Goal: Task Accomplishment & Management: Manage account settings

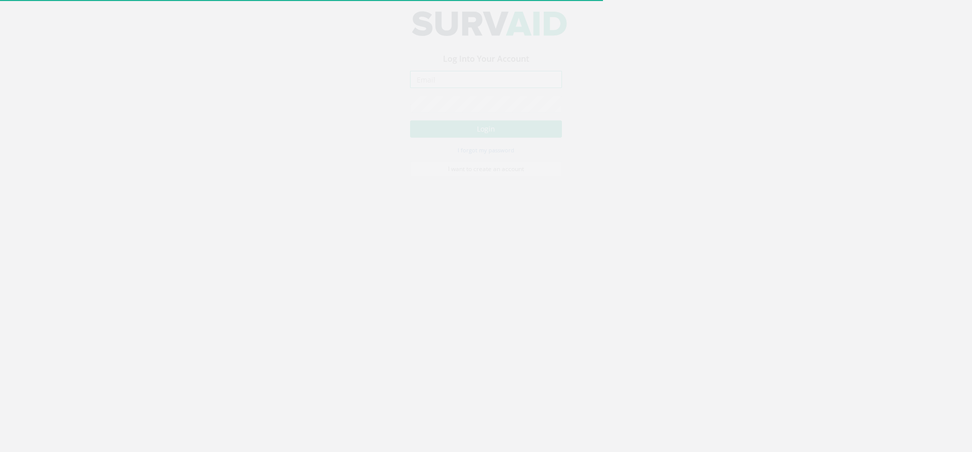
type input "[PERSON_NAME][EMAIL_ADDRESS][PERSON_NAME][DOMAIN_NAME]"
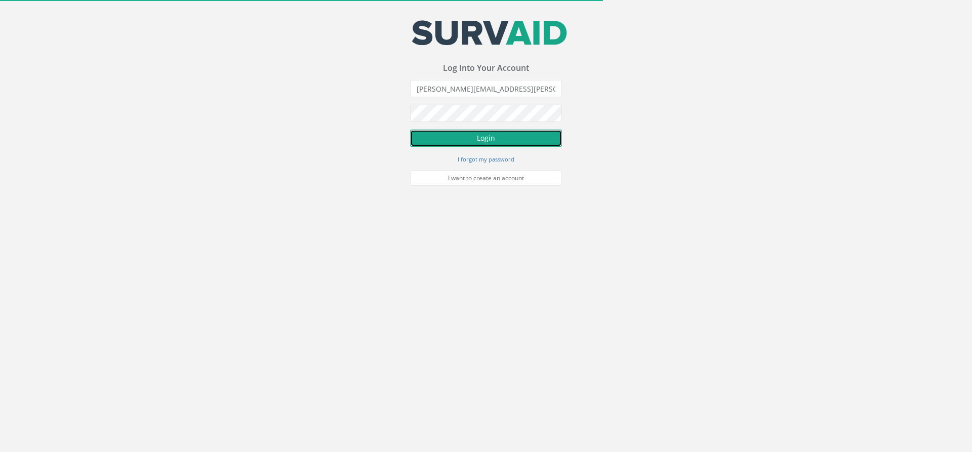
click at [481, 139] on button "Login" at bounding box center [486, 138] width 152 height 17
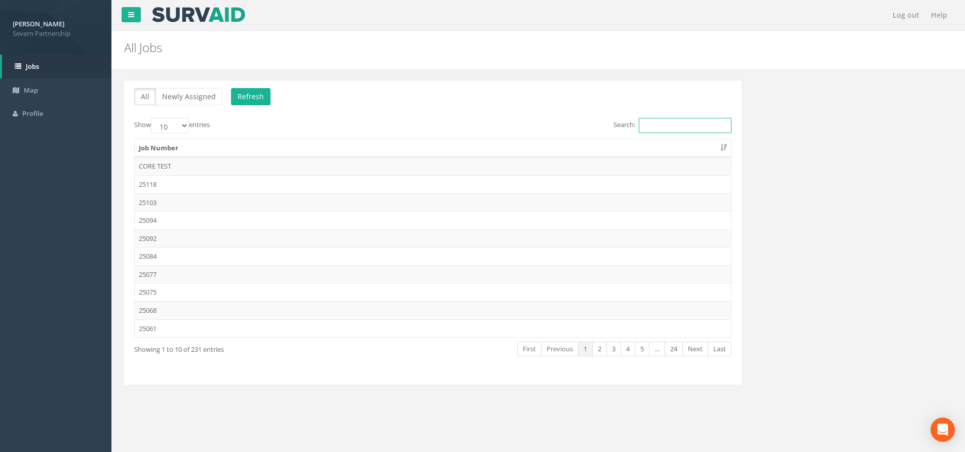
click at [689, 125] on input "Search:" at bounding box center [684, 125] width 93 height 15
click at [217, 203] on td "25103" at bounding box center [433, 202] width 596 height 18
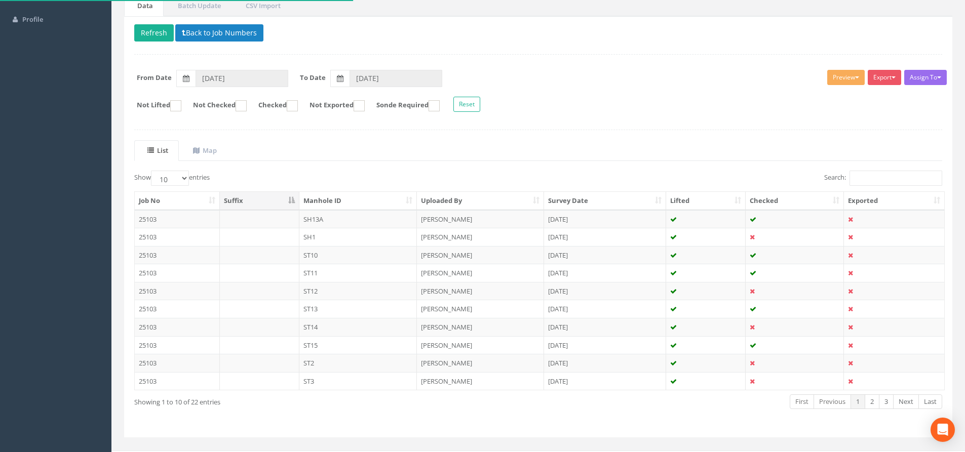
scroll to position [112, 0]
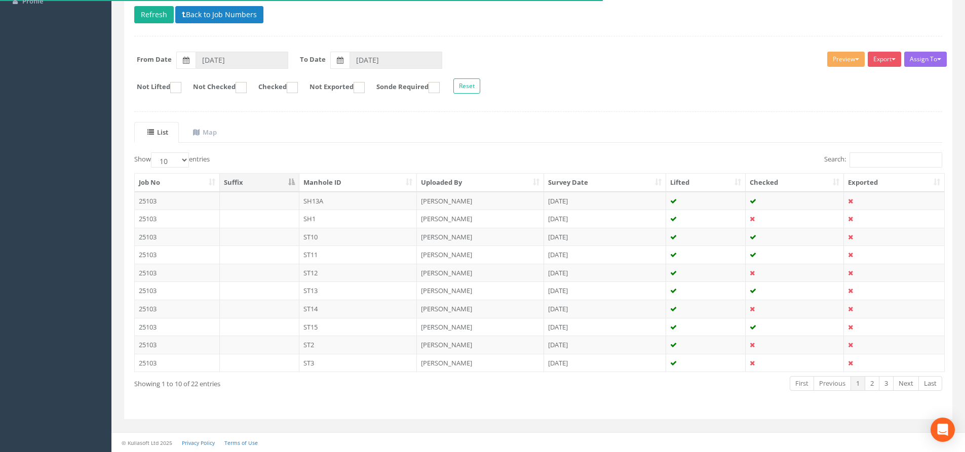
click at [464, 175] on th "Uploaded By" at bounding box center [480, 183] width 127 height 18
click at [345, 186] on th "Manhole ID" at bounding box center [358, 183] width 118 height 18
click at [910, 382] on link "Next" at bounding box center [906, 383] width 26 height 15
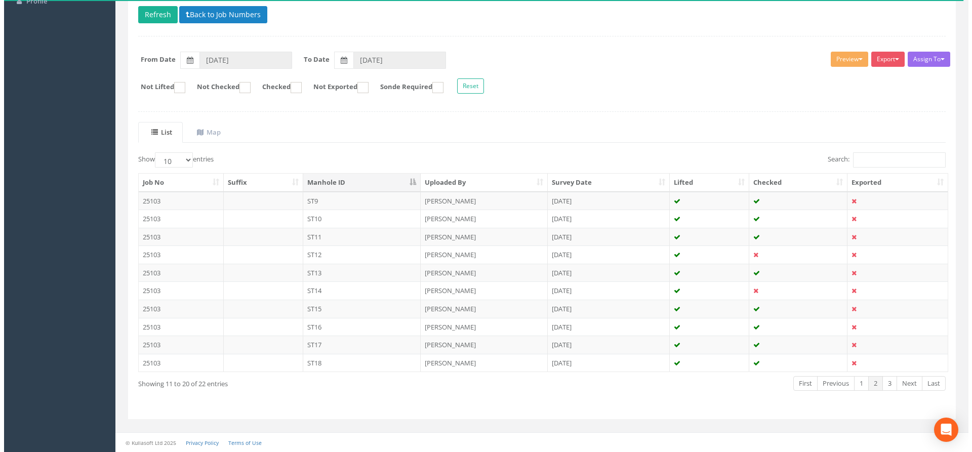
scroll to position [0, 0]
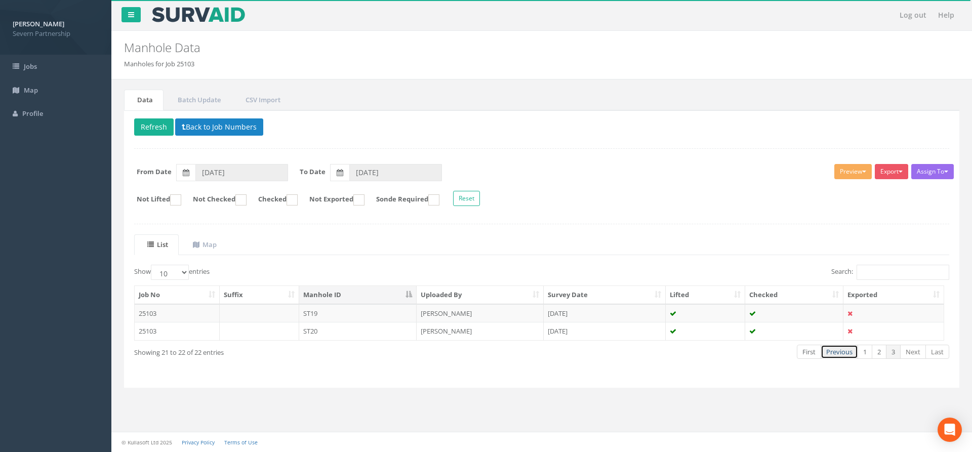
click at [843, 357] on link "Previous" at bounding box center [839, 352] width 37 height 15
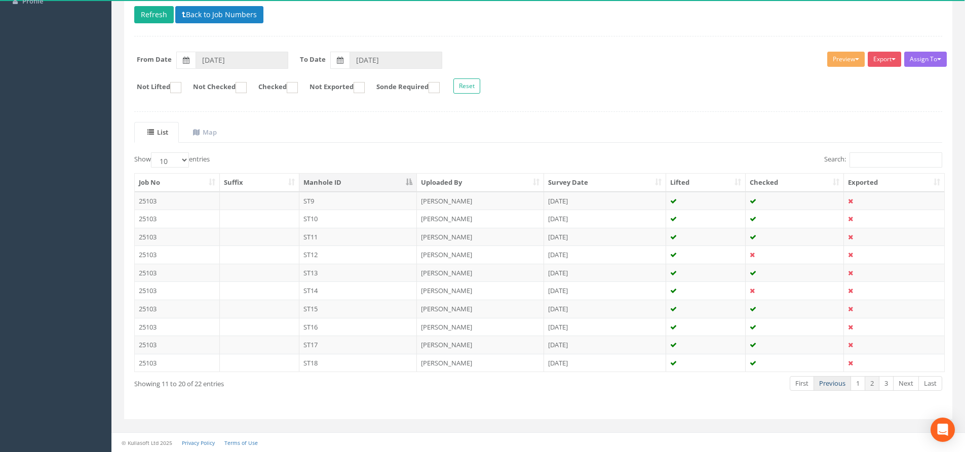
click at [835, 381] on link "Previous" at bounding box center [831, 383] width 37 height 15
click at [424, 199] on td "[PERSON_NAME]" at bounding box center [480, 201] width 127 height 18
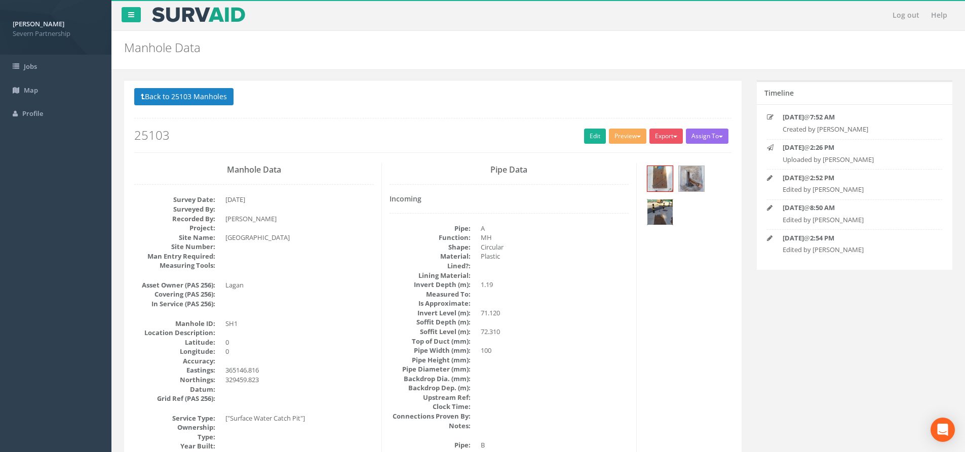
click at [651, 218] on img at bounding box center [659, 211] width 25 height 25
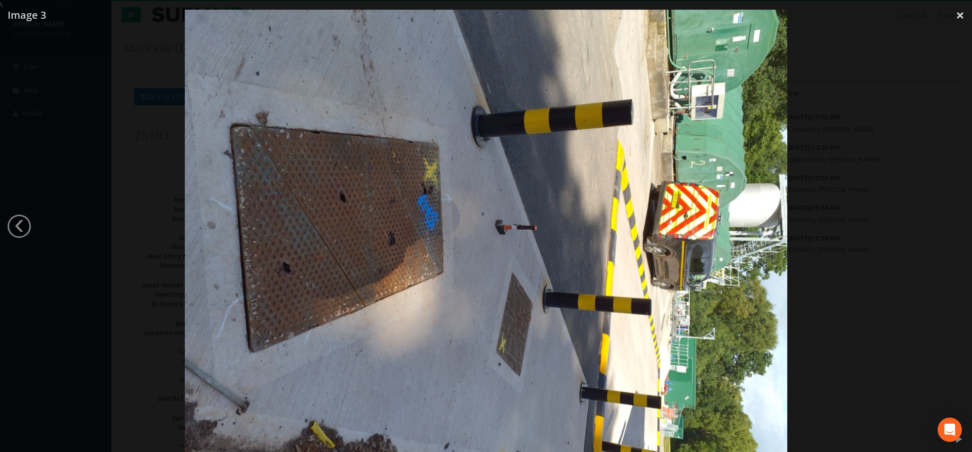
click at [858, 226] on div at bounding box center [486, 236] width 972 height 452
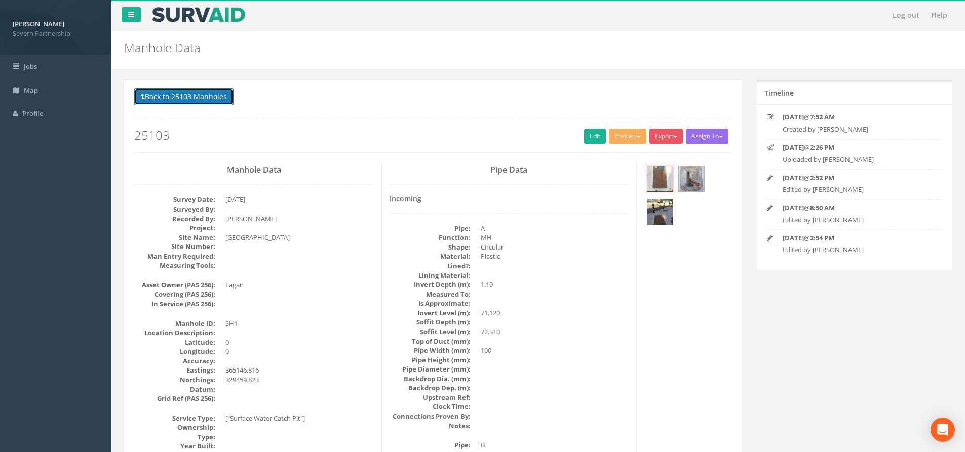
click at [167, 93] on button "Back to 25103 Manholes" at bounding box center [183, 96] width 99 height 17
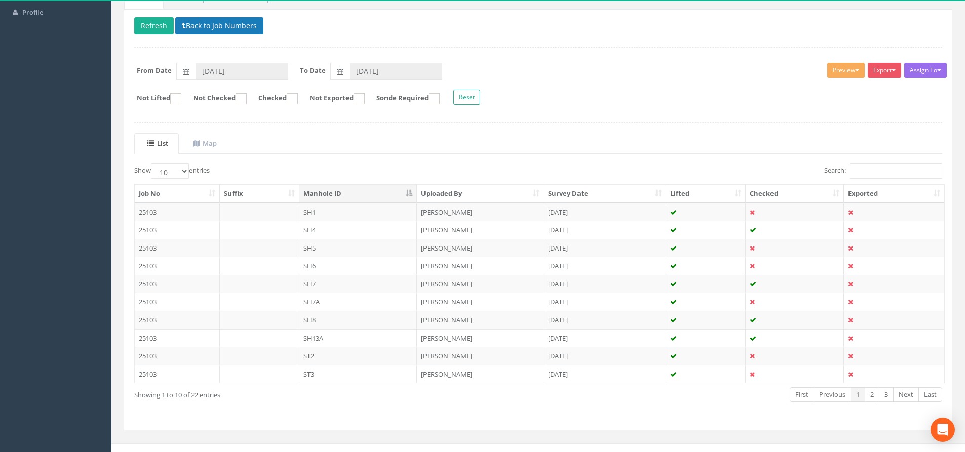
scroll to position [112, 0]
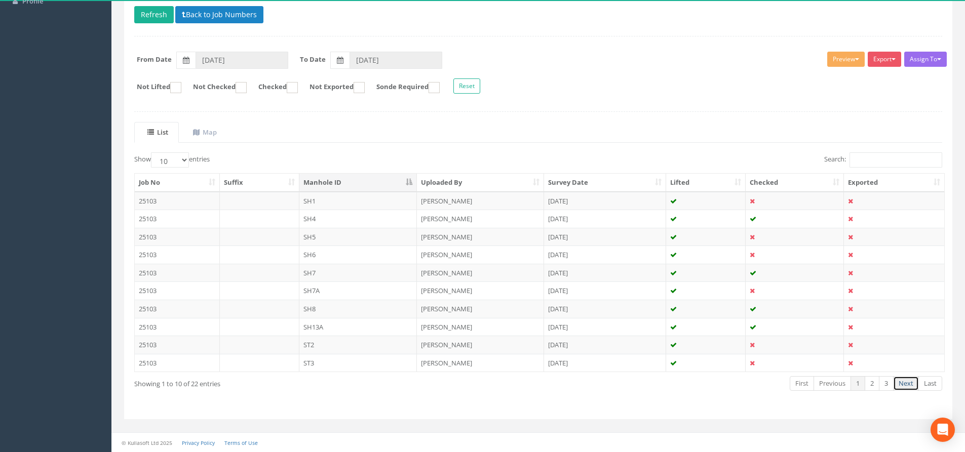
click at [903, 381] on link "Next" at bounding box center [906, 383] width 26 height 15
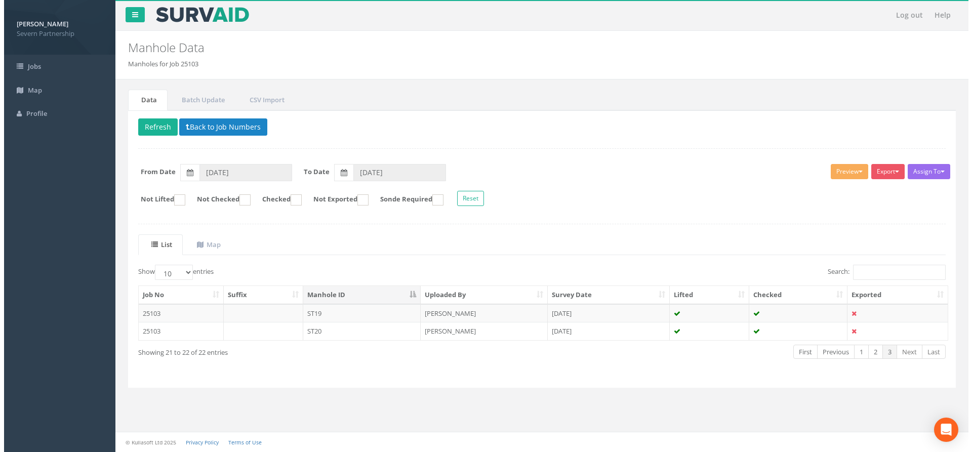
scroll to position [0, 0]
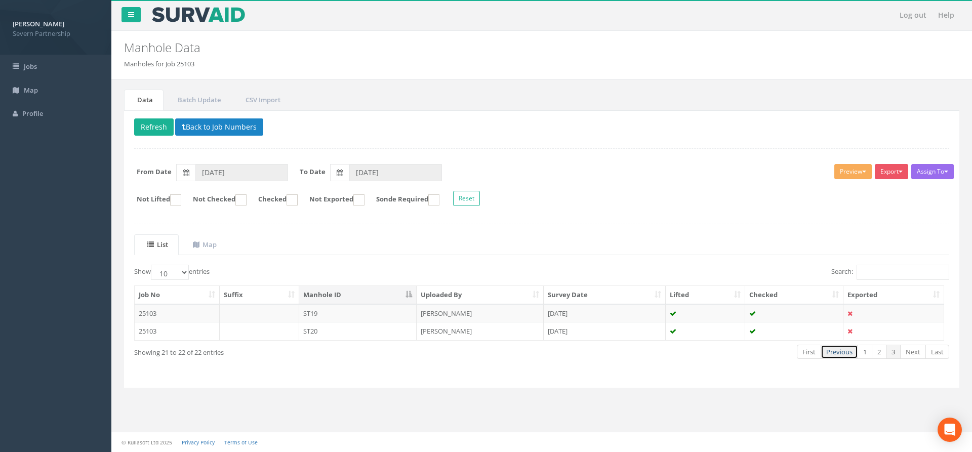
click at [851, 351] on link "Previous" at bounding box center [839, 352] width 37 height 15
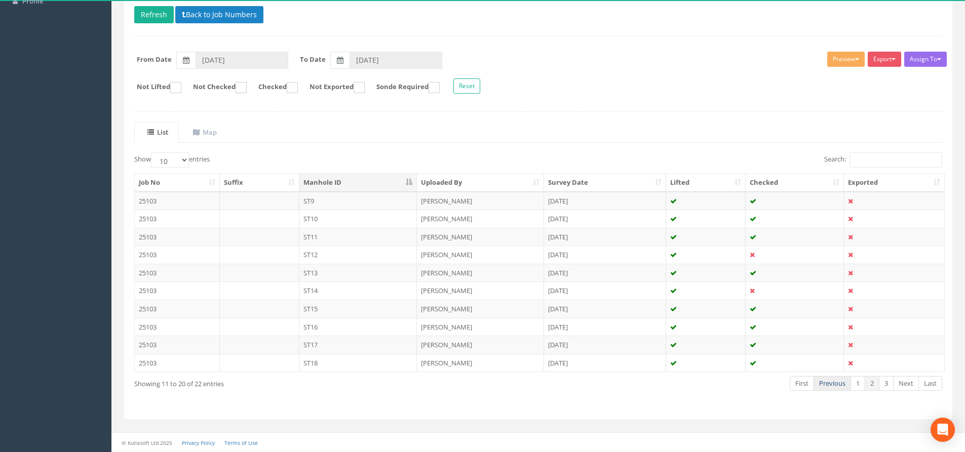
click at [838, 381] on link "Previous" at bounding box center [831, 383] width 37 height 15
click at [911, 386] on link "Next" at bounding box center [906, 383] width 26 height 15
click at [910, 387] on link "Next" at bounding box center [906, 383] width 26 height 15
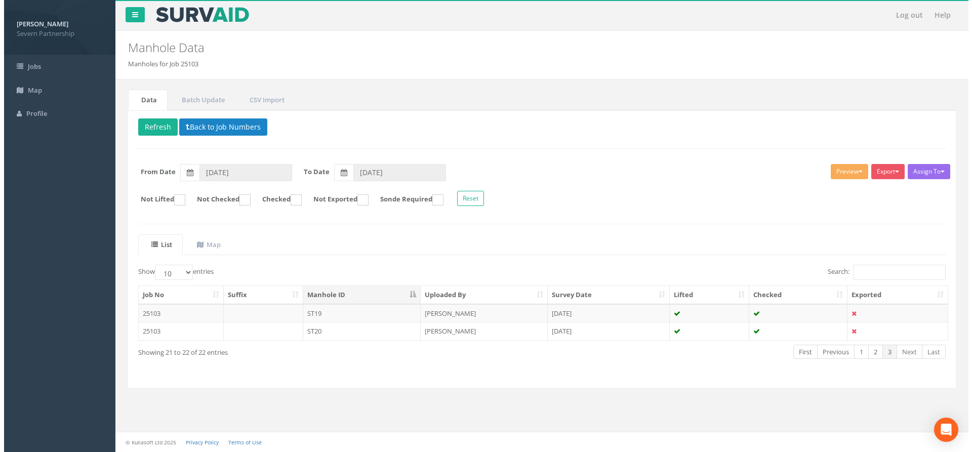
scroll to position [0, 0]
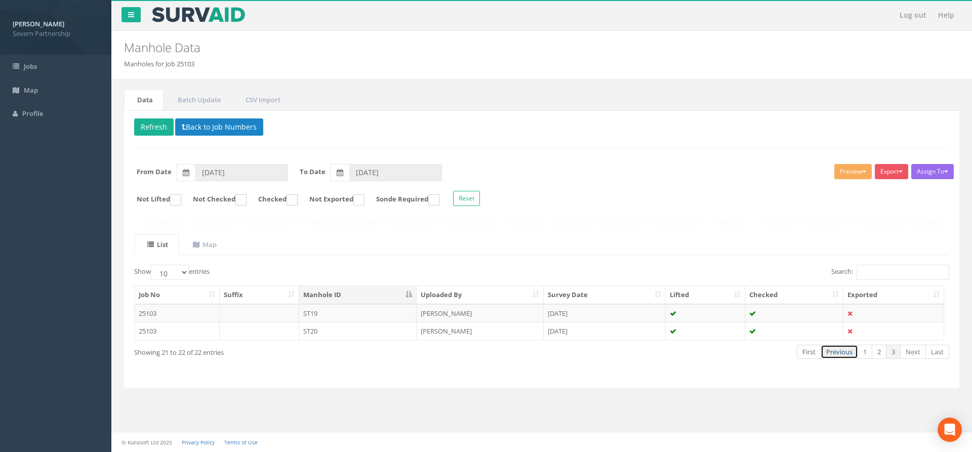
click at [825, 354] on link "Previous" at bounding box center [839, 352] width 37 height 15
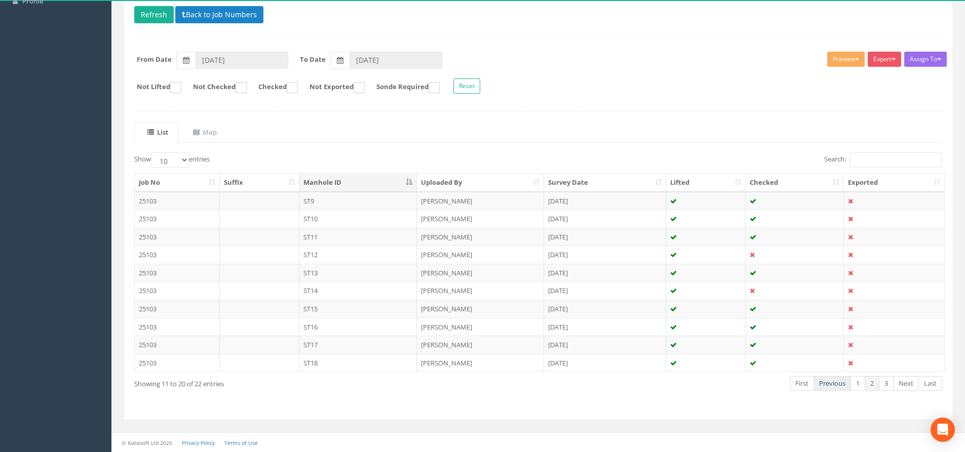
click at [830, 384] on link "Previous" at bounding box center [831, 383] width 37 height 15
click at [303, 198] on td "SH1" at bounding box center [358, 201] width 118 height 18
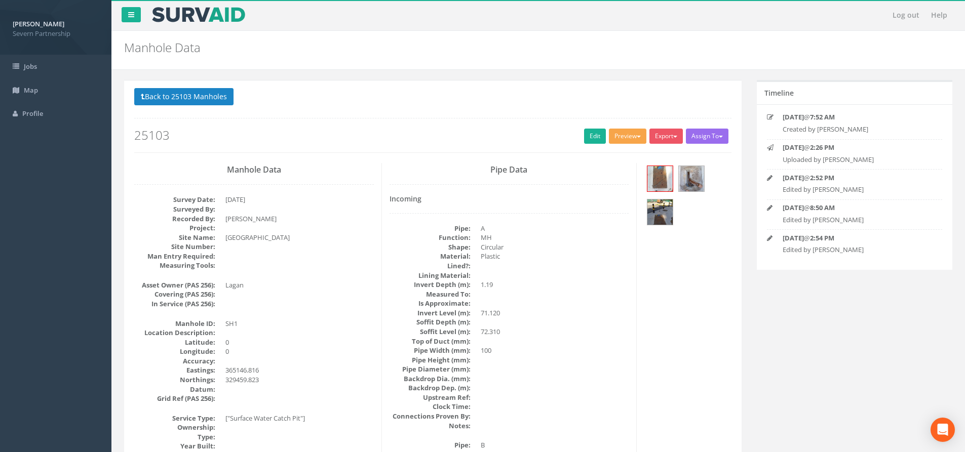
click at [612, 137] on button "Preview" at bounding box center [627, 136] width 37 height 15
click at [609, 153] on link "SP Manhole" at bounding box center [608, 157] width 77 height 16
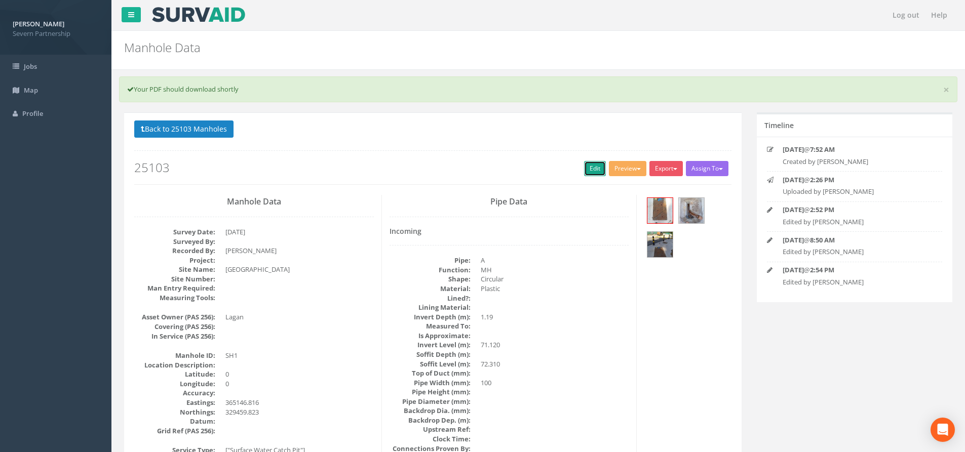
click at [600, 170] on link "Edit" at bounding box center [595, 168] width 22 height 15
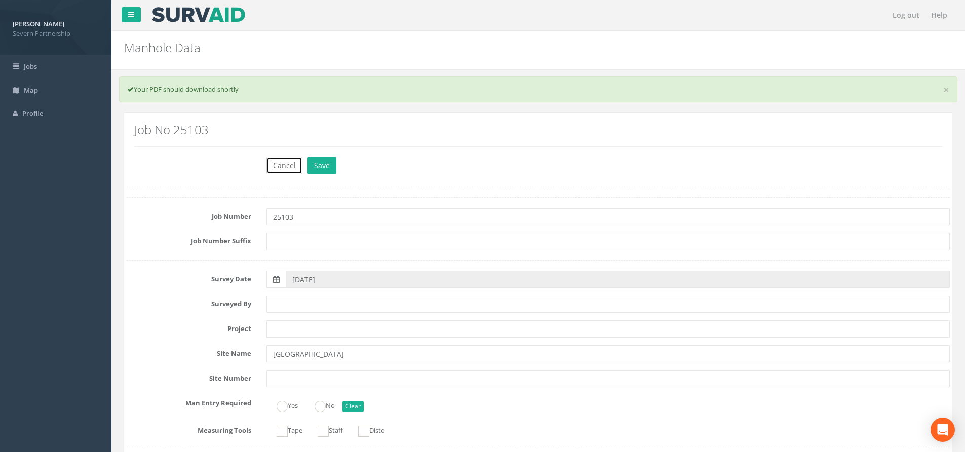
click at [276, 169] on button "Cancel" at bounding box center [284, 165] width 36 height 17
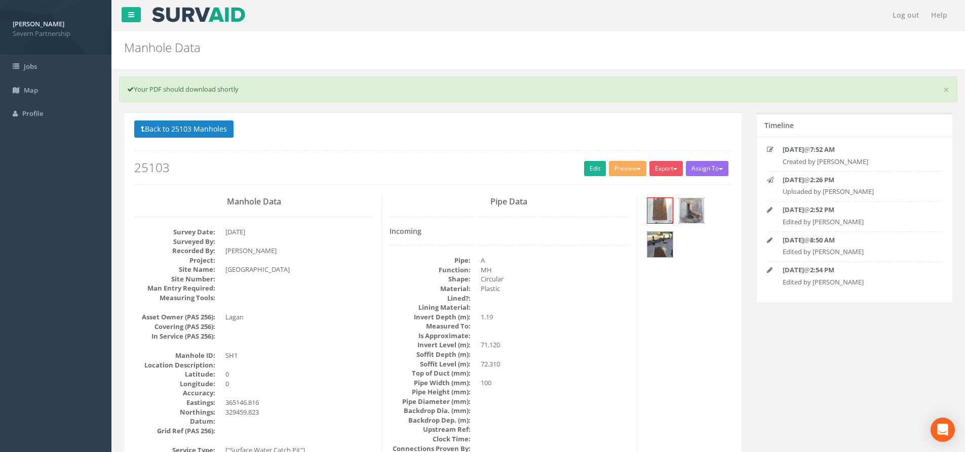
click at [685, 209] on img at bounding box center [690, 210] width 25 height 25
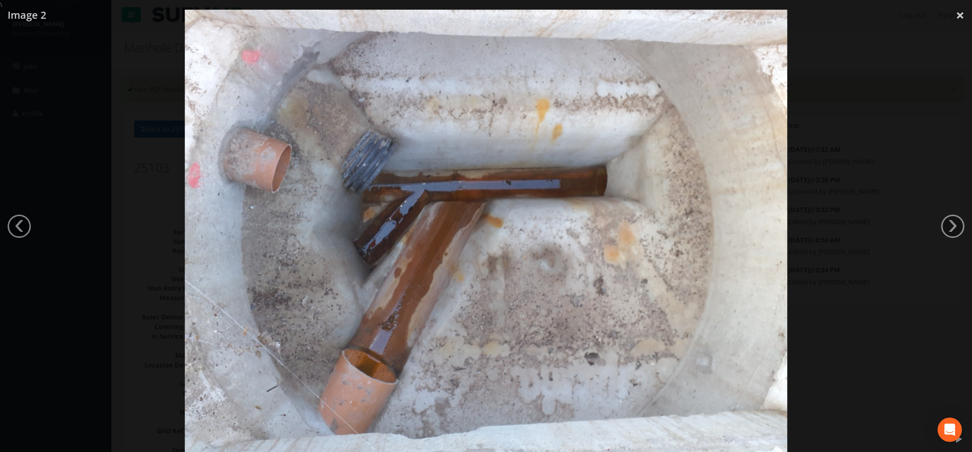
click at [121, 151] on div at bounding box center [486, 236] width 972 height 452
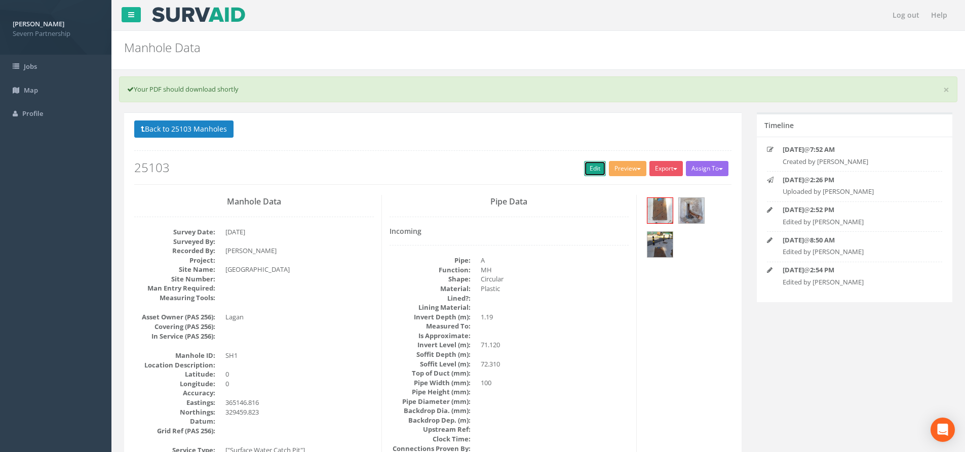
drag, startPoint x: 595, startPoint y: 165, endPoint x: 379, endPoint y: 1, distance: 271.4
click at [595, 165] on link "Edit" at bounding box center [595, 168] width 22 height 15
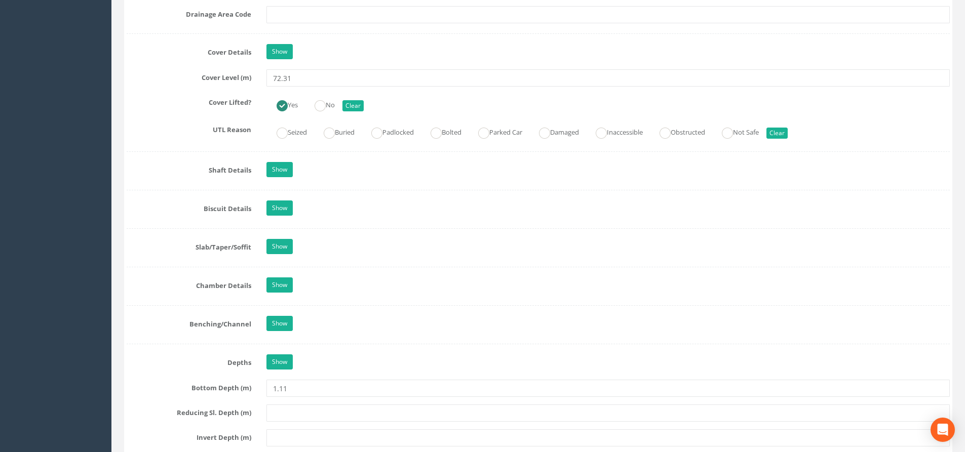
scroll to position [911, 0]
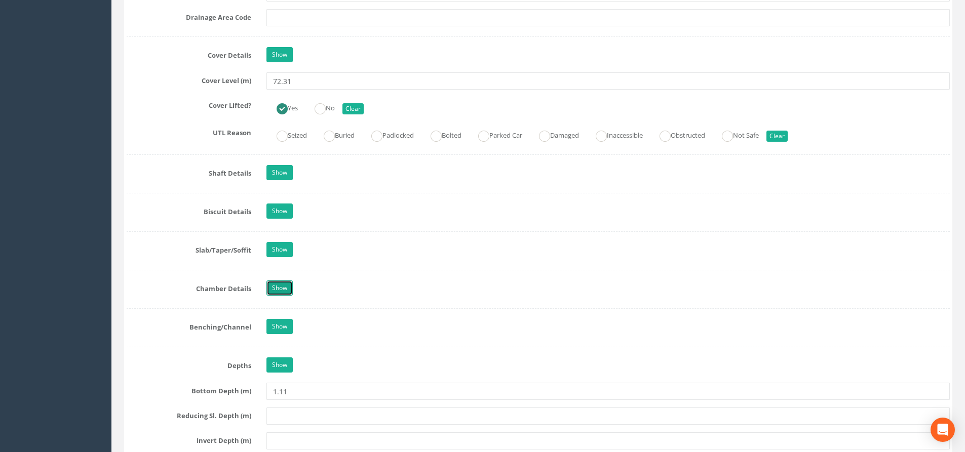
click at [282, 292] on link "Show" at bounding box center [279, 288] width 26 height 15
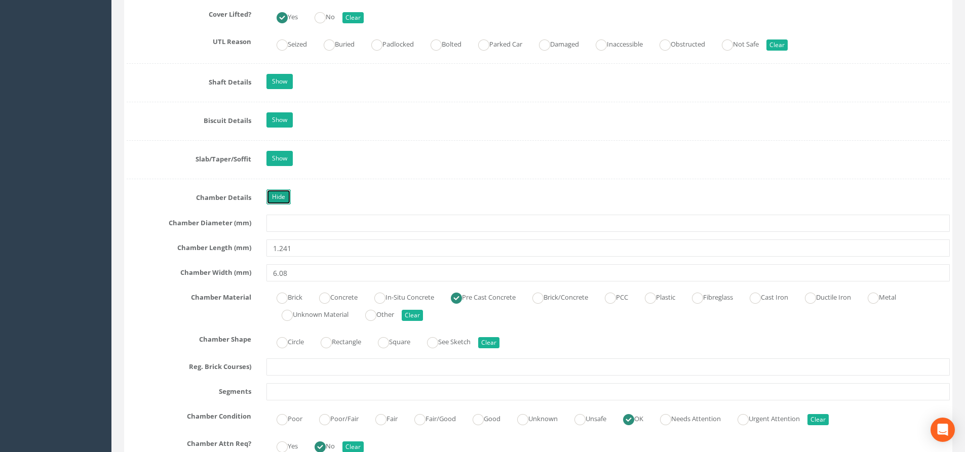
scroll to position [1013, 0]
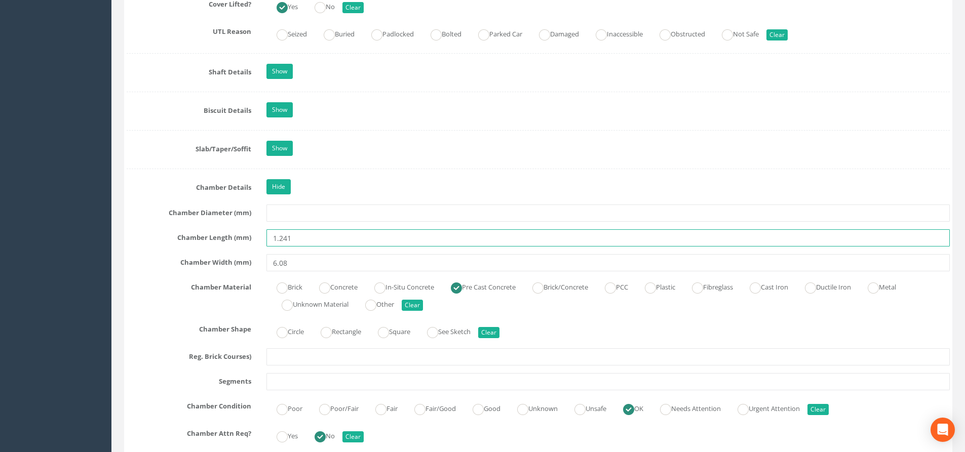
drag, startPoint x: 308, startPoint y: 237, endPoint x: 241, endPoint y: 255, distance: 70.3
click at [243, 253] on div "Job Number 25103 Job Number Suffix Survey Date [DATE] Surveyed By Project Site …" at bounding box center [538, 210] width 823 height 2051
drag, startPoint x: 323, startPoint y: 241, endPoint x: 283, endPoint y: 243, distance: 39.5
click at [283, 243] on input "1.241" at bounding box center [607, 237] width 683 height 17
type input "1.20"
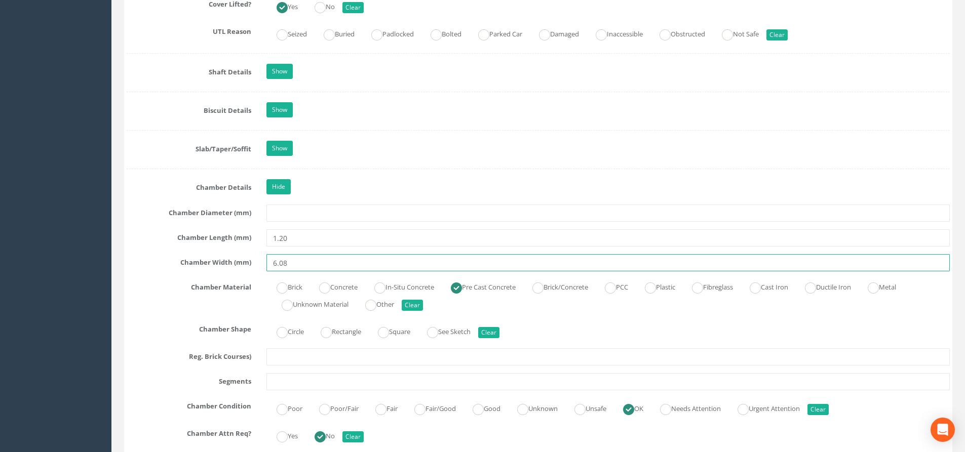
drag, startPoint x: 299, startPoint y: 263, endPoint x: 236, endPoint y: 259, distance: 62.4
click at [236, 259] on div "Chamber Width (mm) 6.08" at bounding box center [538, 262] width 838 height 17
type input "1.20"
click at [143, 293] on div "Chamber Material Brick Concrete In-Situ Concrete Pre Cast Concrete Brick/Concre…" at bounding box center [538, 296] width 838 height 34
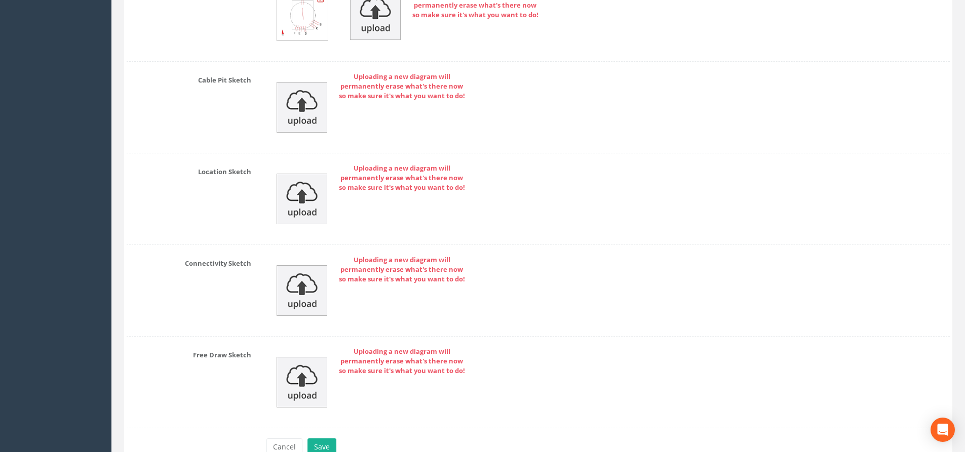
scroll to position [2596, 0]
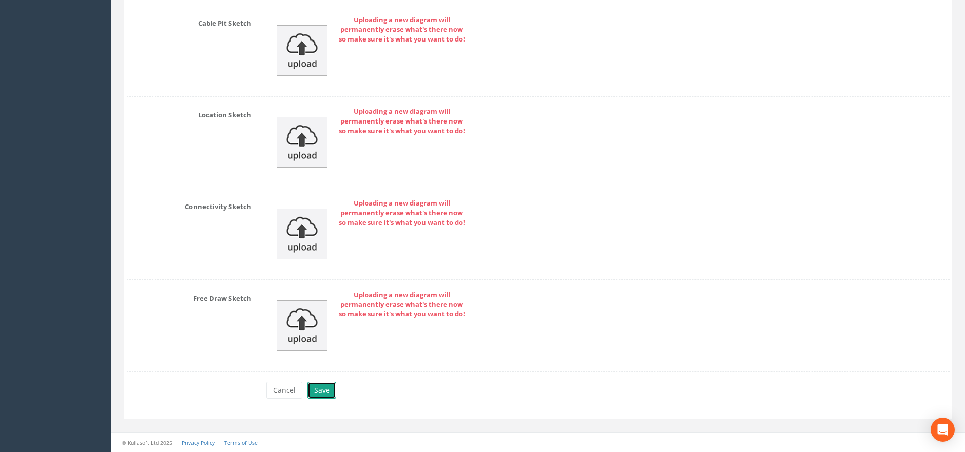
click at [332, 390] on button "Save" at bounding box center [321, 390] width 29 height 17
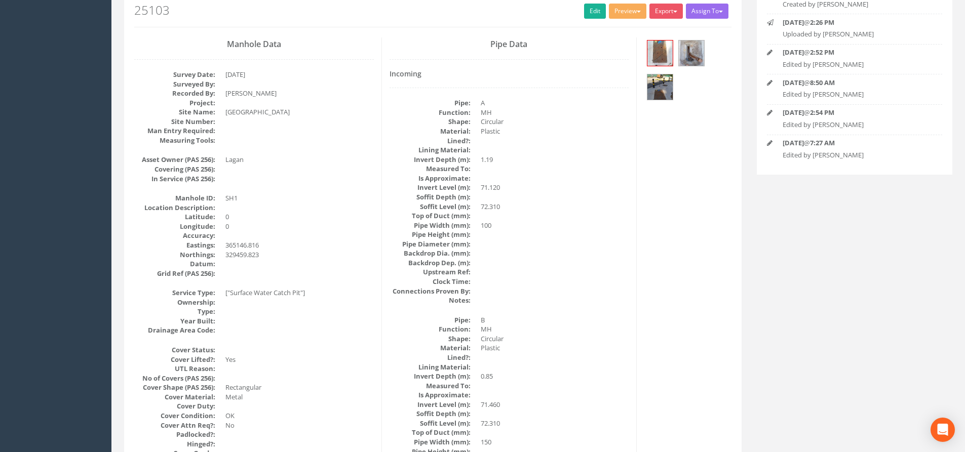
scroll to position [89, 0]
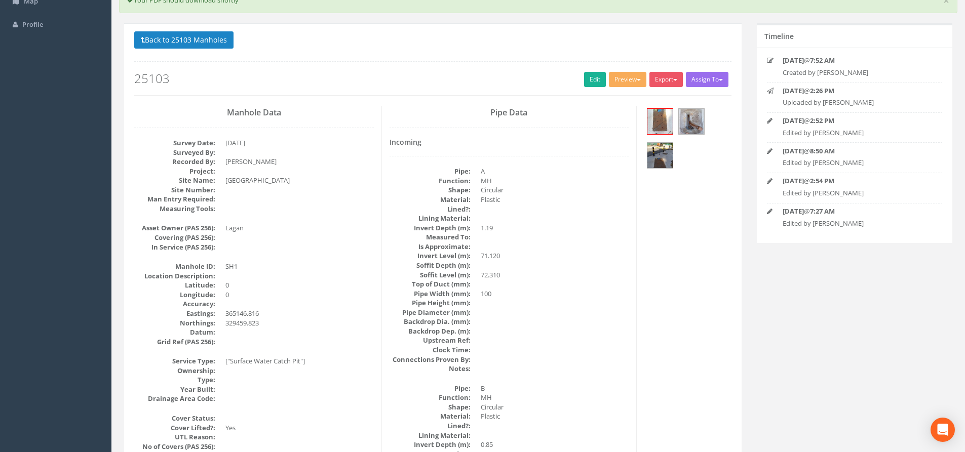
click at [438, 145] on h4 "Incoming" at bounding box center [508, 142] width 239 height 8
click at [584, 80] on link "Edit" at bounding box center [595, 79] width 22 height 15
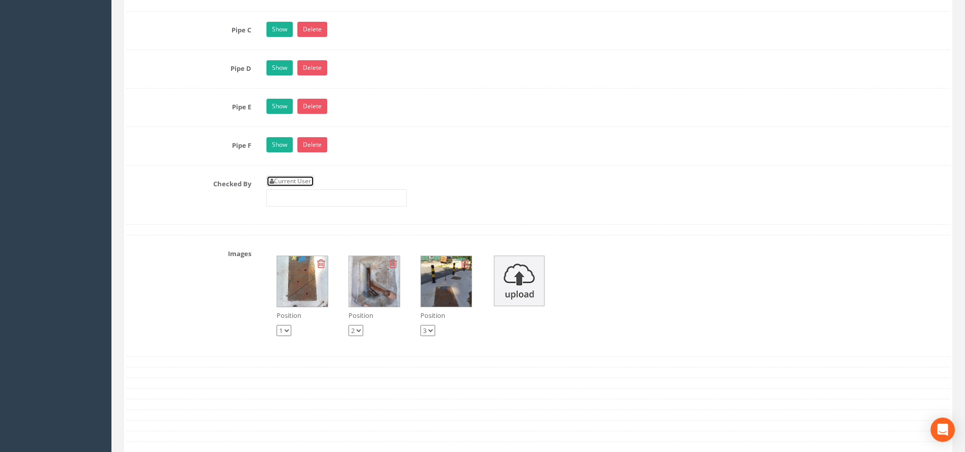
click at [276, 180] on link "Current User" at bounding box center [290, 181] width 48 height 11
type input "[PERSON_NAME]"
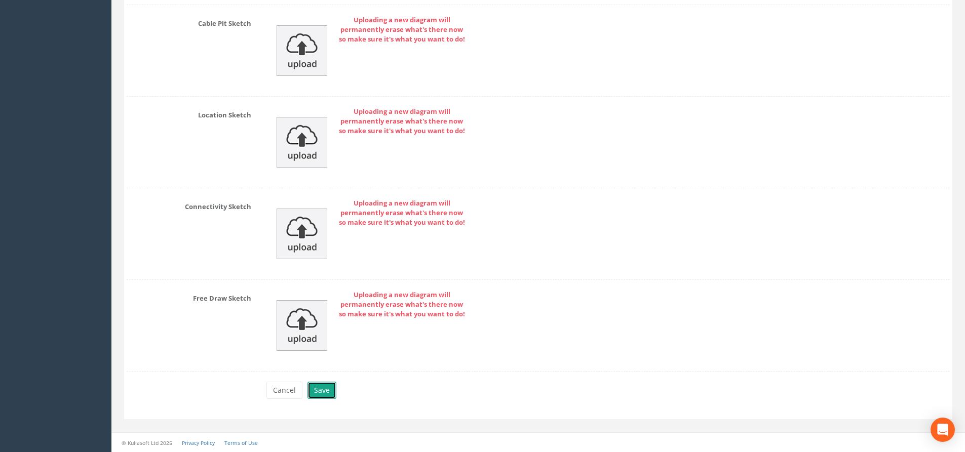
click at [326, 388] on button "Save" at bounding box center [321, 390] width 29 height 17
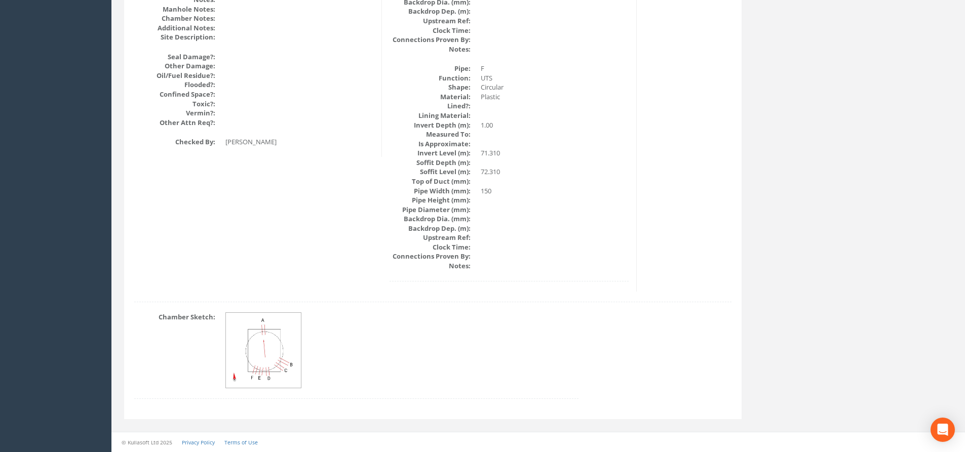
drag, startPoint x: 283, startPoint y: 270, endPoint x: 283, endPoint y: 262, distance: 8.1
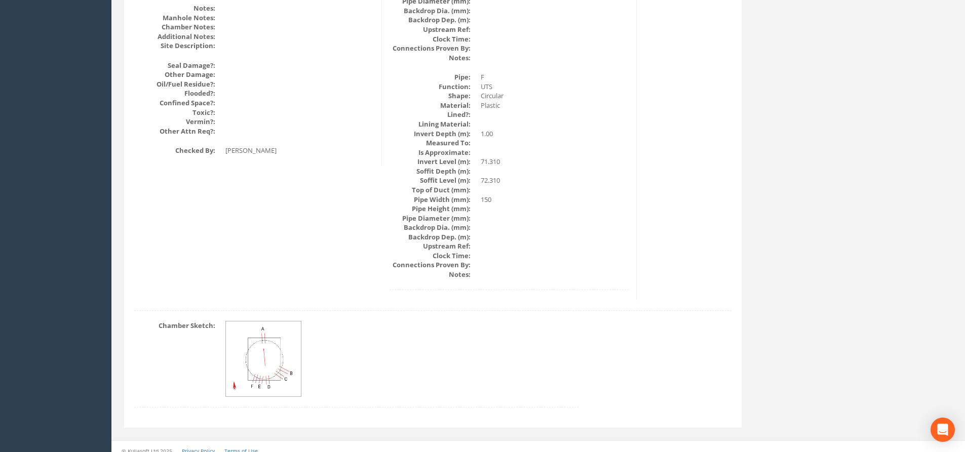
scroll to position [0, 0]
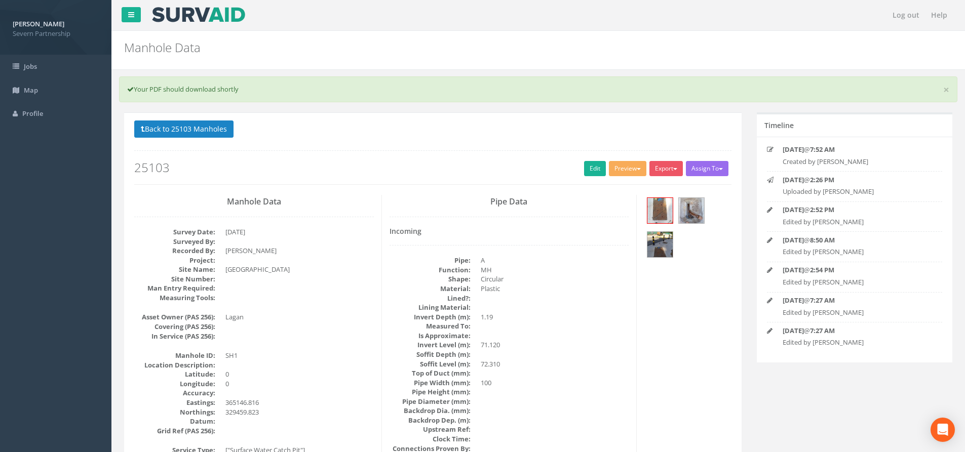
click at [217, 138] on p "Back to 25103 Manholes Back to Map" at bounding box center [432, 131] width 597 height 20
click at [215, 136] on button "Back to 25103 Manholes" at bounding box center [183, 129] width 99 height 17
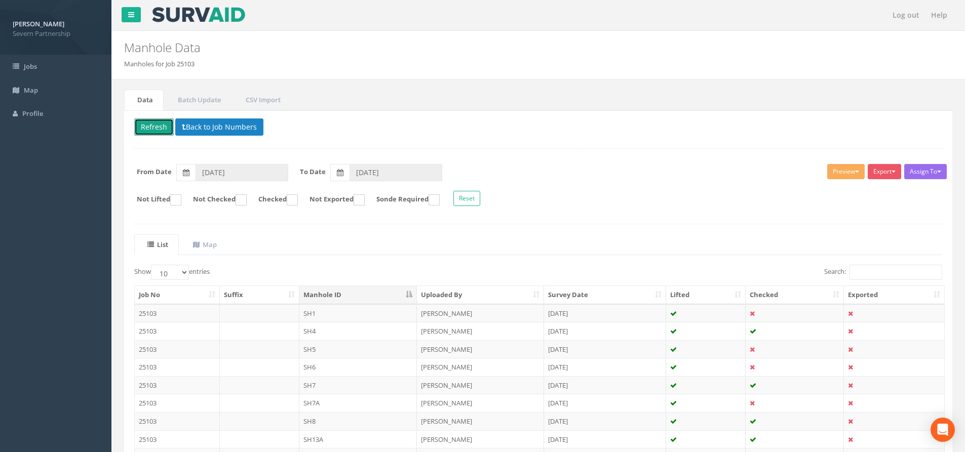
click at [170, 131] on button "Refresh" at bounding box center [153, 126] width 39 height 17
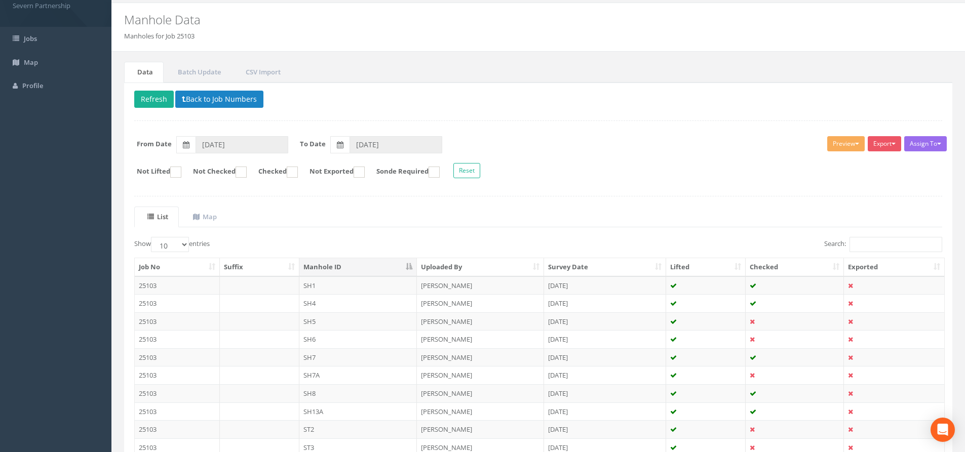
scroll to position [101, 0]
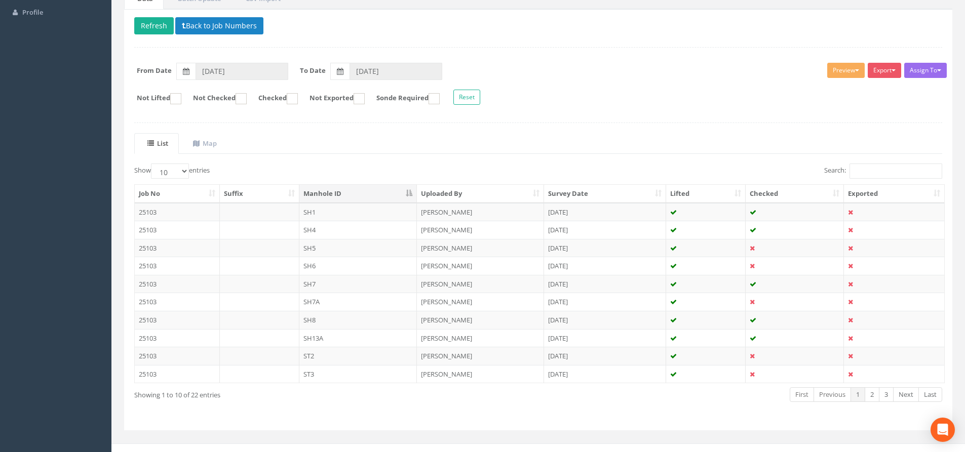
click at [768, 191] on th "Checked" at bounding box center [794, 194] width 98 height 18
click at [767, 190] on th "Checked" at bounding box center [794, 194] width 98 height 18
click at [761, 193] on th "Checked" at bounding box center [794, 194] width 98 height 18
click at [763, 191] on th "Checked" at bounding box center [794, 194] width 98 height 18
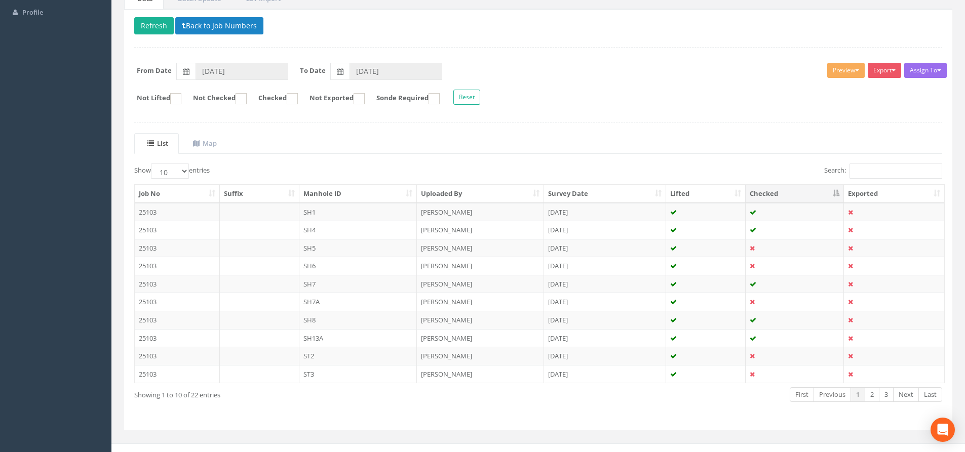
click at [345, 187] on th "Manhole ID" at bounding box center [358, 194] width 118 height 18
click at [341, 188] on th "Manhole ID" at bounding box center [358, 194] width 118 height 18
click at [906, 401] on link "Next" at bounding box center [906, 394] width 26 height 15
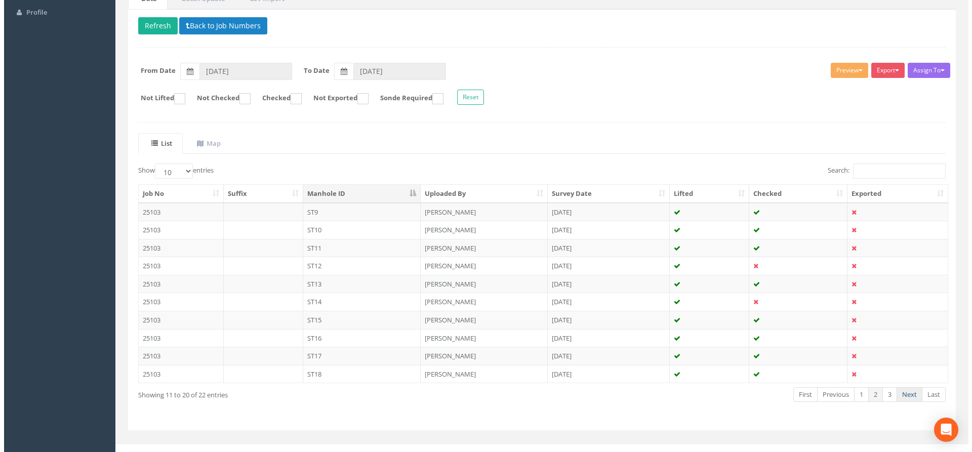
scroll to position [0, 0]
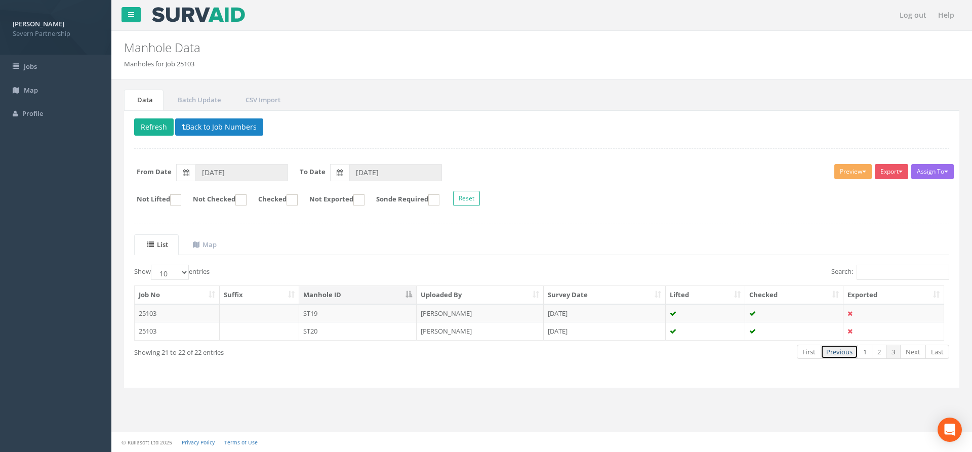
click at [830, 350] on link "Previous" at bounding box center [839, 352] width 37 height 15
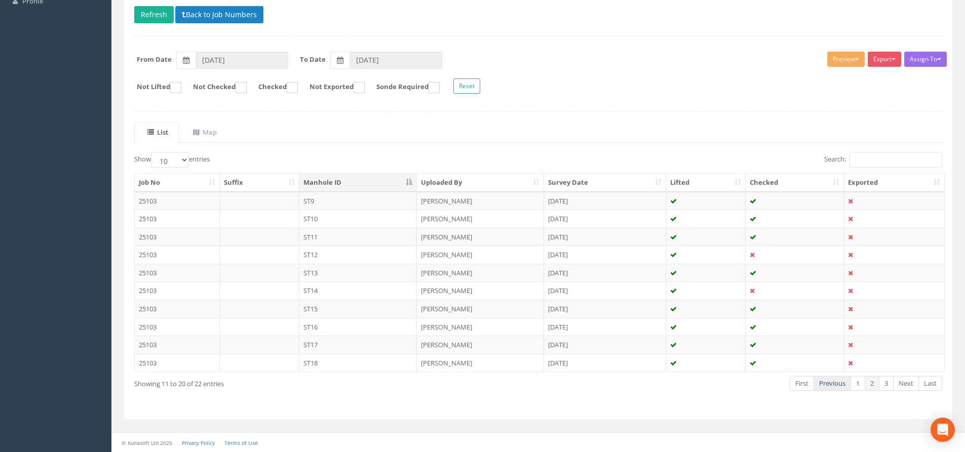
click at [832, 382] on link "Previous" at bounding box center [831, 383] width 37 height 15
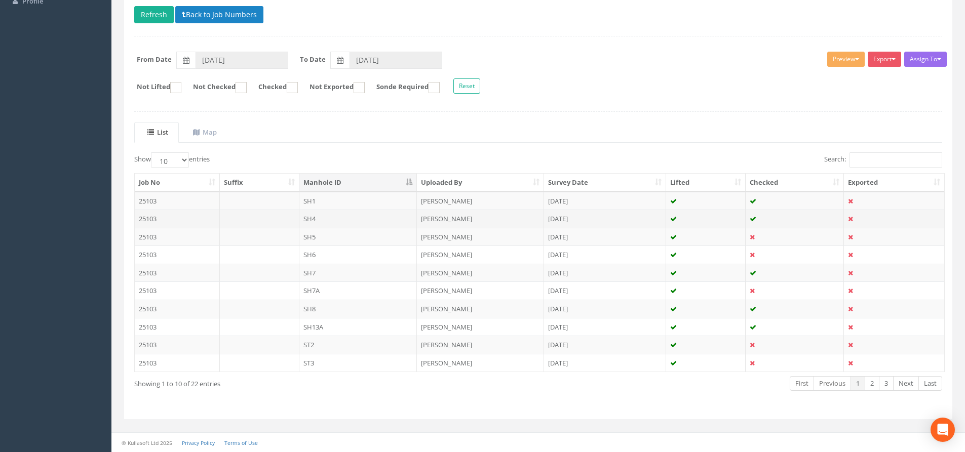
click at [386, 215] on td "SH4" at bounding box center [358, 219] width 118 height 18
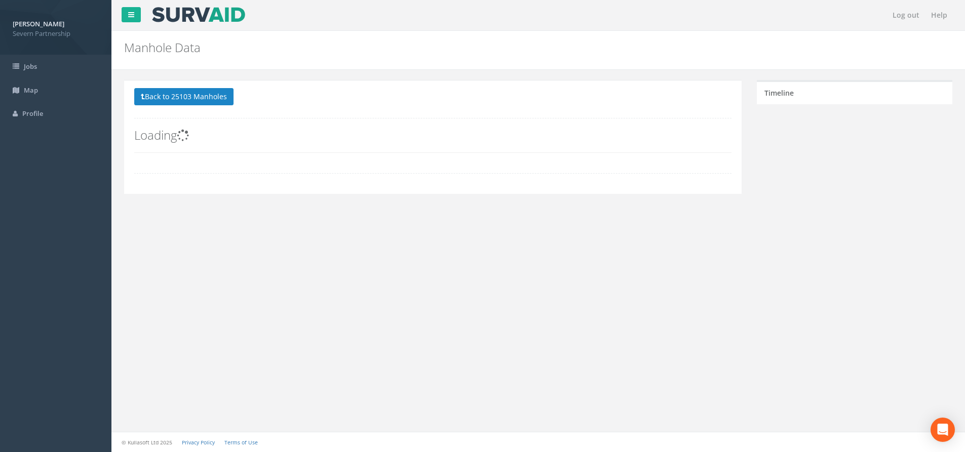
scroll to position [0, 0]
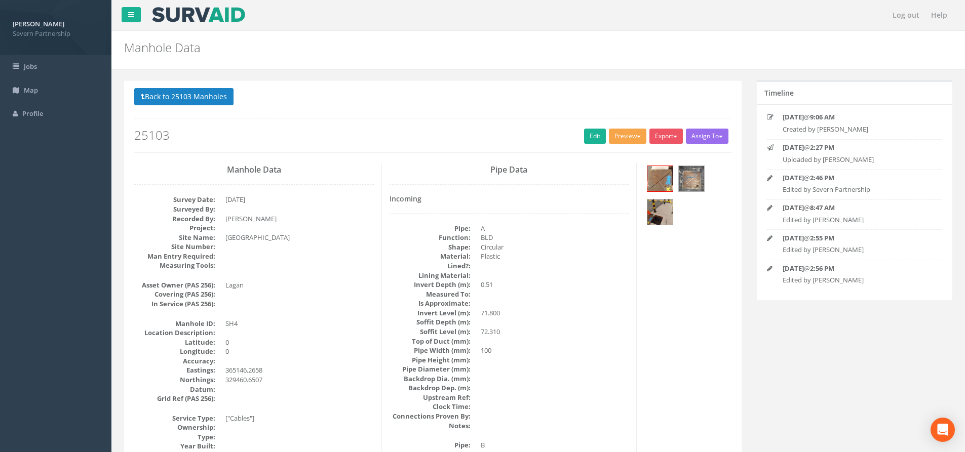
click at [620, 137] on button "Preview" at bounding box center [627, 136] width 37 height 15
click at [621, 154] on link "SP Manhole" at bounding box center [608, 157] width 77 height 16
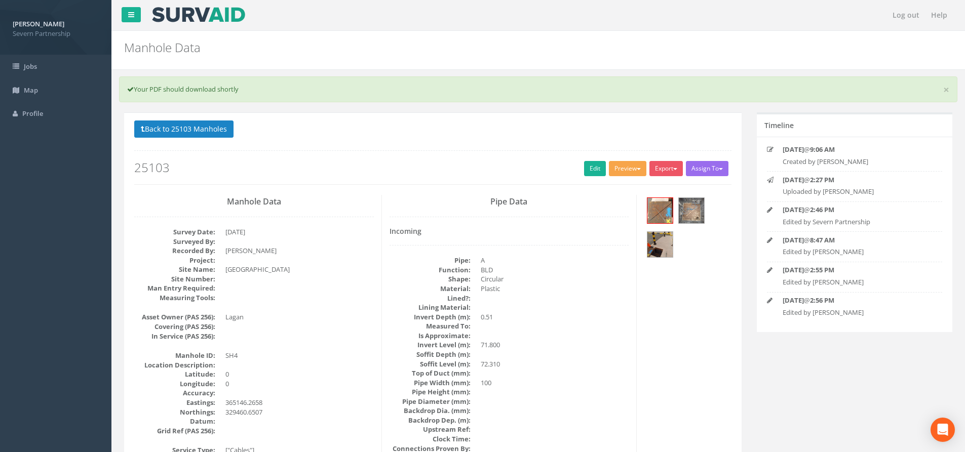
click at [636, 169] on span "button" at bounding box center [638, 169] width 4 height 2
click at [634, 186] on link "SP Manhole" at bounding box center [608, 190] width 77 height 16
click at [585, 165] on link "Edit" at bounding box center [595, 168] width 22 height 15
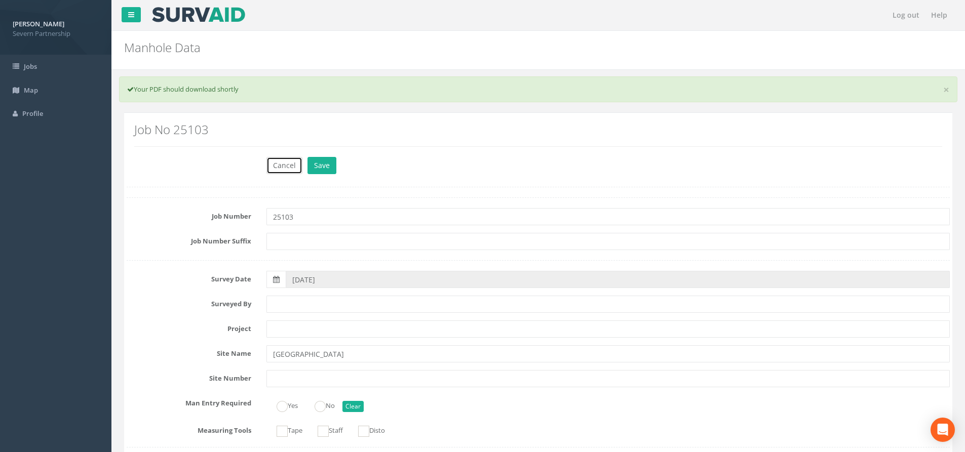
click at [277, 162] on button "Cancel" at bounding box center [284, 165] width 36 height 17
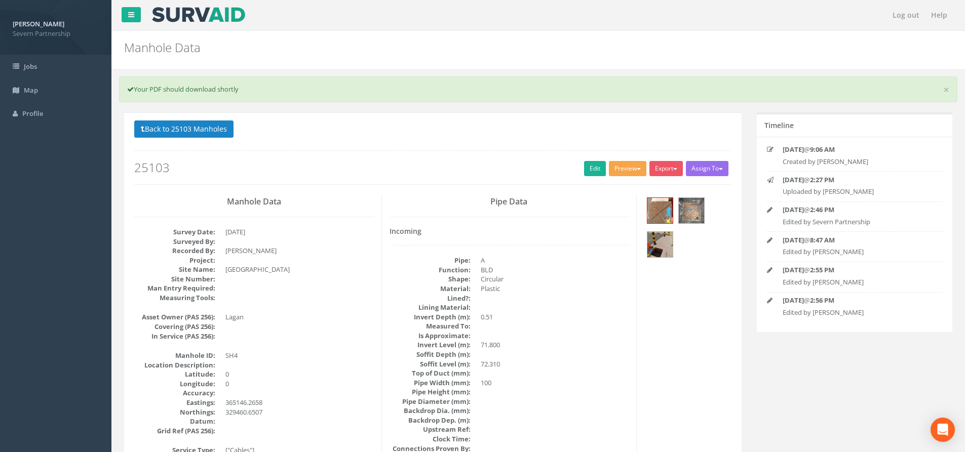
click at [620, 170] on button "Preview" at bounding box center [627, 168] width 37 height 15
click at [615, 187] on link "SP Manhole" at bounding box center [608, 190] width 77 height 16
click at [640, 163] on button "Preview" at bounding box center [627, 168] width 37 height 15
click at [622, 189] on link "SP Manhole" at bounding box center [608, 190] width 77 height 16
click at [588, 161] on link "Edit" at bounding box center [595, 168] width 22 height 15
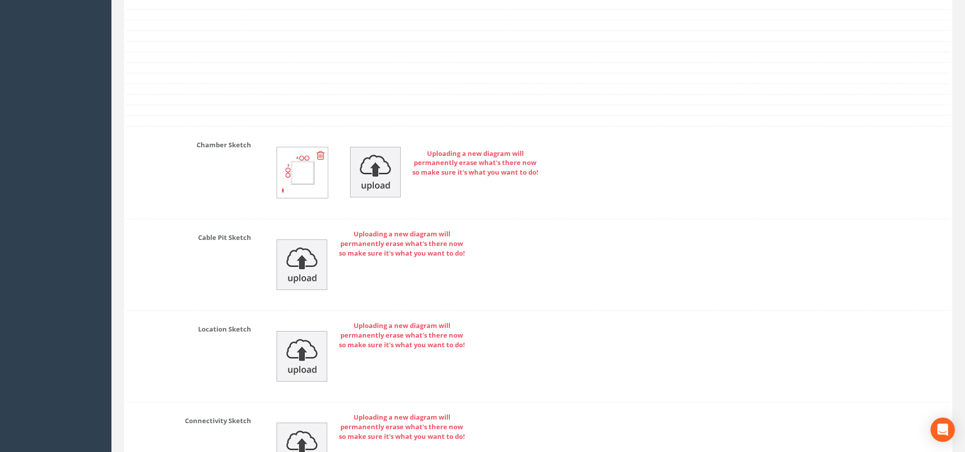
scroll to position [2442, 0]
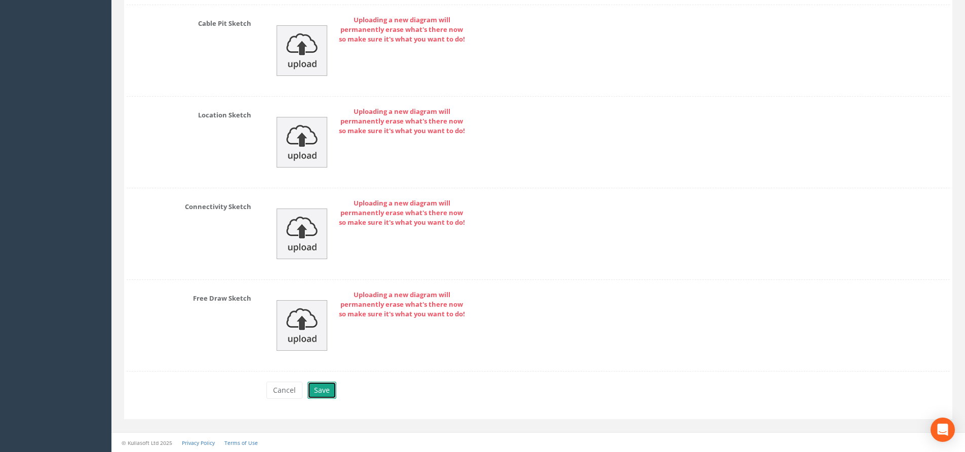
click at [331, 393] on button "Save" at bounding box center [321, 390] width 29 height 17
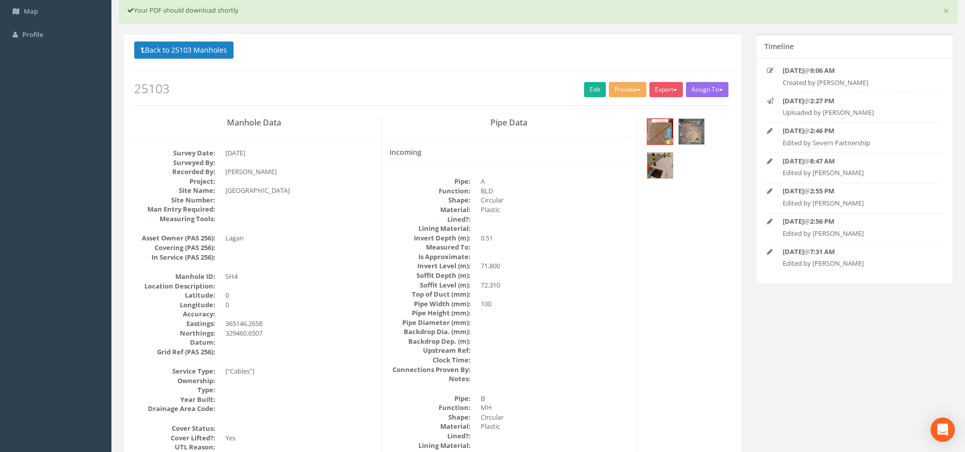
scroll to position [78, 0]
click at [208, 52] on button "Back to 25103 Manholes" at bounding box center [183, 50] width 99 height 17
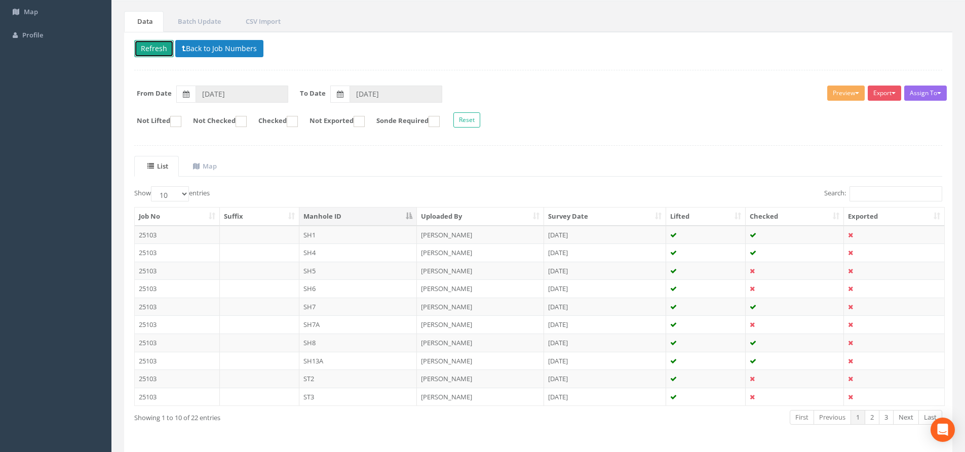
click at [153, 53] on button "Refresh" at bounding box center [153, 48] width 39 height 17
click at [277, 272] on td at bounding box center [259, 271] width 79 height 18
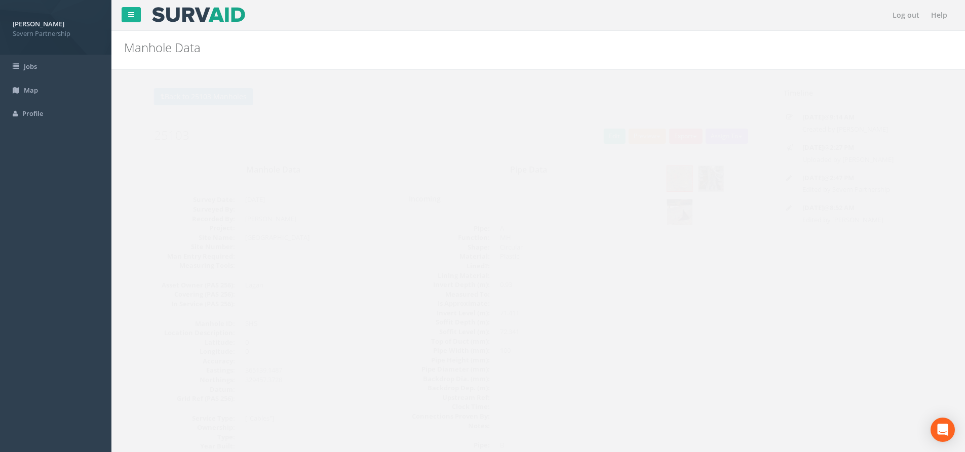
click at [630, 140] on button "Preview" at bounding box center [627, 136] width 37 height 15
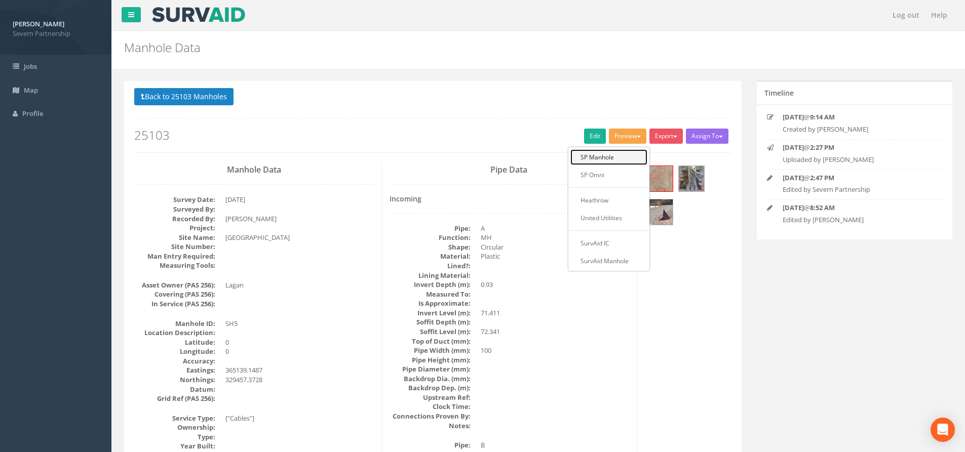
click at [627, 154] on link "SP Manhole" at bounding box center [608, 157] width 77 height 16
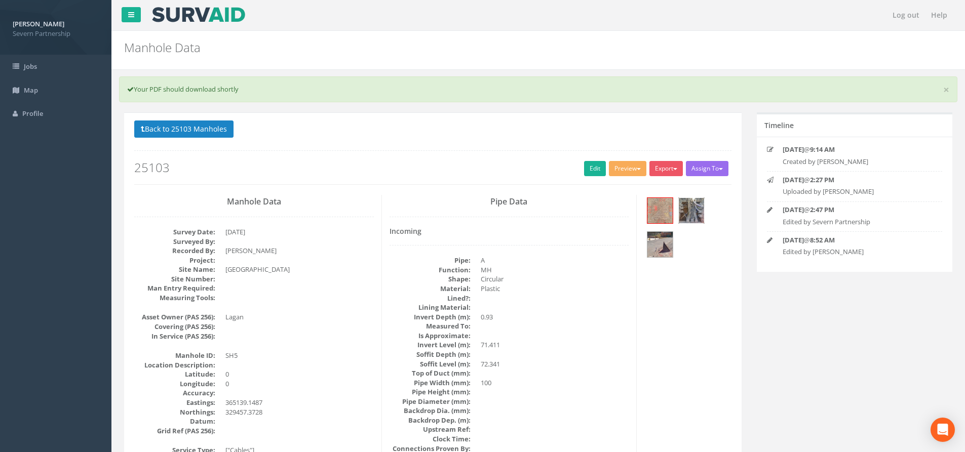
click at [693, 211] on img at bounding box center [690, 210] width 25 height 25
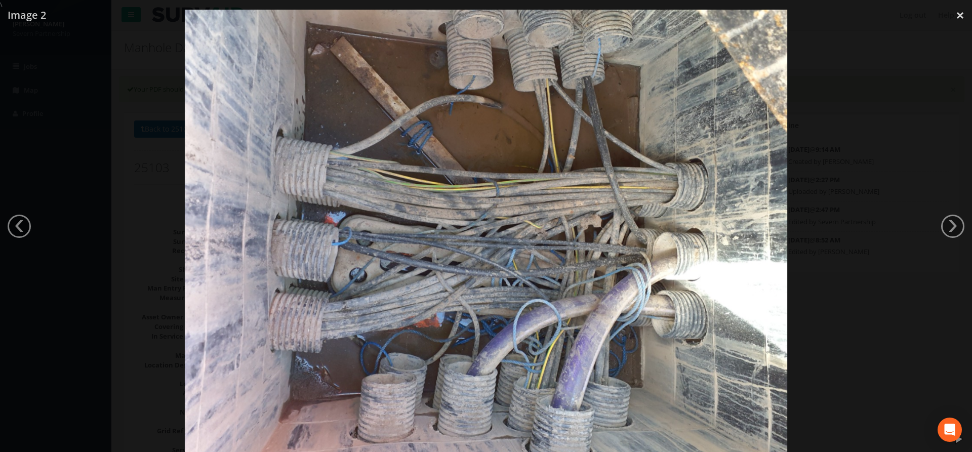
click at [798, 116] on div at bounding box center [486, 236] width 972 height 452
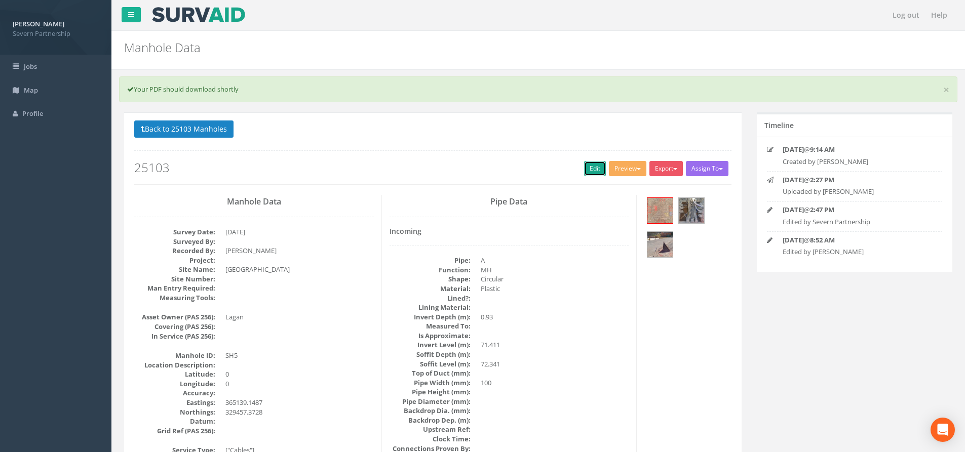
click at [588, 171] on link "Edit" at bounding box center [595, 168] width 22 height 15
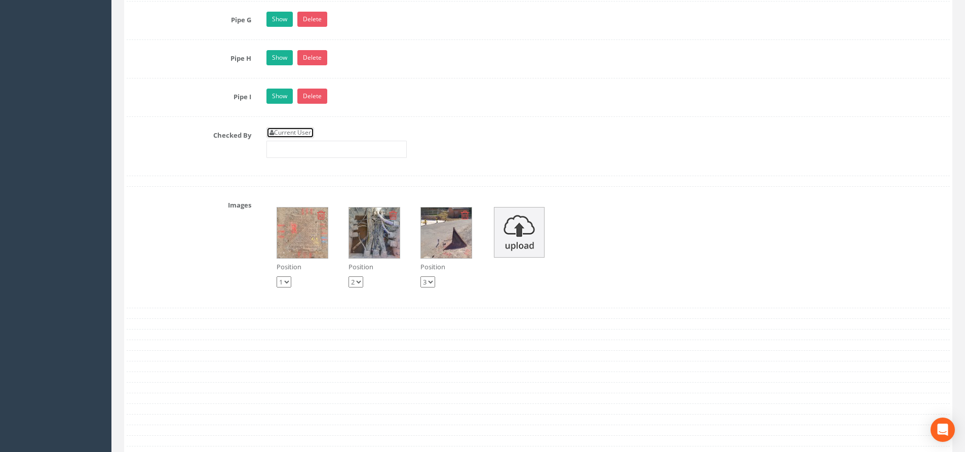
click at [290, 133] on link "Current User" at bounding box center [290, 132] width 48 height 11
type input "[PERSON_NAME]"
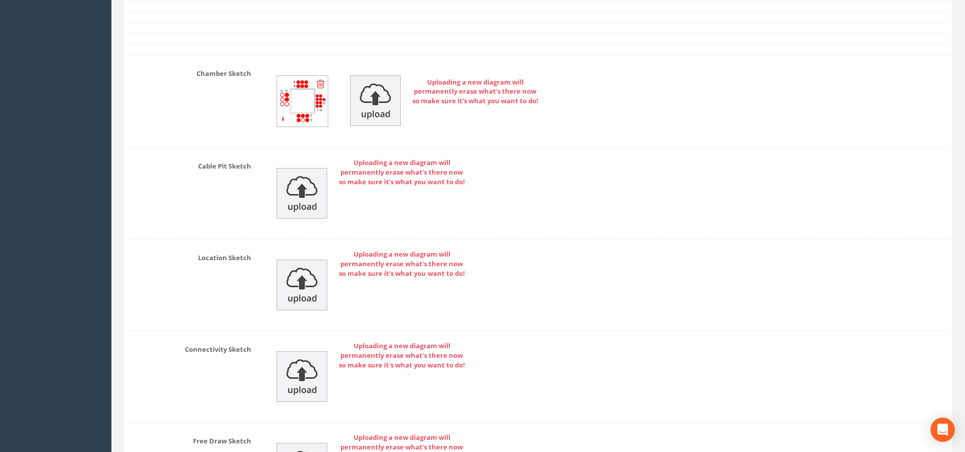
scroll to position [2711, 0]
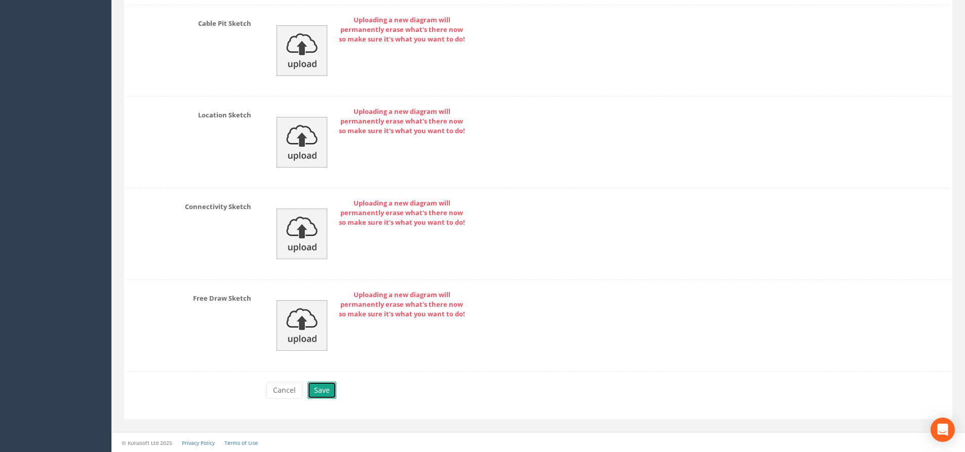
click at [331, 385] on button "Save" at bounding box center [321, 390] width 29 height 17
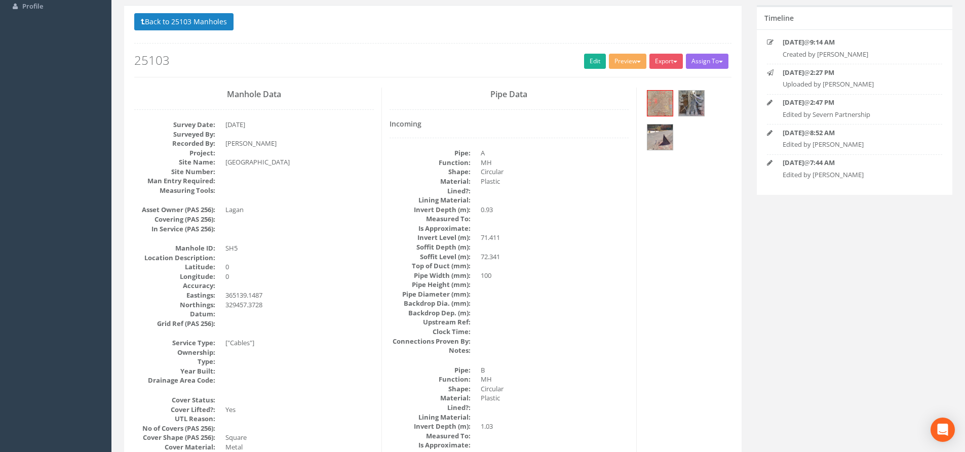
scroll to position [0, 0]
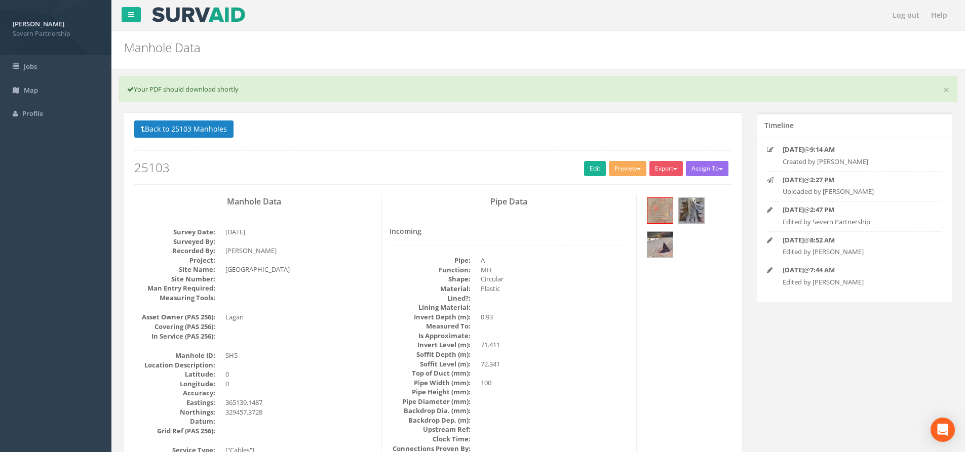
click at [193, 145] on div "Back to 25103 Manholes Back to Map Assign To No Companies Added Export SP Manho…" at bounding box center [432, 153] width 597 height 64
click at [193, 138] on p "Back to 25103 Manholes Back to Map" at bounding box center [432, 131] width 597 height 20
click at [192, 130] on button "Back to 25103 Manholes" at bounding box center [183, 129] width 99 height 17
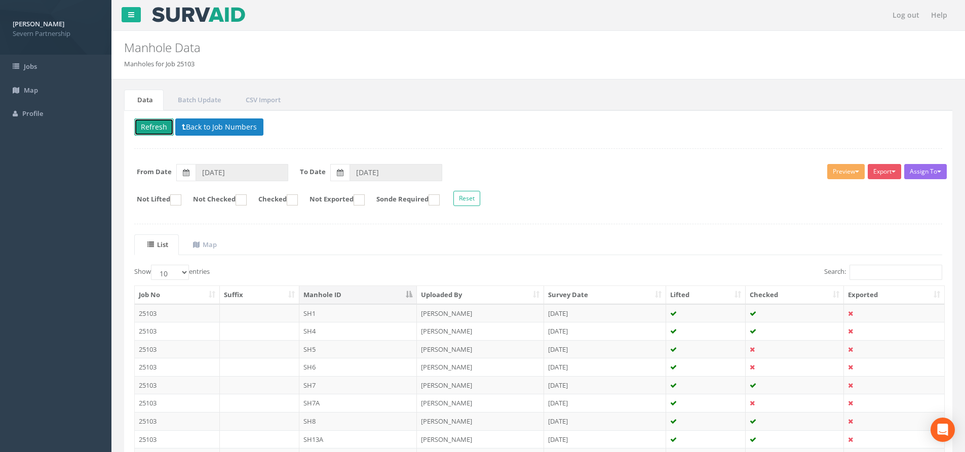
click at [167, 132] on button "Refresh" at bounding box center [153, 126] width 39 height 17
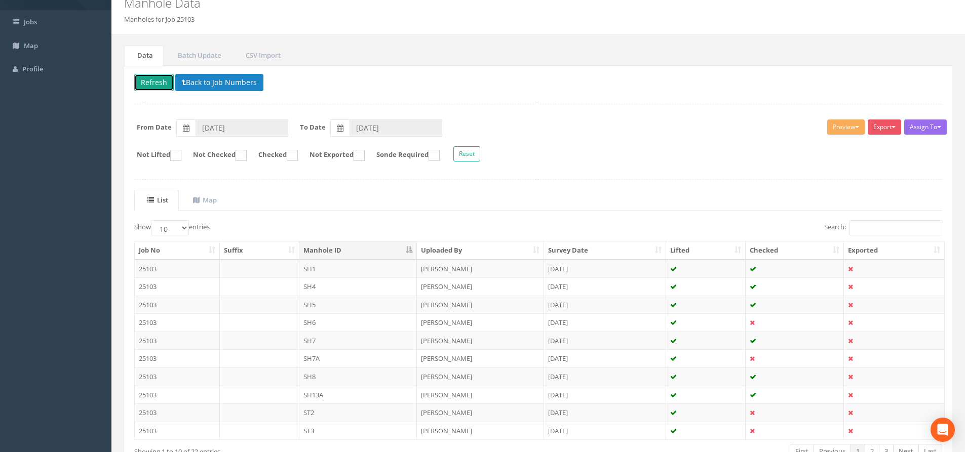
scroll to position [112, 0]
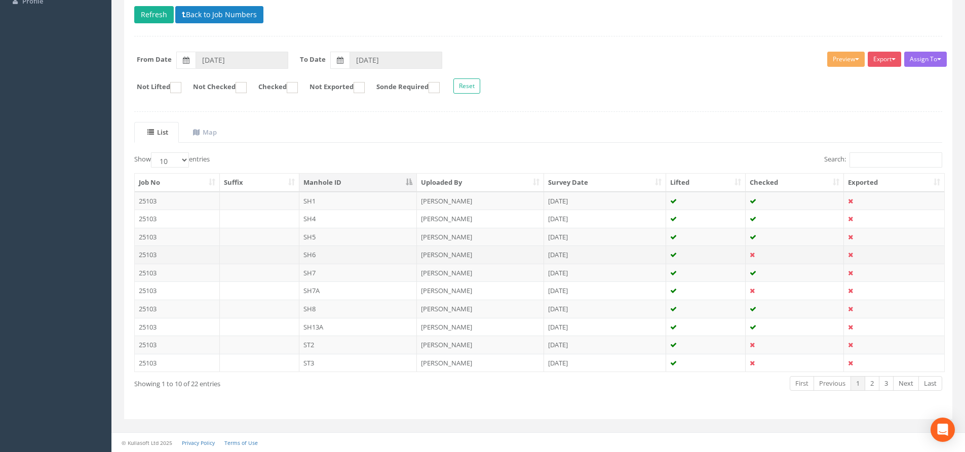
click at [340, 257] on td "SH6" at bounding box center [358, 255] width 118 height 18
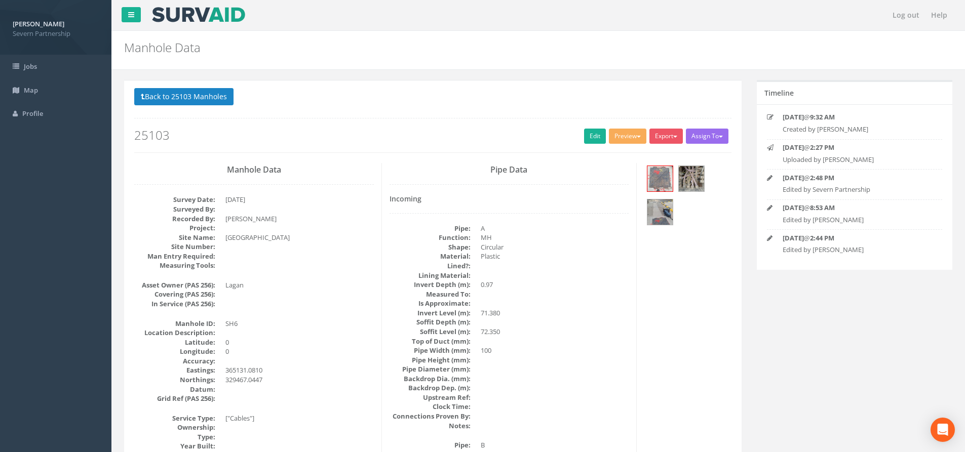
click at [633, 127] on div "Back to 25103 Manholes Back to Map Assign To No Companies Added Export SP Manho…" at bounding box center [432, 120] width 597 height 64
click at [630, 131] on button "Preview" at bounding box center [627, 136] width 37 height 15
click at [625, 156] on link "SP Manhole" at bounding box center [608, 157] width 77 height 16
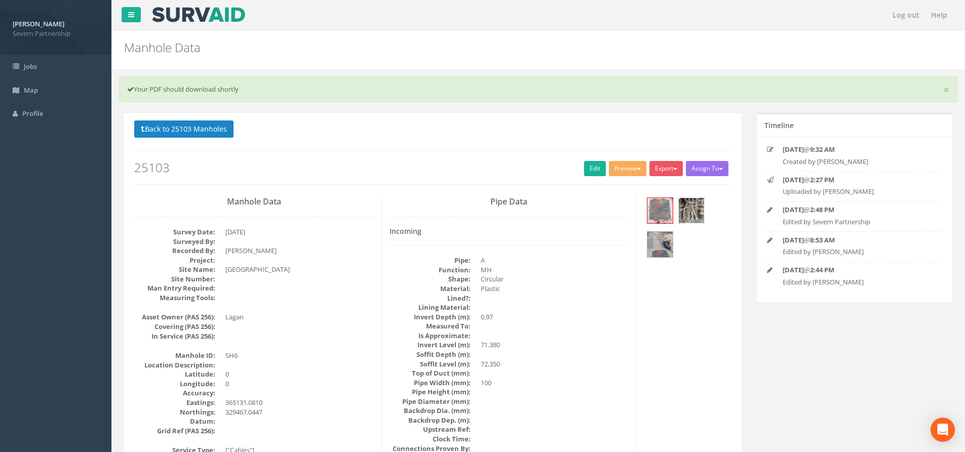
click at [686, 208] on img at bounding box center [690, 210] width 25 height 25
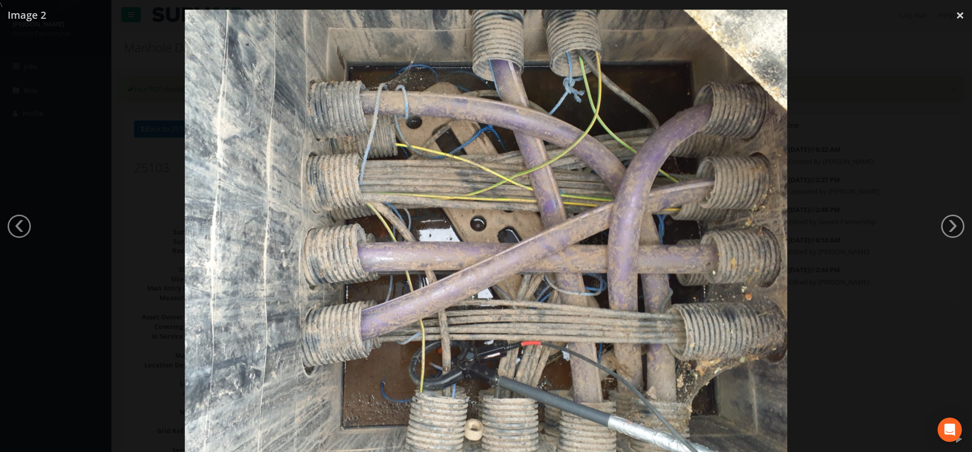
click at [898, 150] on div at bounding box center [486, 236] width 972 height 452
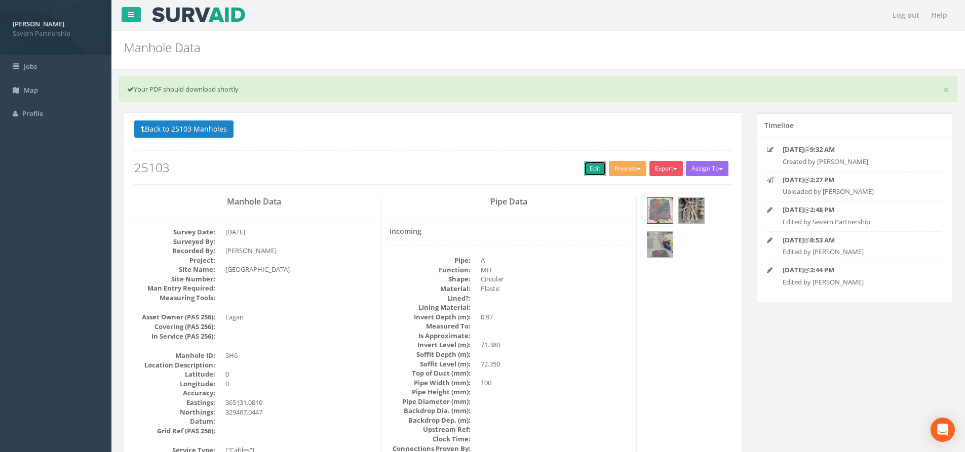
click at [586, 166] on link "Edit" at bounding box center [595, 168] width 22 height 15
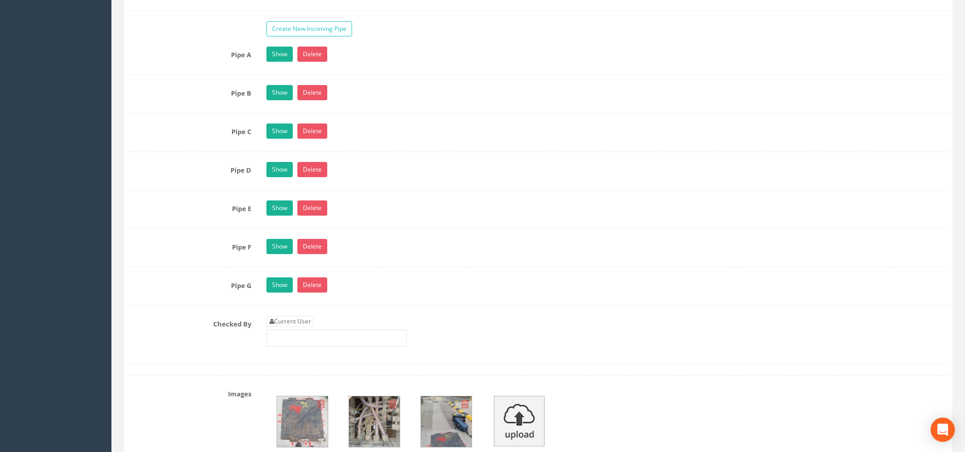
scroll to position [1873, 0]
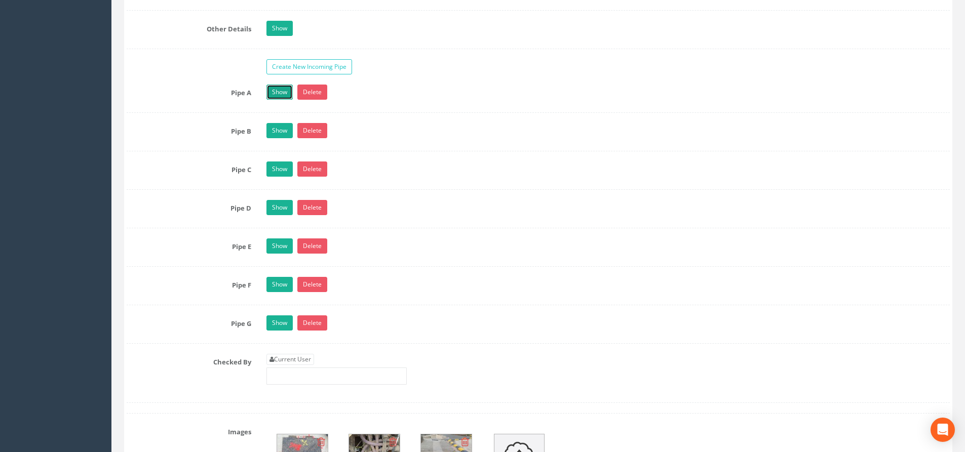
click at [269, 90] on link "Show" at bounding box center [279, 92] width 26 height 15
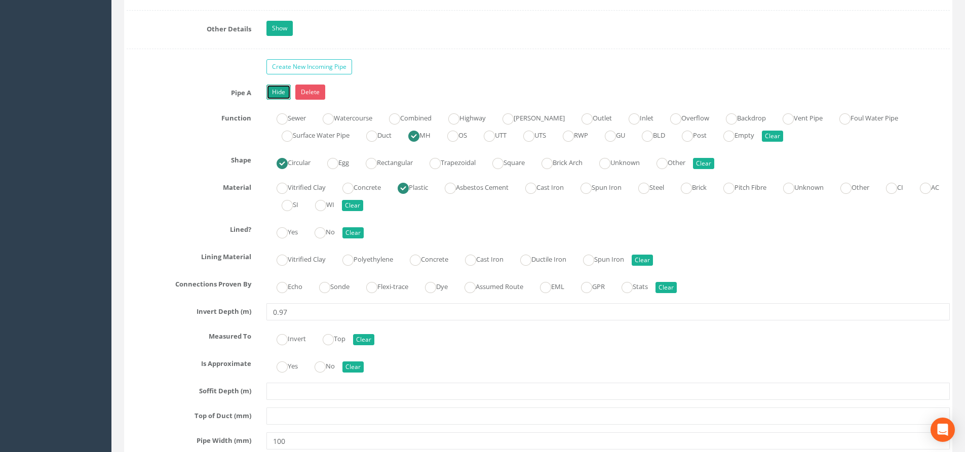
click at [419, 135] on ins at bounding box center [413, 136] width 11 height 11
click at [419, 139] on ins at bounding box center [413, 136] width 11 height 11
click at [783, 137] on button "Clear" at bounding box center [772, 136] width 21 height 11
radio input "false"
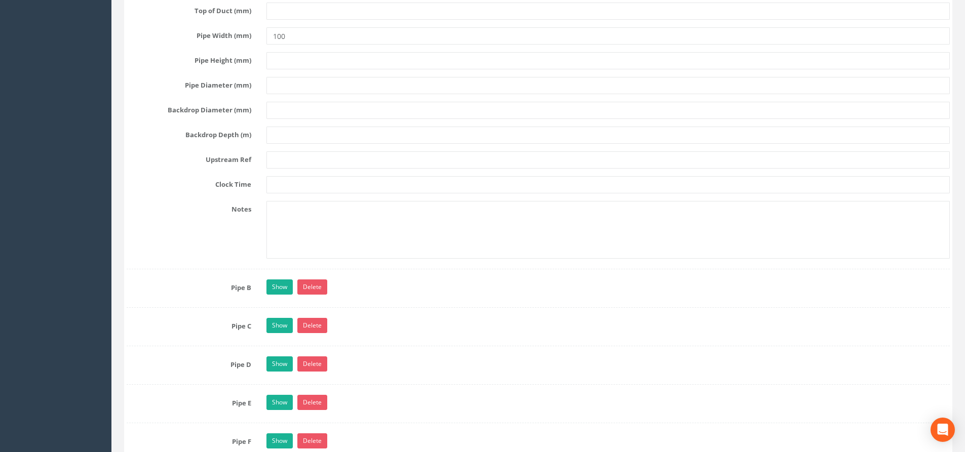
scroll to position [2329, 0]
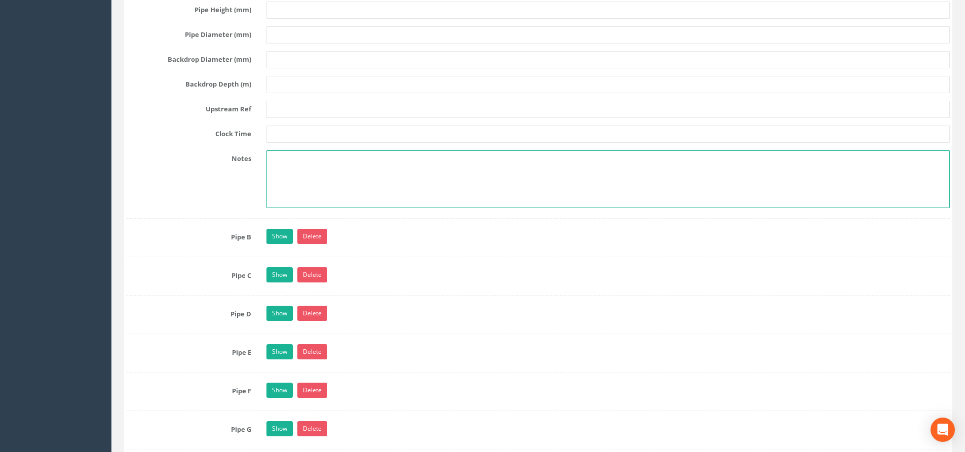
click at [355, 195] on textarea at bounding box center [607, 179] width 683 height 58
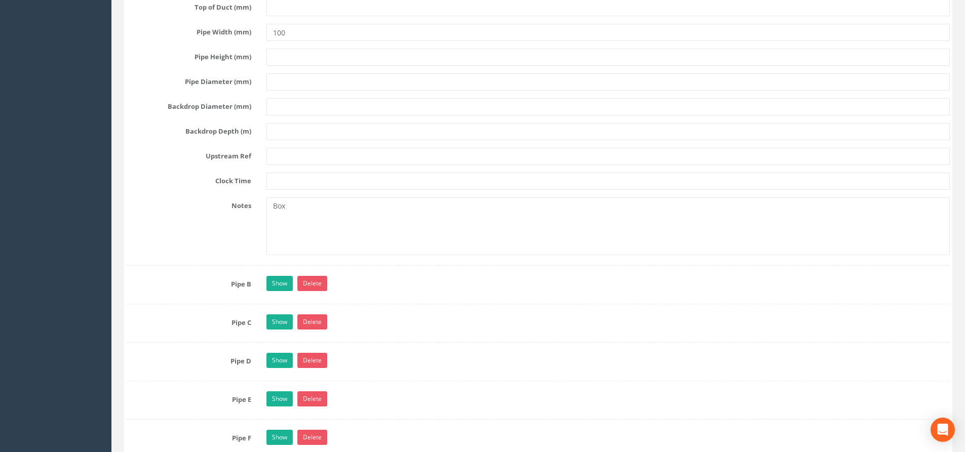
scroll to position [2228, 0]
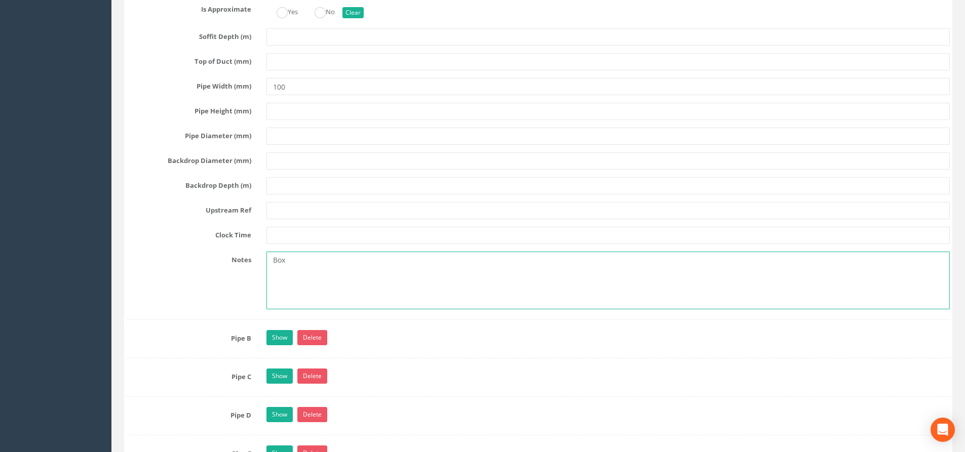
click at [404, 277] on textarea "Box" at bounding box center [607, 281] width 683 height 58
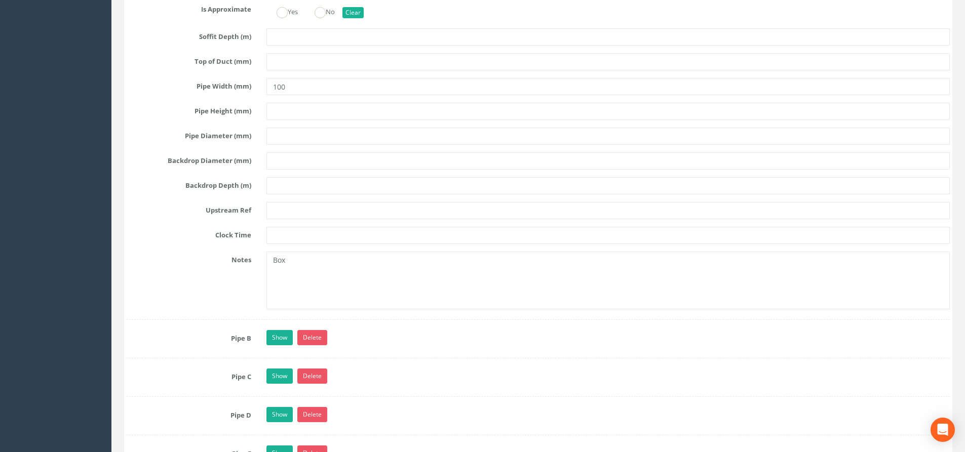
click at [151, 304] on div "Notes Box" at bounding box center [538, 281] width 838 height 58
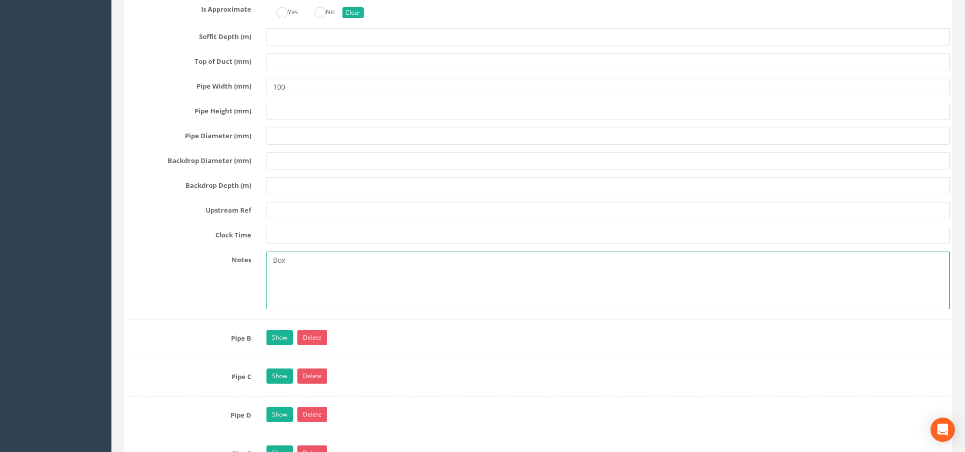
click at [295, 275] on textarea "Box" at bounding box center [607, 281] width 683 height 58
drag, startPoint x: 325, startPoint y: 296, endPoint x: 121, endPoint y: 291, distance: 204.1
click at [121, 291] on div "Notes Box" at bounding box center [538, 281] width 838 height 58
type textarea "E"
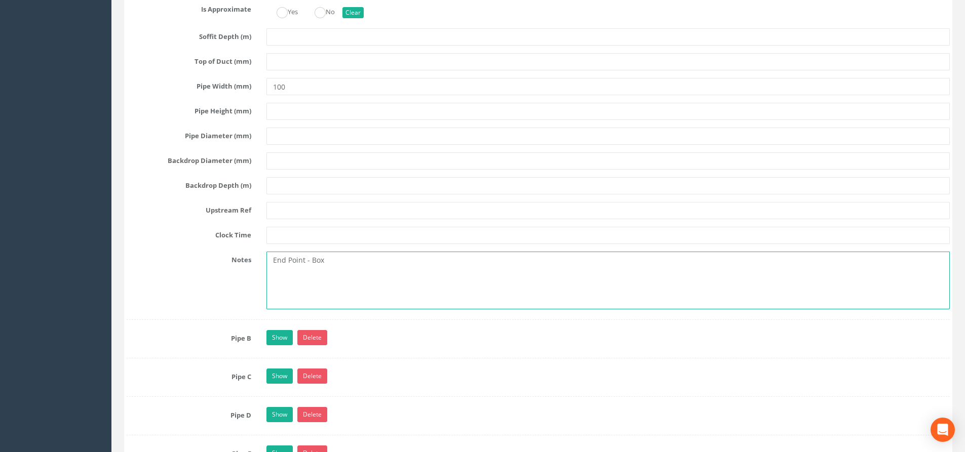
type textarea "End Point - Box"
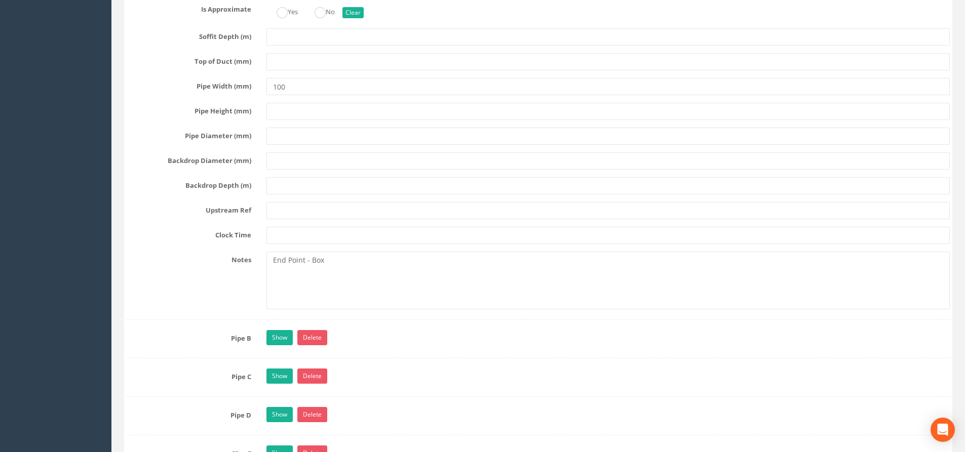
click at [228, 317] on div "Pipe A Hide Delete Function Sewer Watercourse Combined Highway [PERSON_NAME] Ou…" at bounding box center [538, 25] width 823 height 590
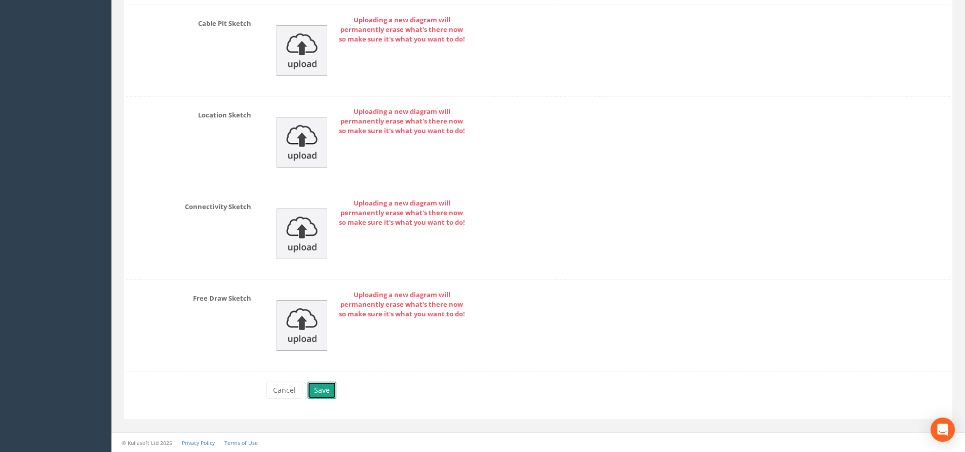
click at [324, 389] on button "Save" at bounding box center [321, 390] width 29 height 17
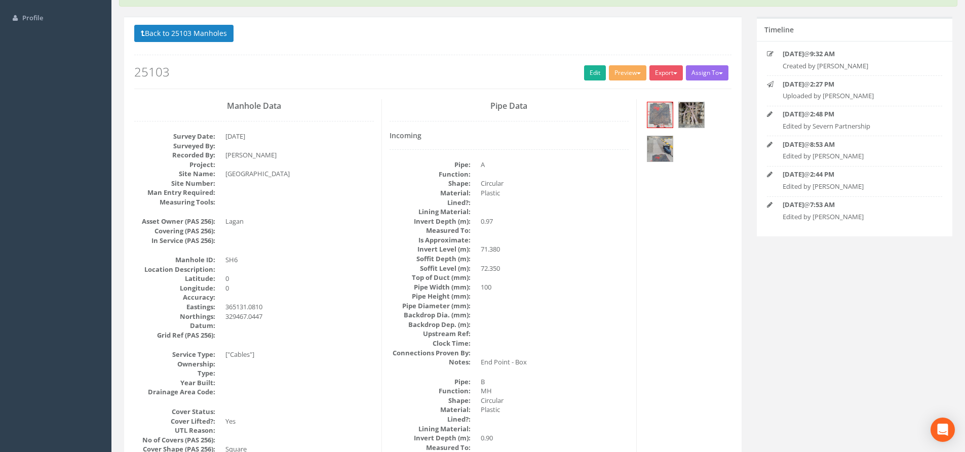
scroll to position [25, 0]
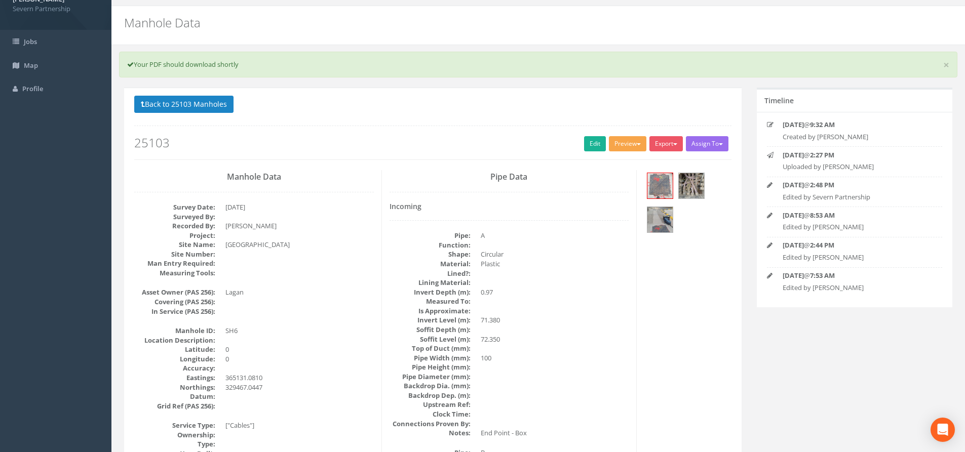
click at [632, 143] on button "Preview" at bounding box center [627, 143] width 37 height 15
click at [606, 161] on link "SP Manhole" at bounding box center [608, 165] width 77 height 16
drag, startPoint x: 592, startPoint y: 146, endPoint x: 150, endPoint y: 79, distance: 447.6
click at [592, 146] on link "Edit" at bounding box center [595, 143] width 22 height 15
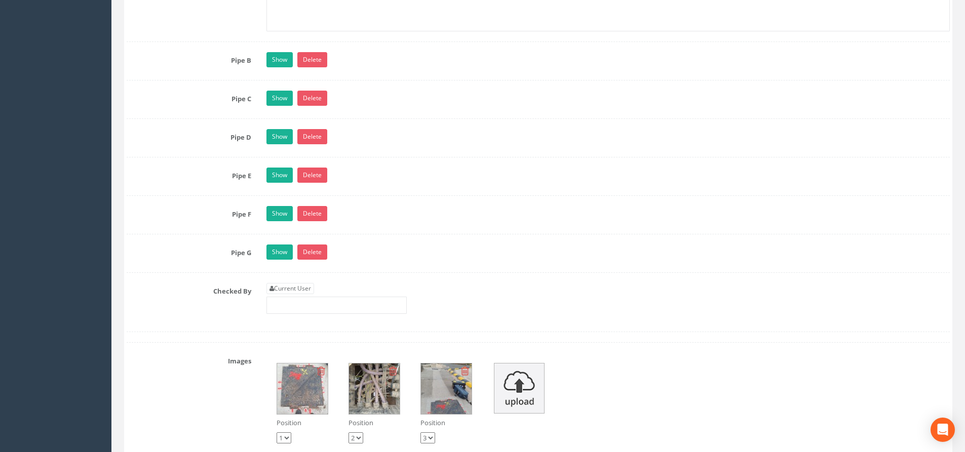
scroll to position [2759, 0]
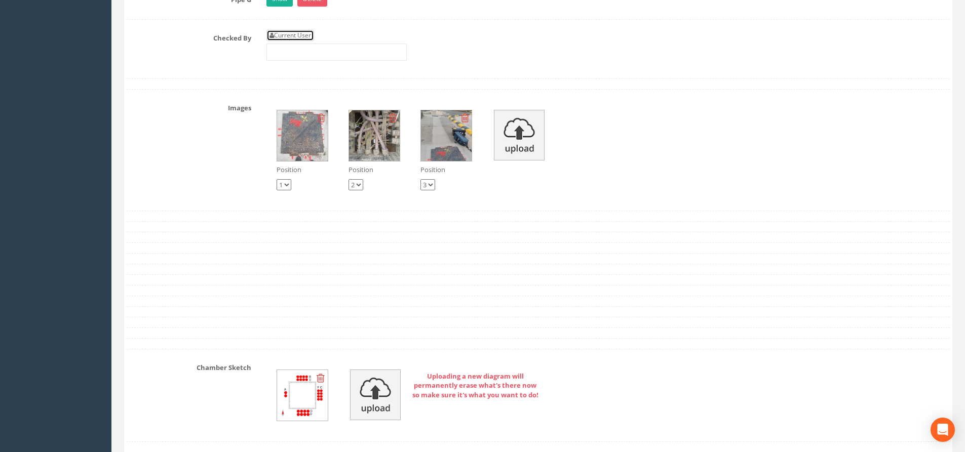
click at [301, 32] on link "Current User" at bounding box center [290, 35] width 48 height 11
type input "[PERSON_NAME]"
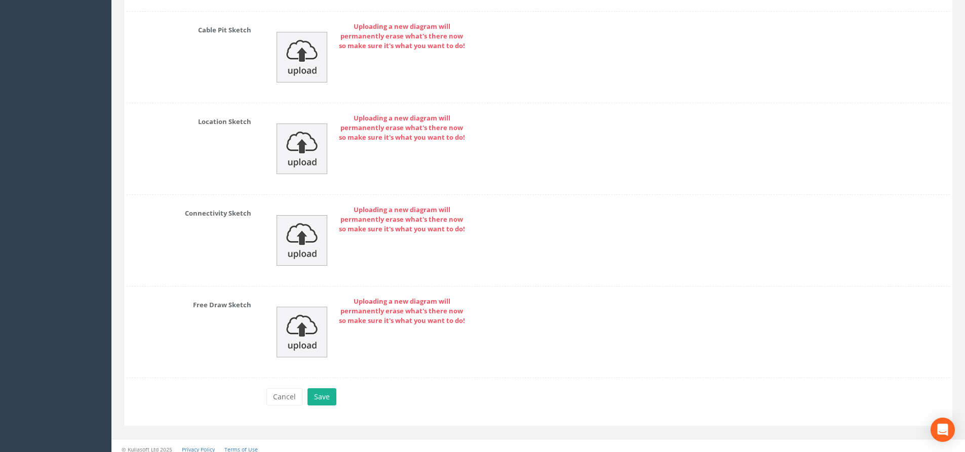
scroll to position [3196, 0]
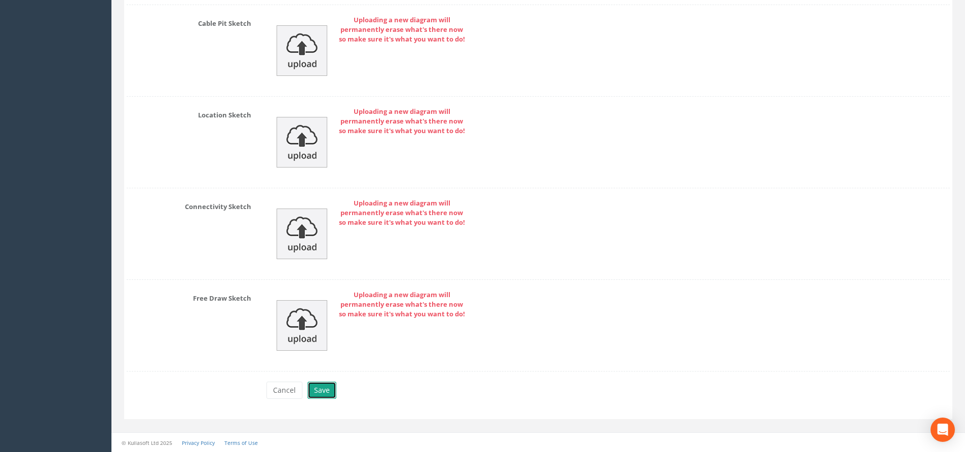
click at [322, 387] on button "Save" at bounding box center [321, 390] width 29 height 17
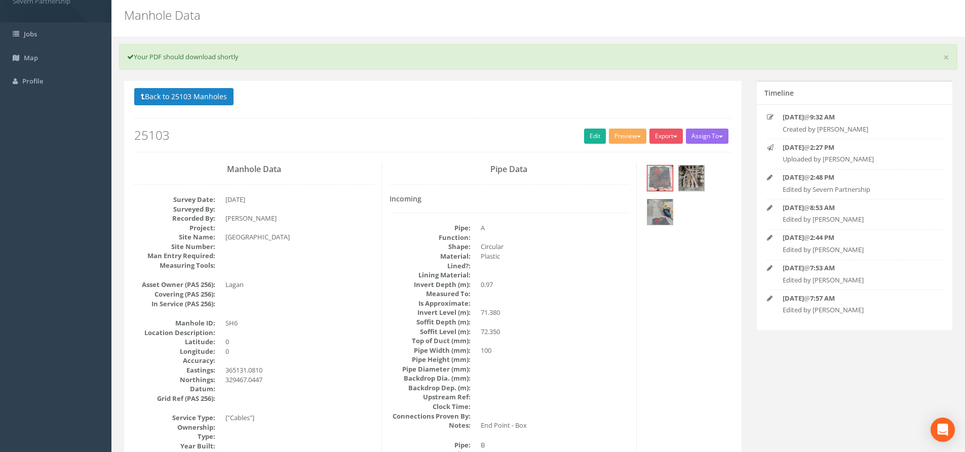
scroll to position [0, 0]
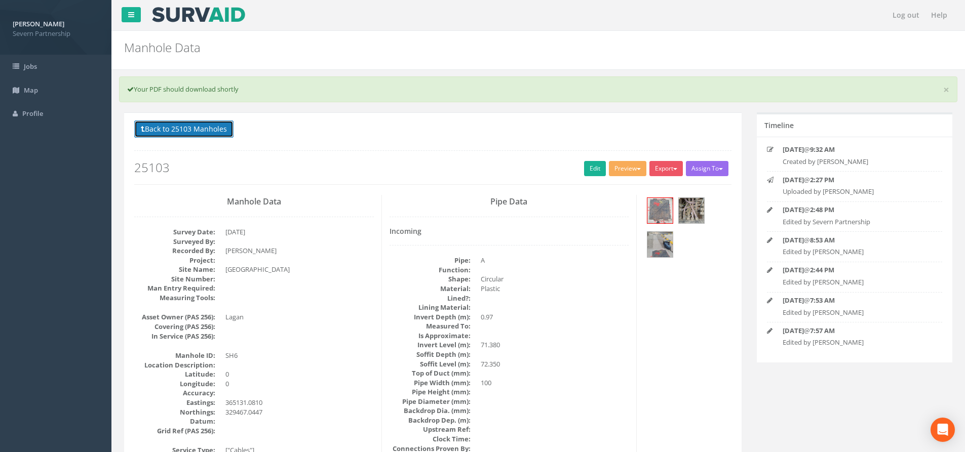
click at [204, 132] on button "Back to 25103 Manholes" at bounding box center [183, 129] width 99 height 17
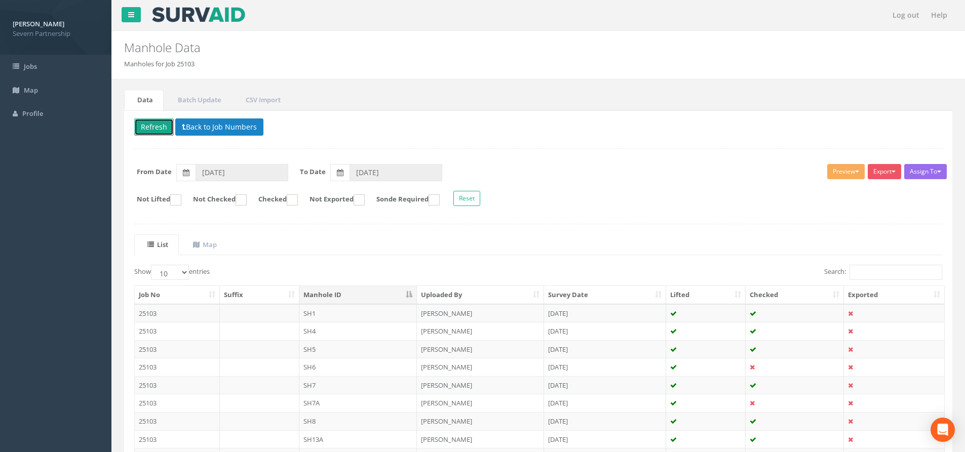
click at [143, 127] on button "Refresh" at bounding box center [153, 126] width 39 height 17
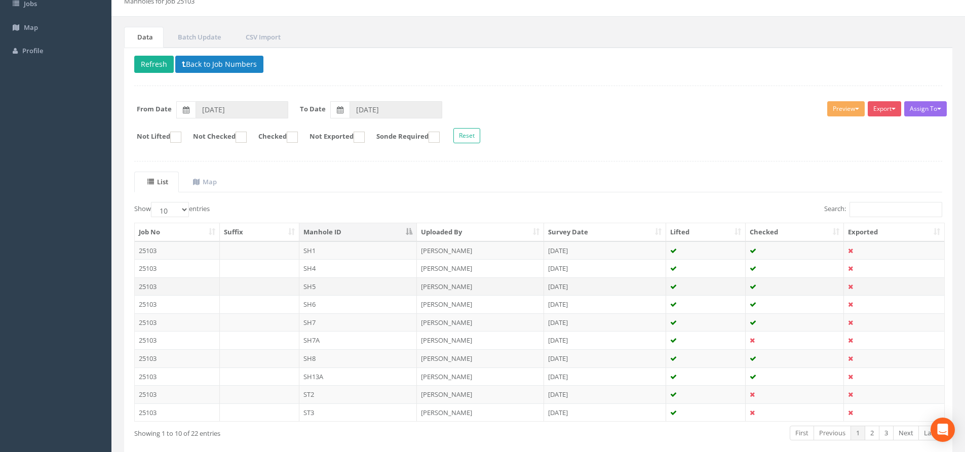
scroll to position [112, 0]
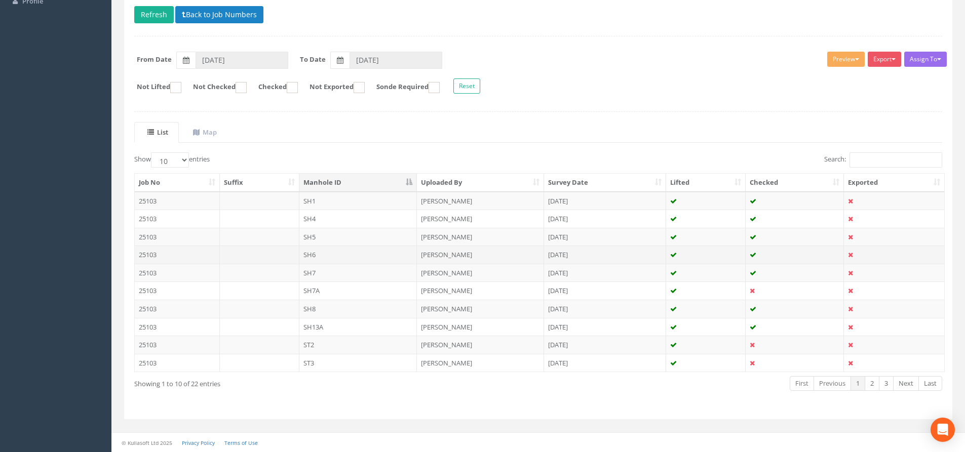
click at [343, 256] on td "SH6" at bounding box center [358, 255] width 118 height 18
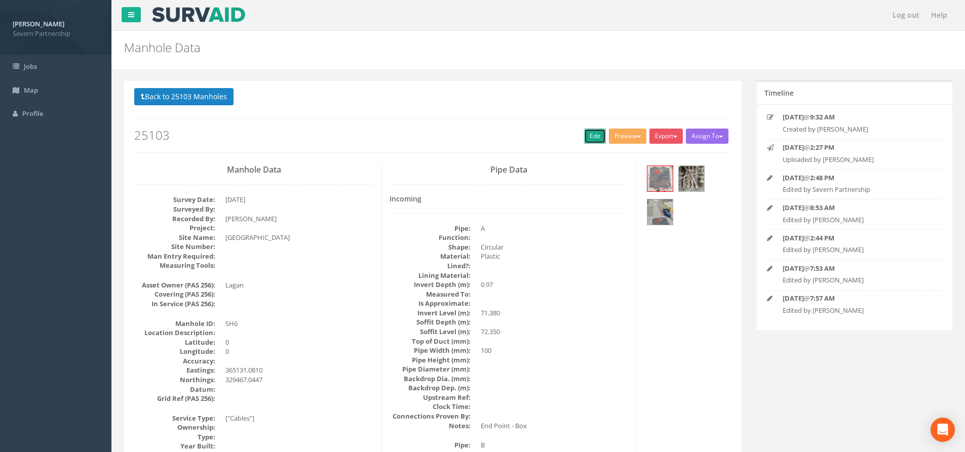
click at [584, 131] on link "Edit" at bounding box center [595, 136] width 22 height 15
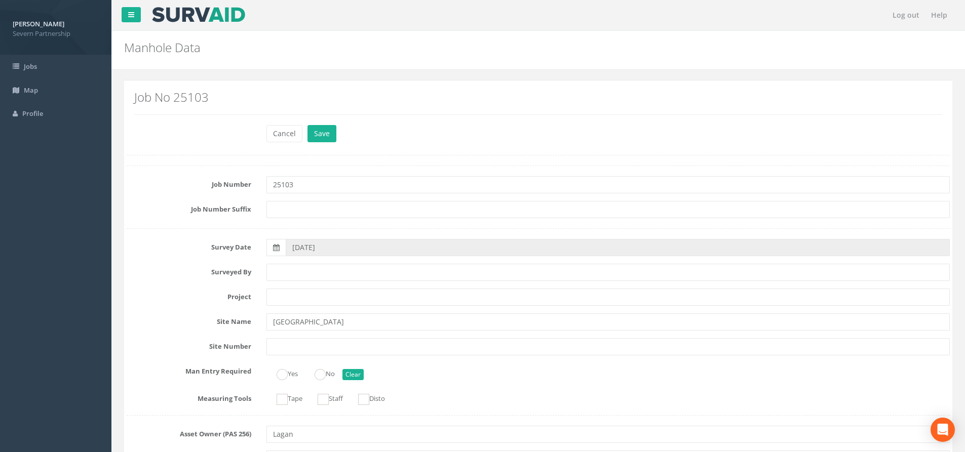
scroll to position [2483, 0]
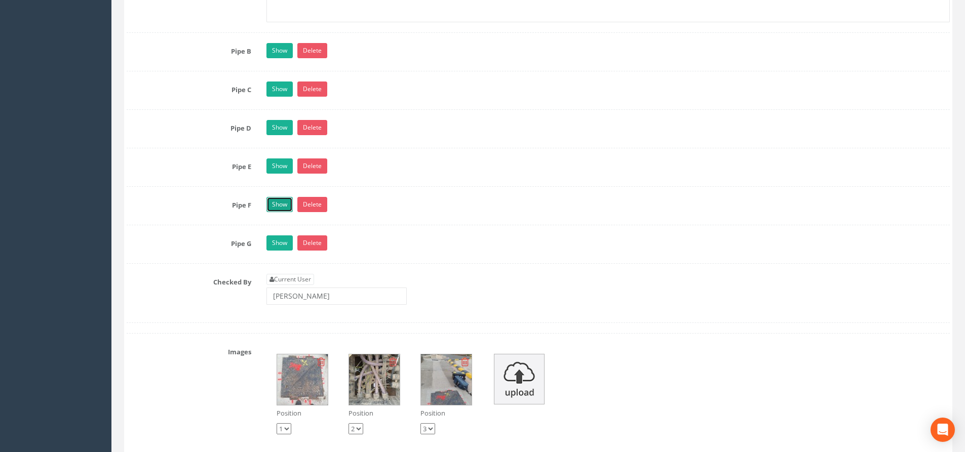
click at [282, 200] on link "Show" at bounding box center [279, 204] width 26 height 15
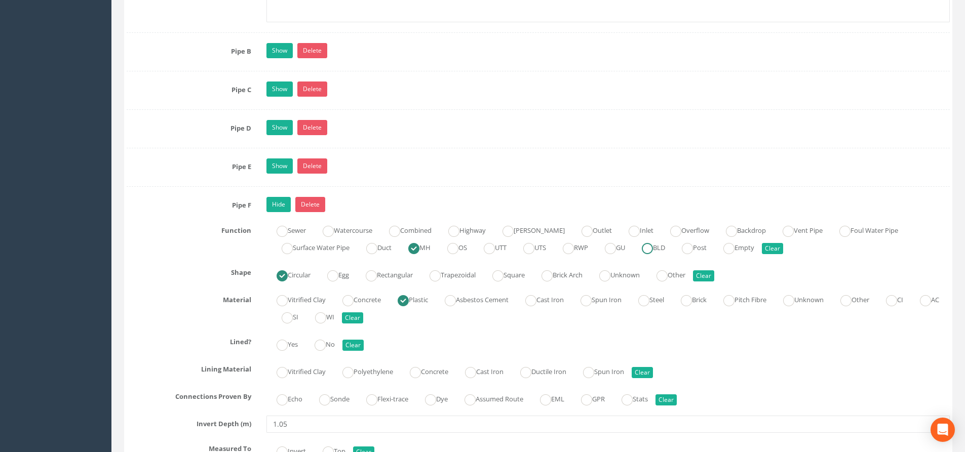
click at [665, 251] on label "BLD" at bounding box center [647, 246] width 33 height 15
radio input "false"
radio input "true"
click at [274, 208] on link "Hide" at bounding box center [278, 204] width 24 height 15
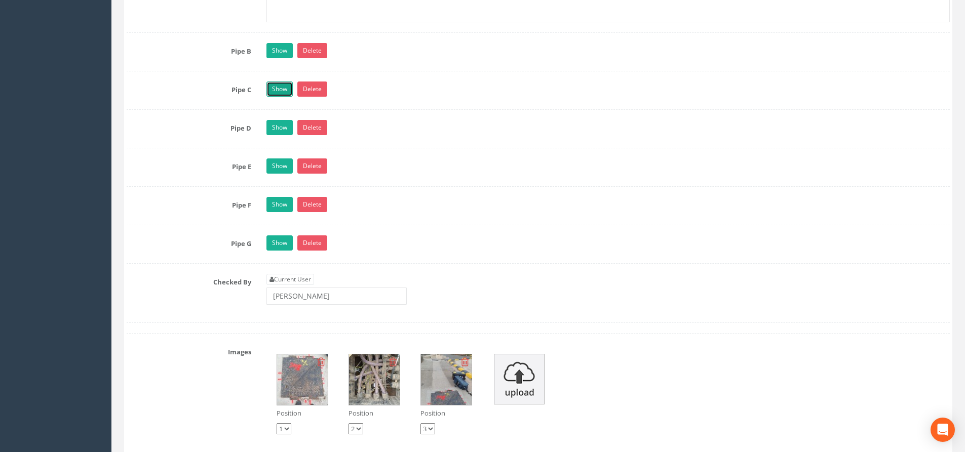
click at [272, 88] on link "Show" at bounding box center [279, 89] width 26 height 15
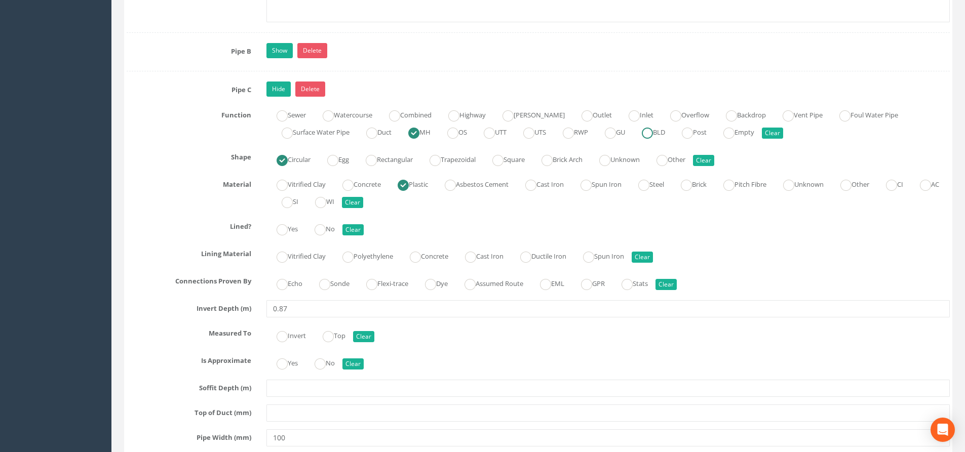
click at [665, 134] on label "BLD" at bounding box center [647, 131] width 33 height 15
radio input "false"
radio input "true"
click at [273, 86] on link "Hide" at bounding box center [278, 89] width 24 height 15
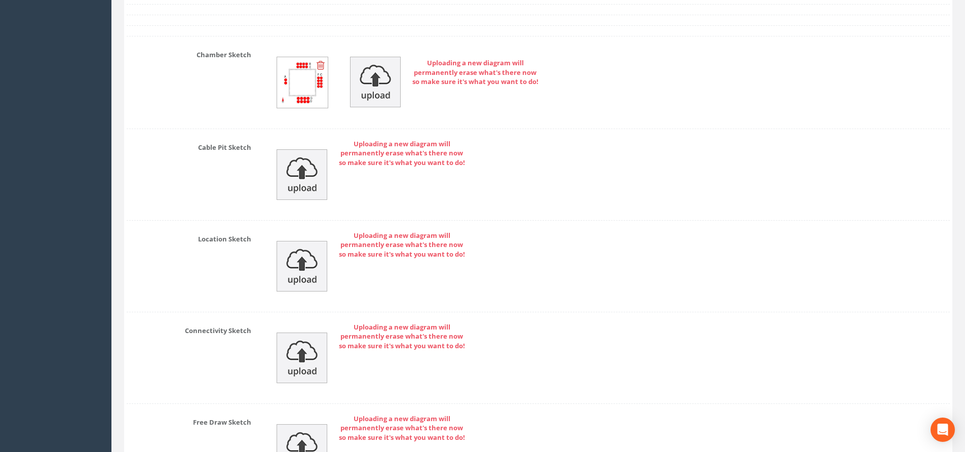
scroll to position [3164, 0]
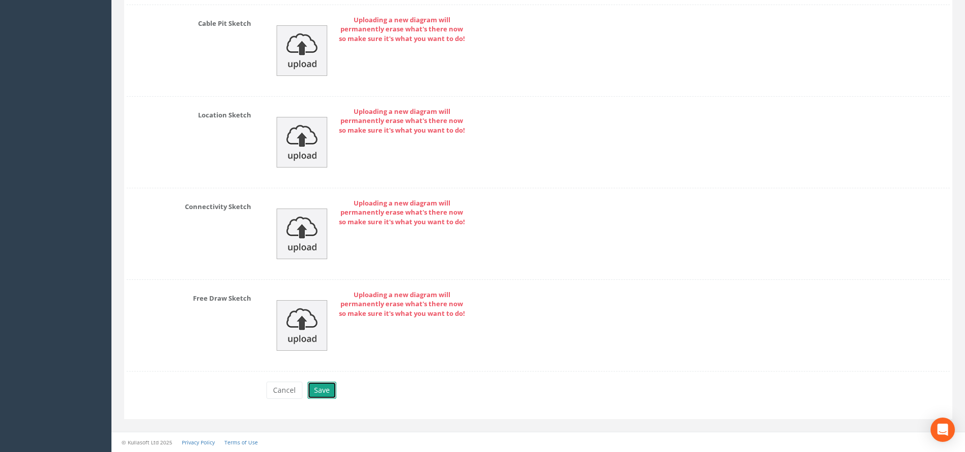
click at [327, 393] on button "Save" at bounding box center [321, 390] width 29 height 17
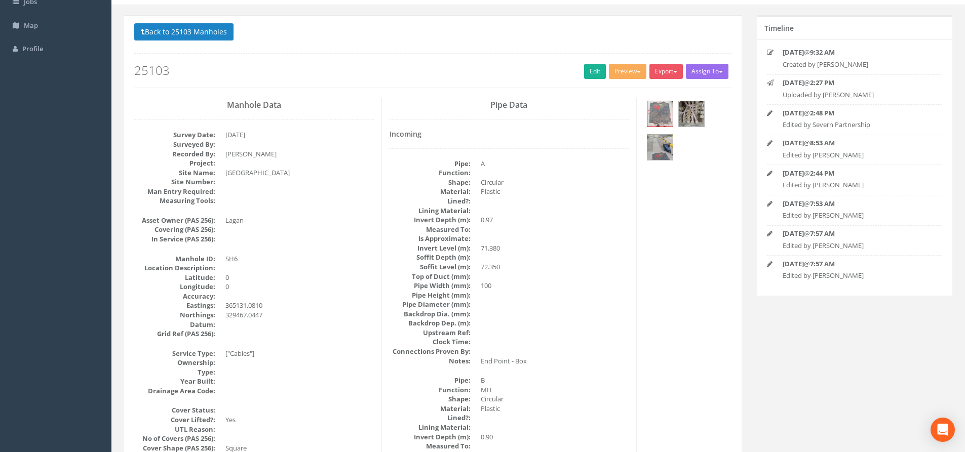
scroll to position [0, 0]
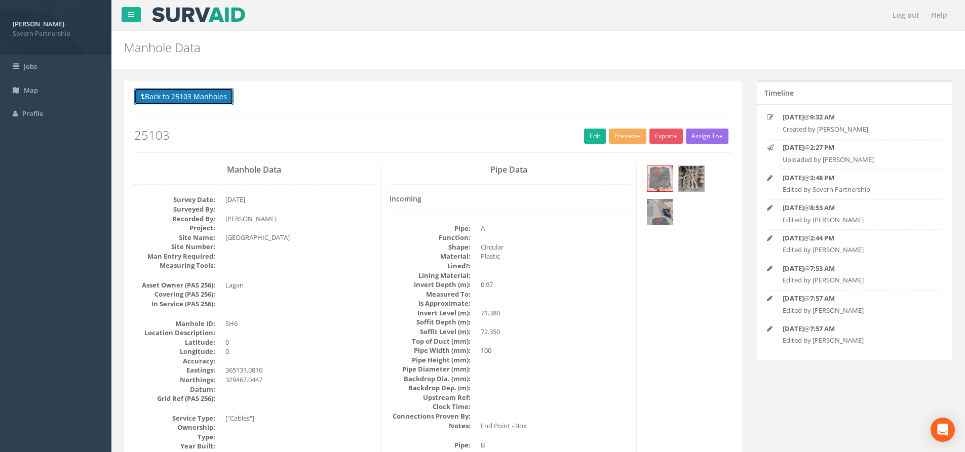
click at [213, 99] on button "Back to 25103 Manholes" at bounding box center [183, 96] width 99 height 17
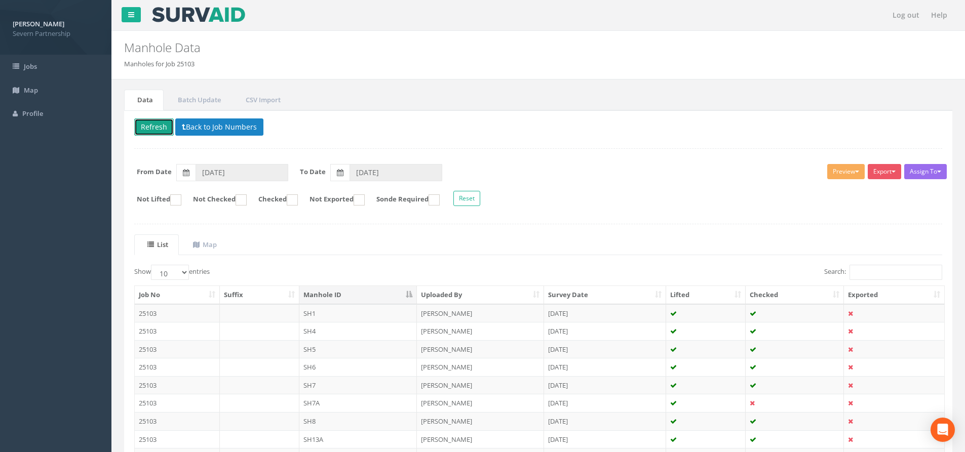
click at [149, 126] on button "Refresh" at bounding box center [153, 126] width 39 height 17
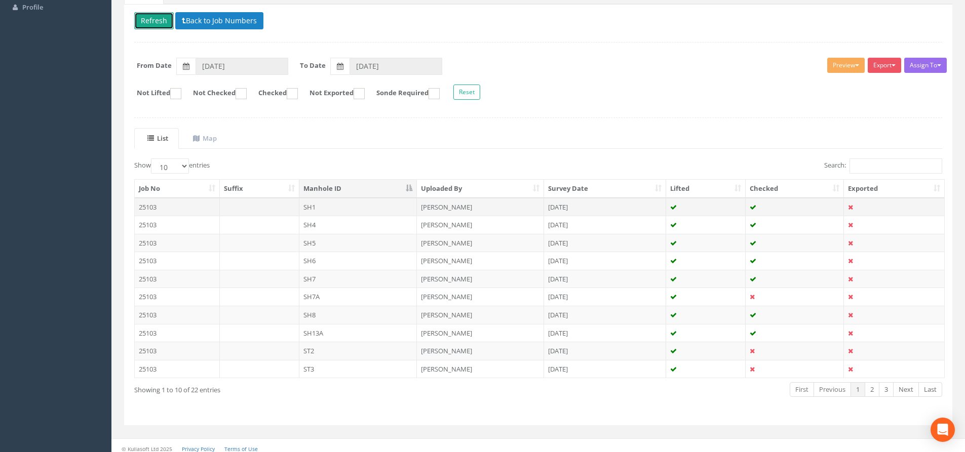
scroll to position [112, 0]
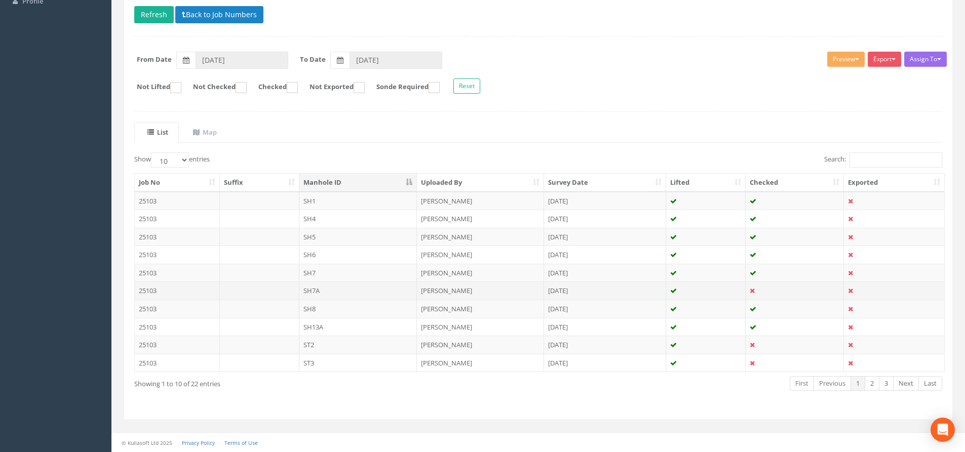
click at [430, 294] on td "[PERSON_NAME]" at bounding box center [480, 291] width 127 height 18
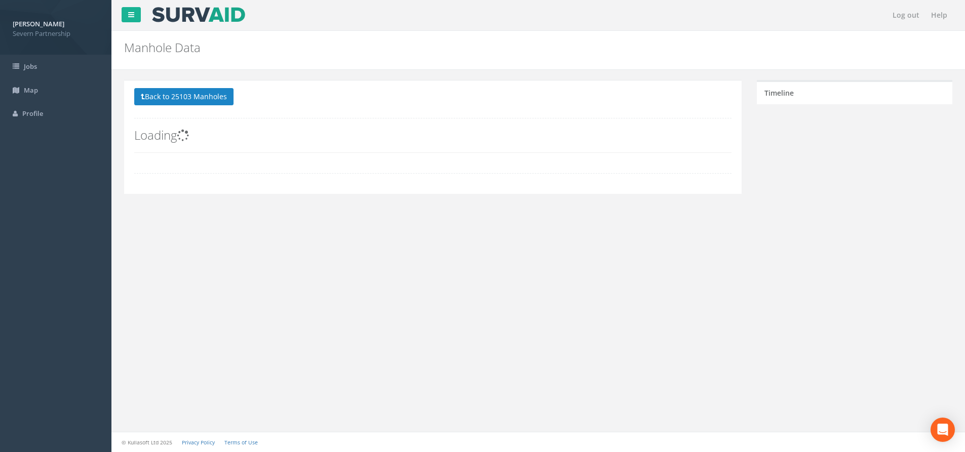
scroll to position [0, 0]
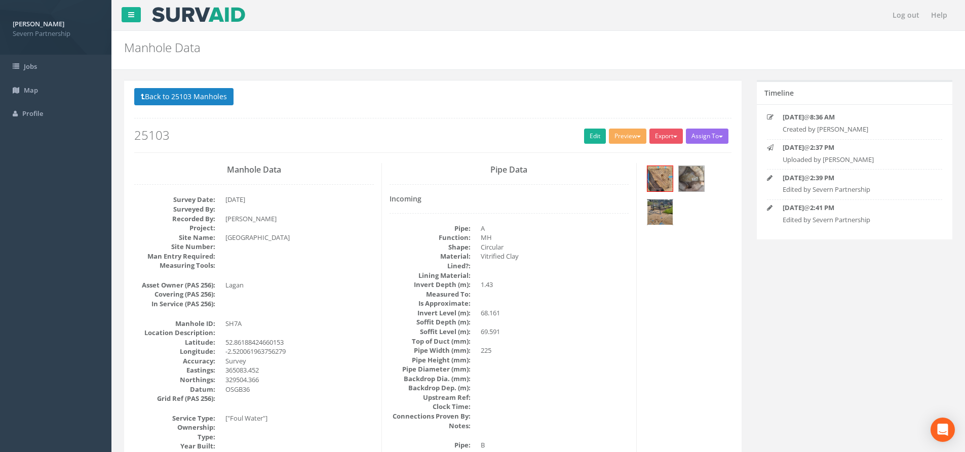
click at [661, 213] on img at bounding box center [659, 211] width 25 height 25
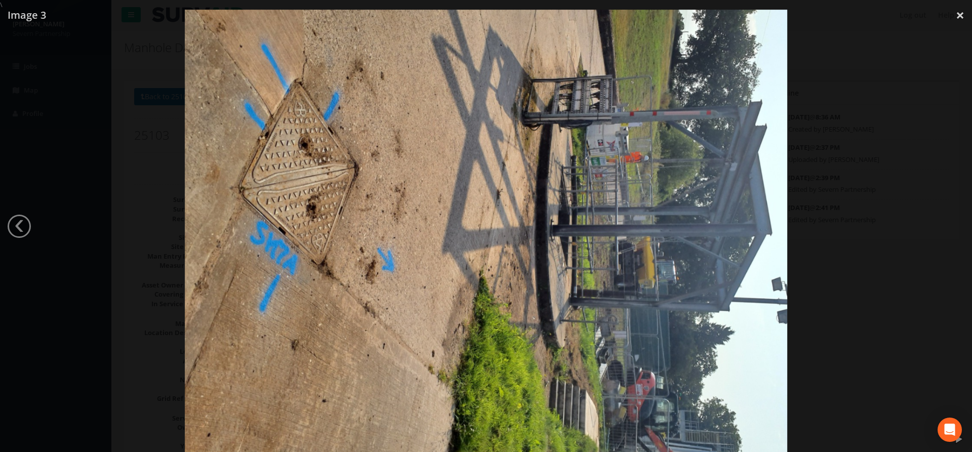
click at [859, 217] on div at bounding box center [486, 236] width 972 height 452
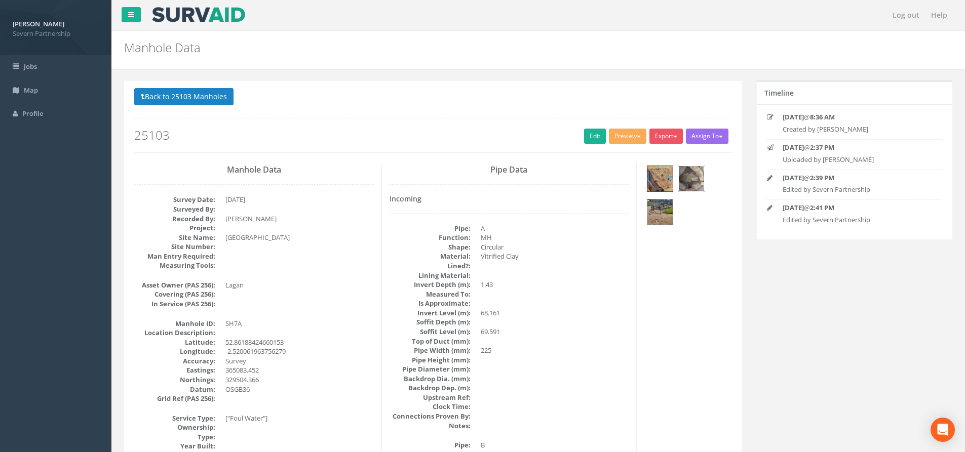
click at [697, 179] on img at bounding box center [690, 178] width 25 height 25
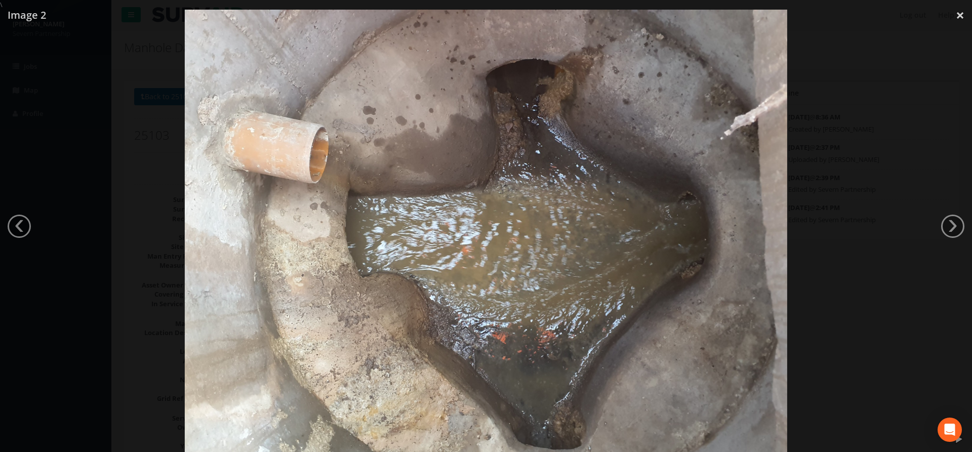
click at [896, 187] on div at bounding box center [486, 236] width 972 height 452
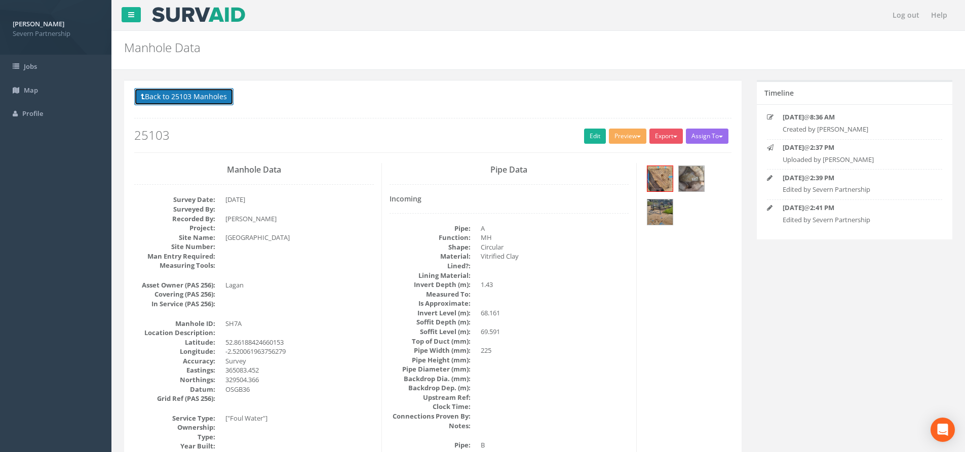
click at [174, 95] on button "Back to 25103 Manholes" at bounding box center [183, 96] width 99 height 17
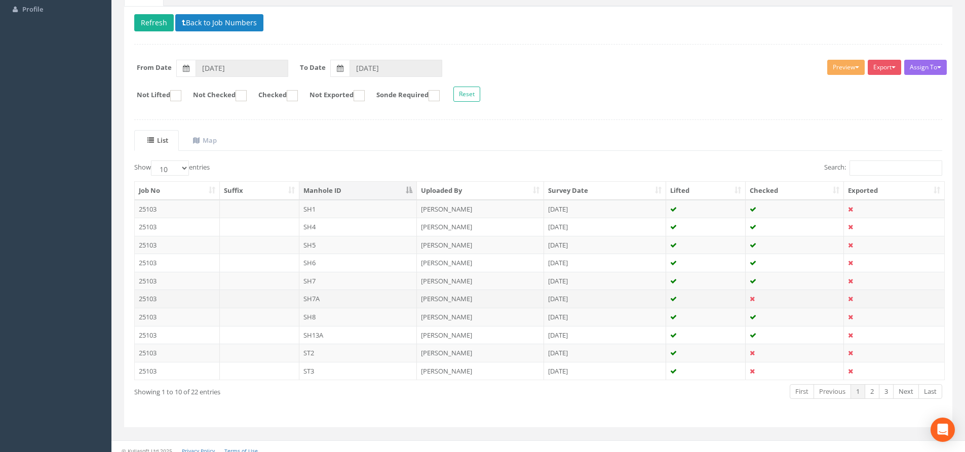
scroll to position [112, 0]
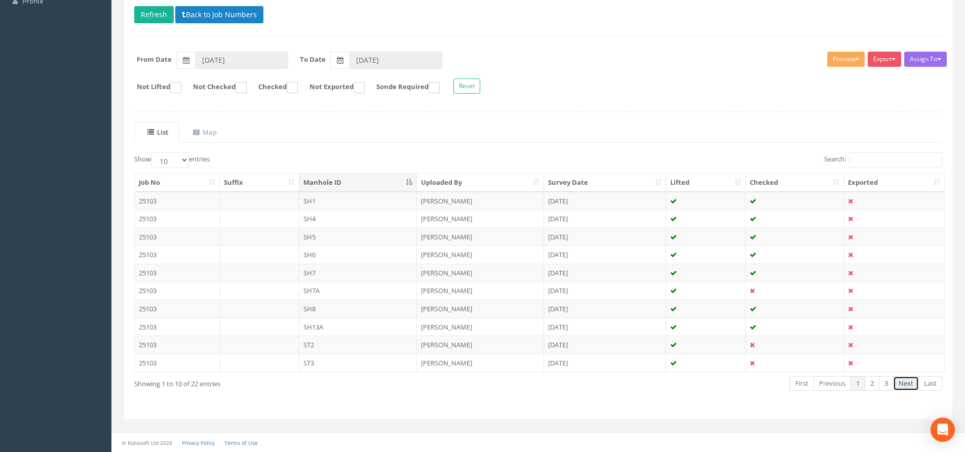
click at [911, 390] on link "Next" at bounding box center [906, 383] width 26 height 15
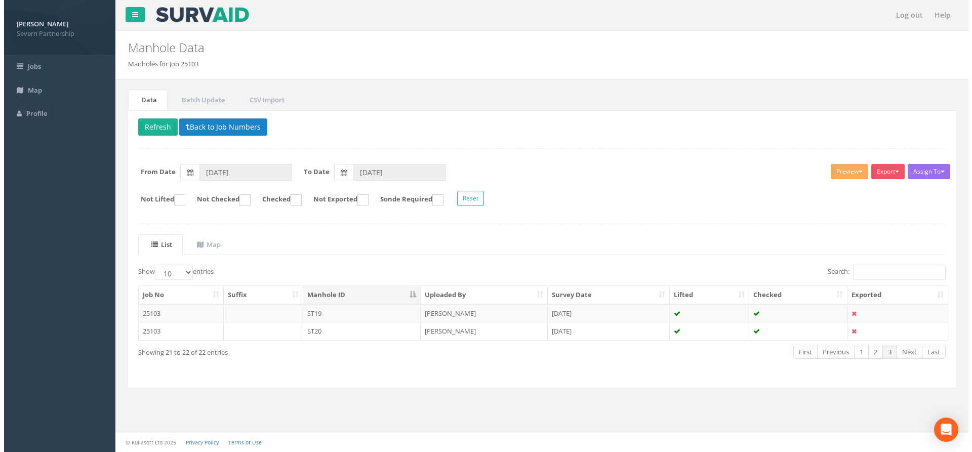
scroll to position [0, 0]
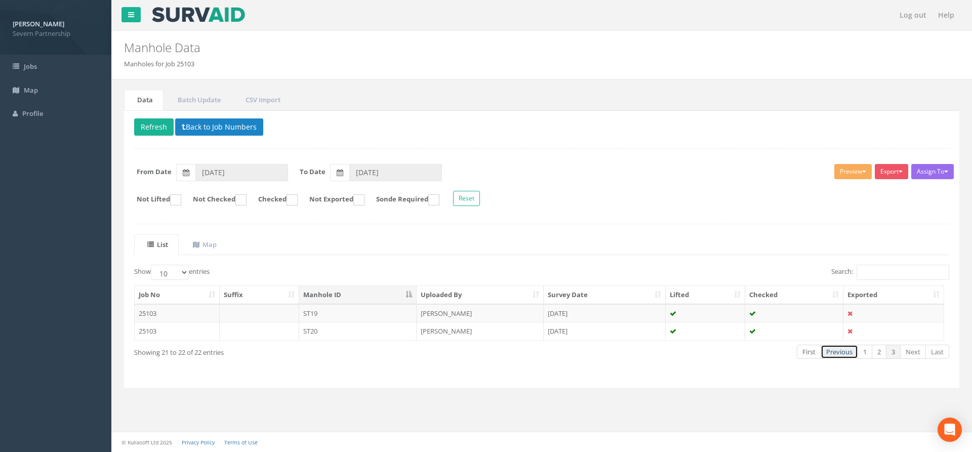
click at [837, 357] on link "Previous" at bounding box center [839, 352] width 37 height 15
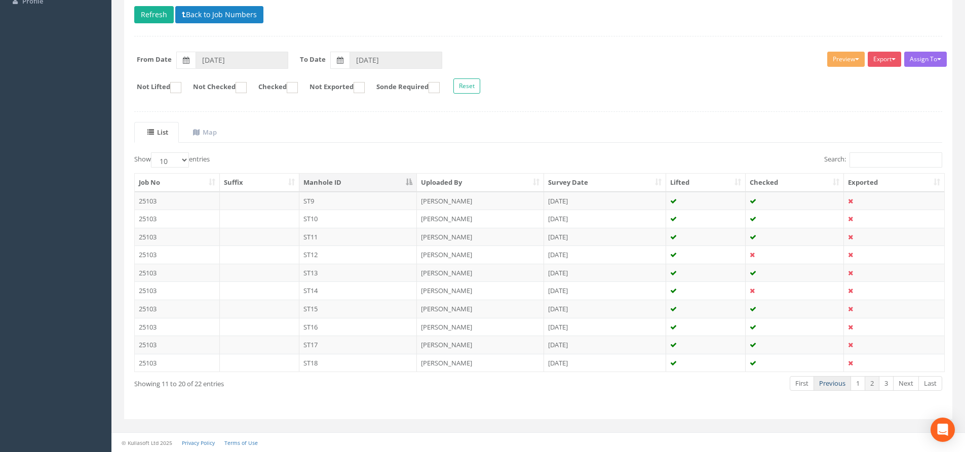
click at [834, 382] on link "Previous" at bounding box center [831, 383] width 37 height 15
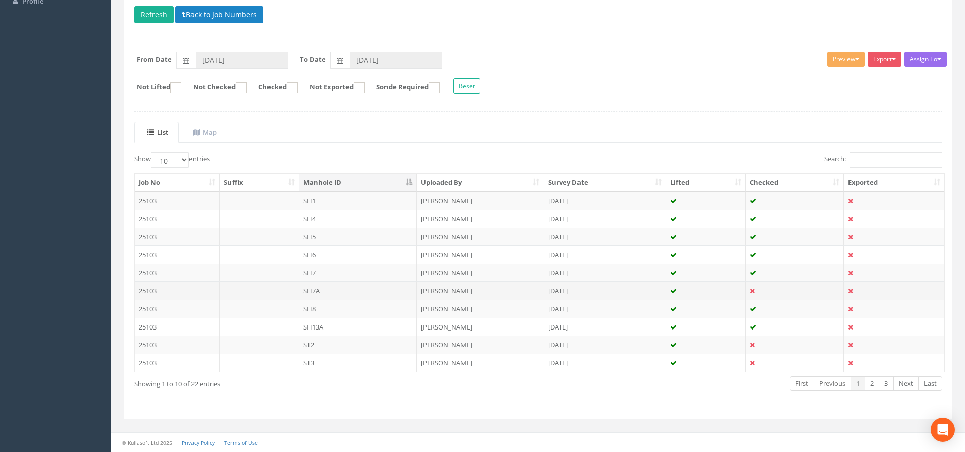
click at [356, 285] on td "SH7A" at bounding box center [358, 291] width 118 height 18
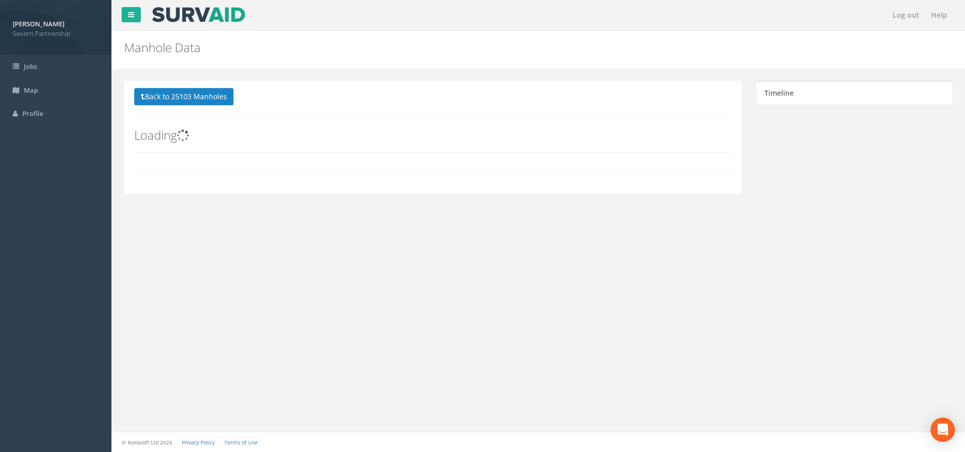
scroll to position [0, 0]
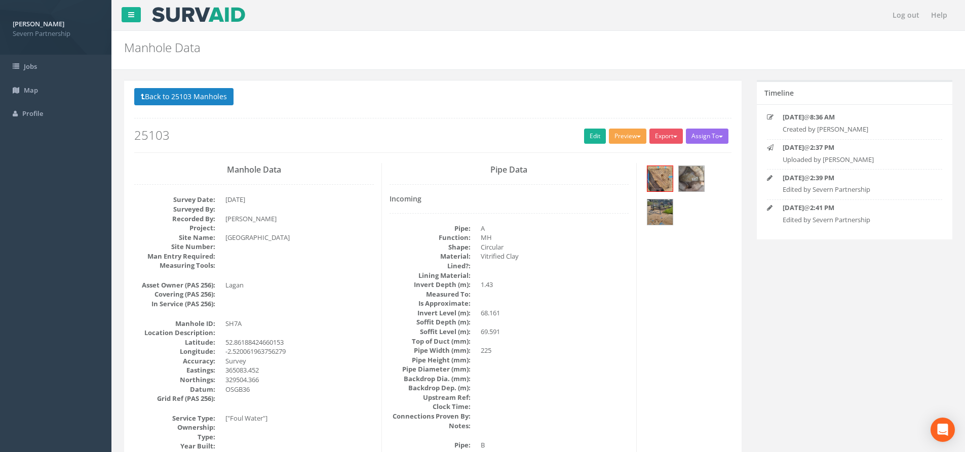
click at [632, 138] on button "Preview" at bounding box center [627, 136] width 37 height 15
click at [616, 148] on ul "SP Manhole SP Omni Heathrow United Utilities SurvAid IC SurvAid Manhole" at bounding box center [608, 209] width 81 height 124
click at [612, 138] on button "Preview" at bounding box center [627, 136] width 37 height 15
click at [607, 153] on link "SP Manhole" at bounding box center [608, 157] width 77 height 16
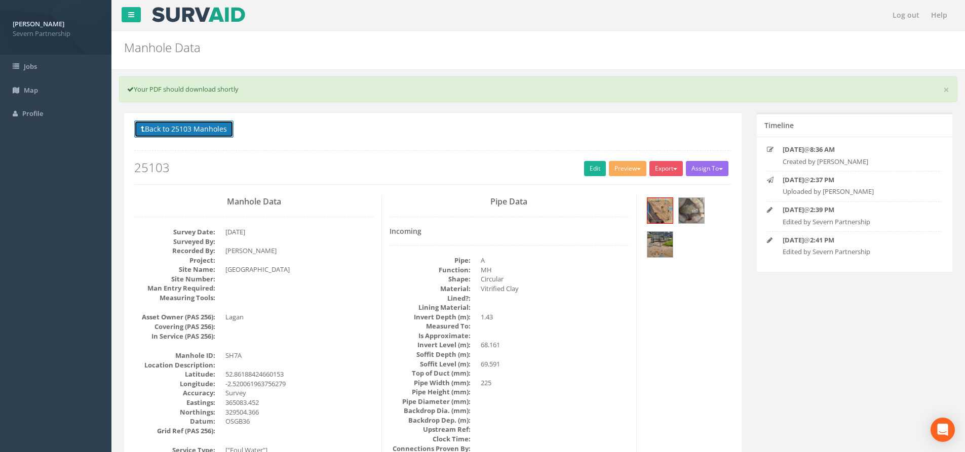
click at [220, 135] on button "Back to 25103 Manholes" at bounding box center [183, 129] width 99 height 17
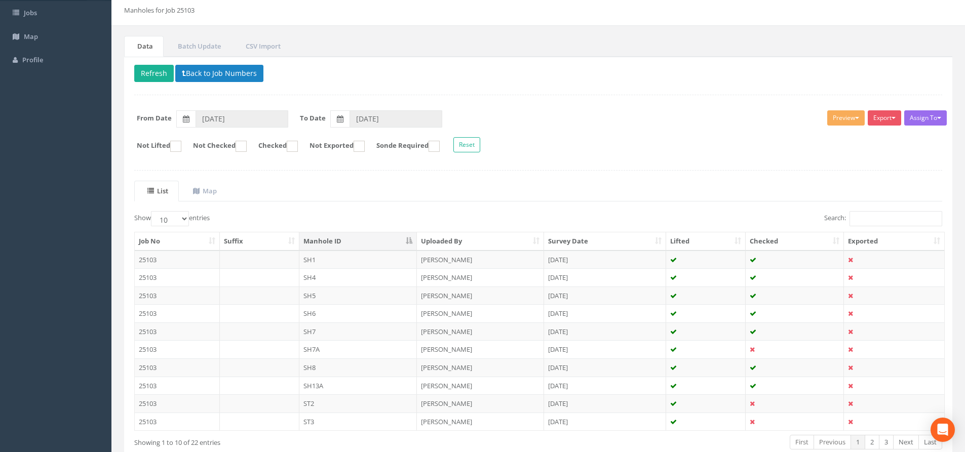
scroll to position [112, 0]
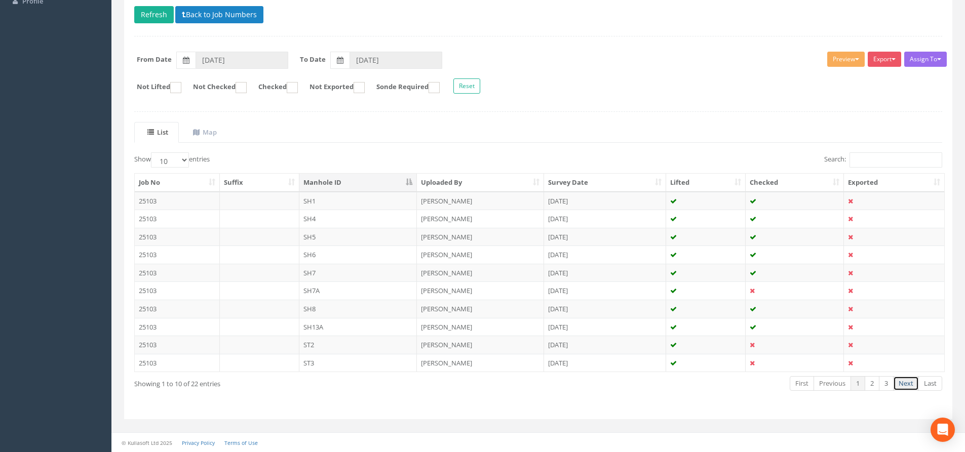
click at [900, 388] on link "Next" at bounding box center [906, 383] width 26 height 15
click at [564, 363] on td "[DATE]" at bounding box center [605, 363] width 122 height 18
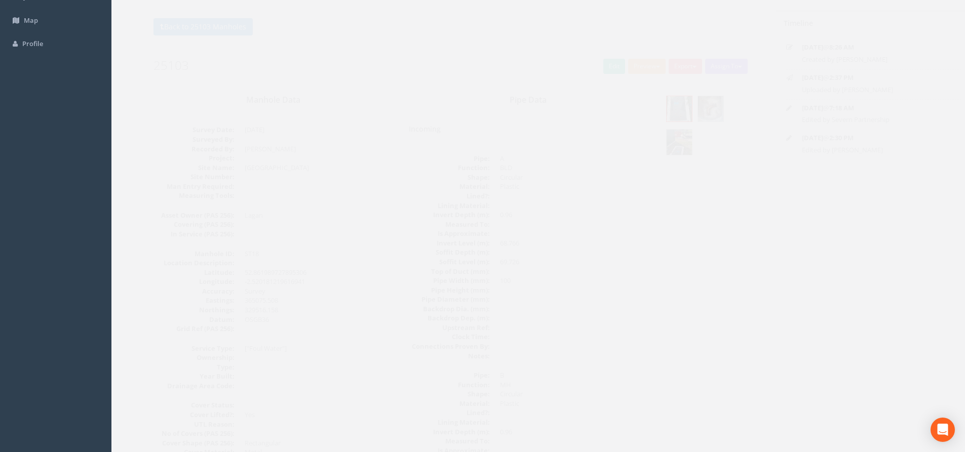
scroll to position [51, 0]
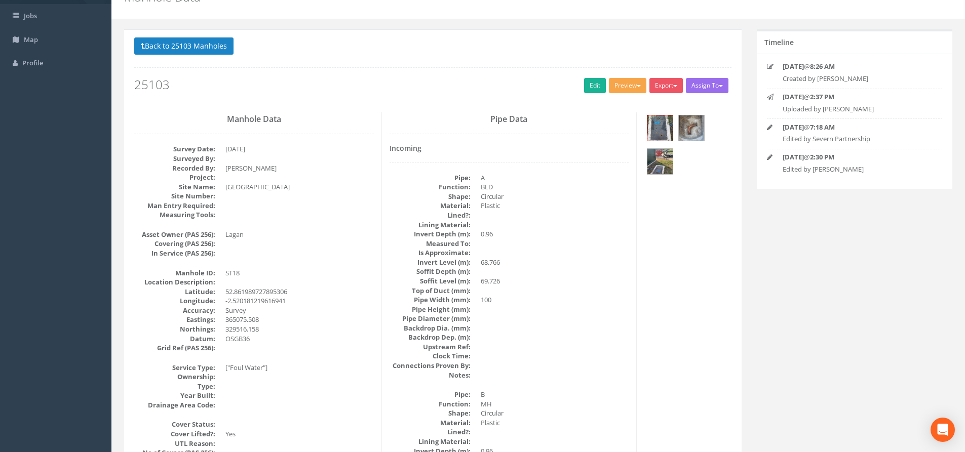
click at [627, 85] on button "Preview" at bounding box center [627, 85] width 37 height 15
click at [624, 102] on link "SP Manhole" at bounding box center [608, 107] width 77 height 16
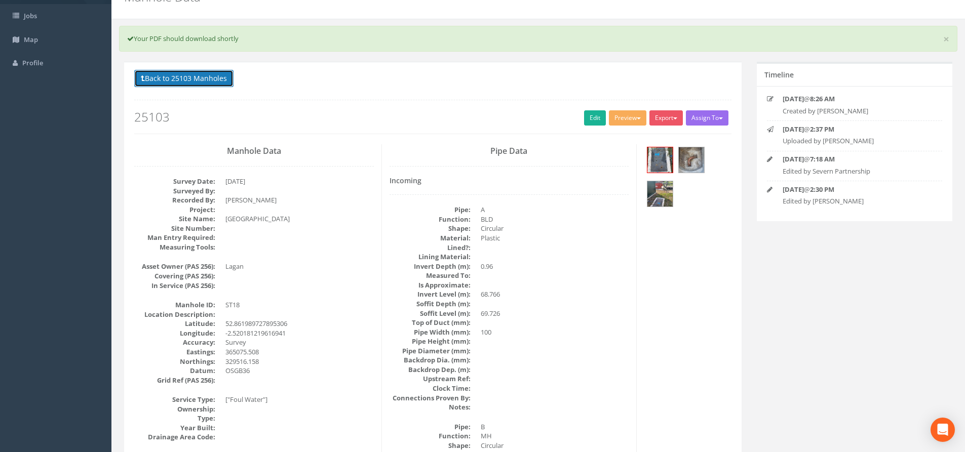
click at [196, 76] on button "Back to 25103 Manholes" at bounding box center [183, 78] width 99 height 17
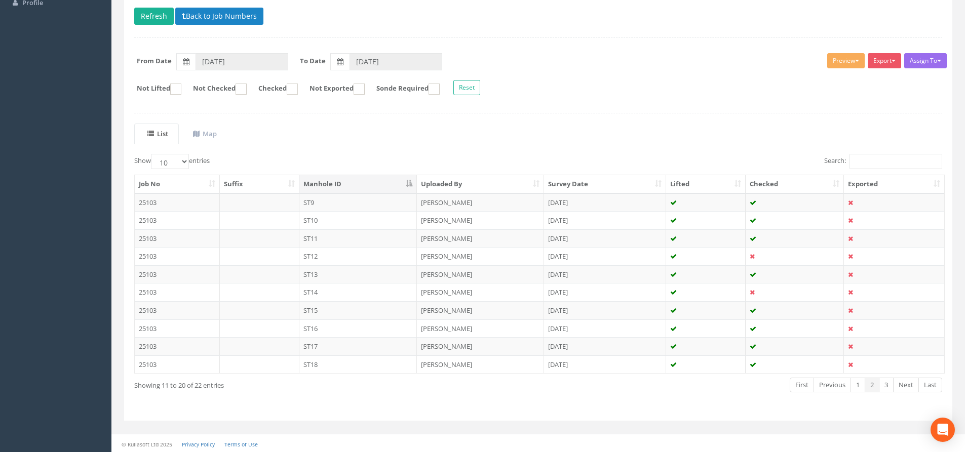
scroll to position [112, 0]
click at [812, 383] on link "First" at bounding box center [801, 383] width 24 height 15
click at [817, 383] on link "Previous" at bounding box center [831, 383] width 37 height 15
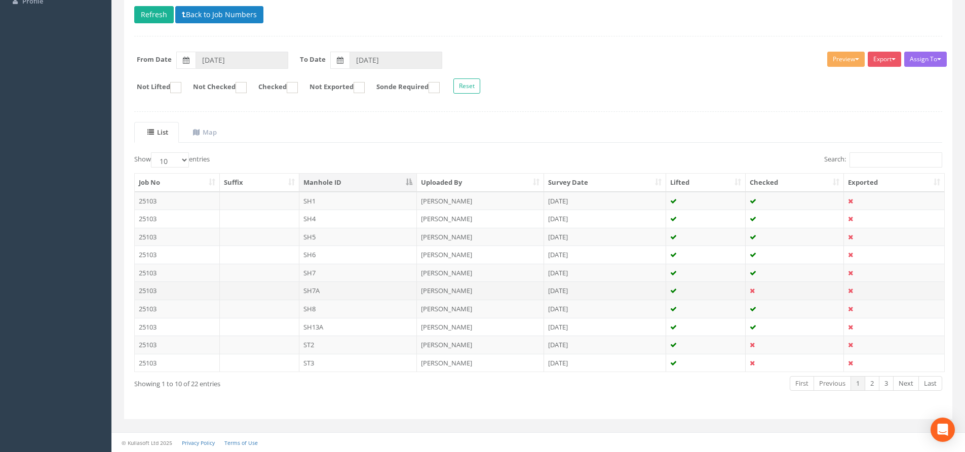
click at [384, 289] on td "SH7A" at bounding box center [358, 291] width 118 height 18
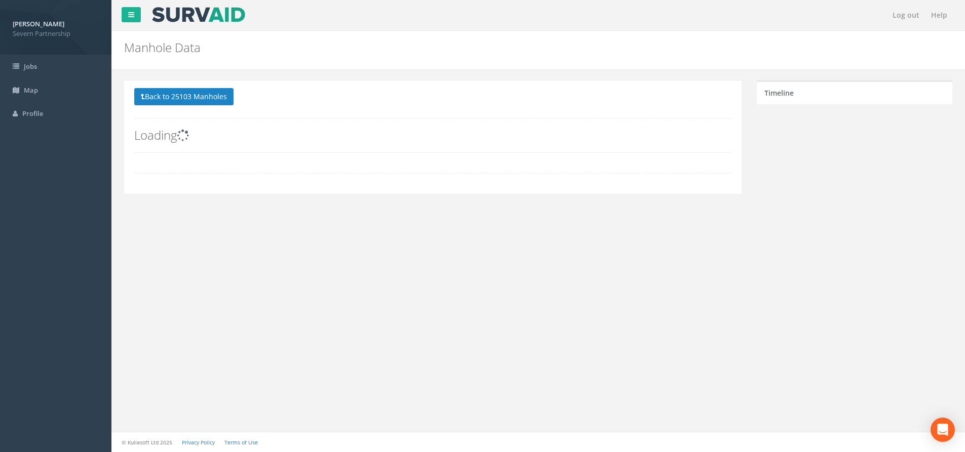
scroll to position [0, 0]
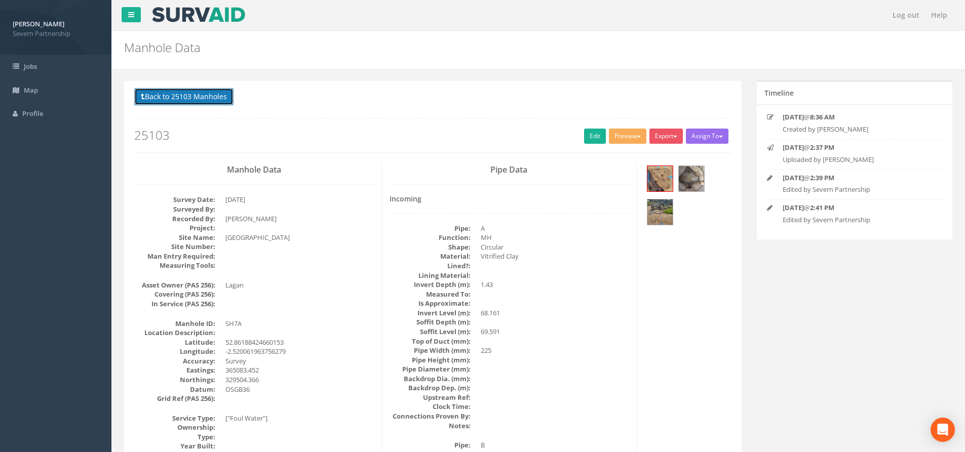
click at [208, 95] on button "Back to 25103 Manholes" at bounding box center [183, 96] width 99 height 17
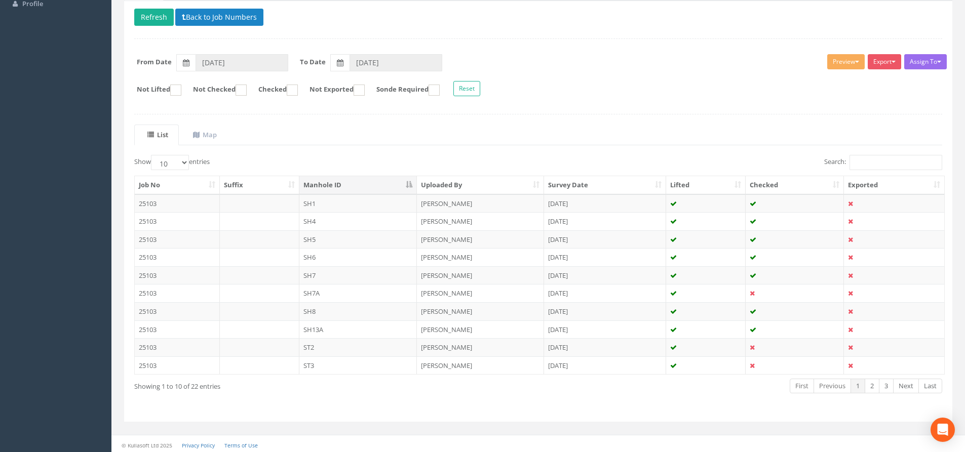
scroll to position [112, 0]
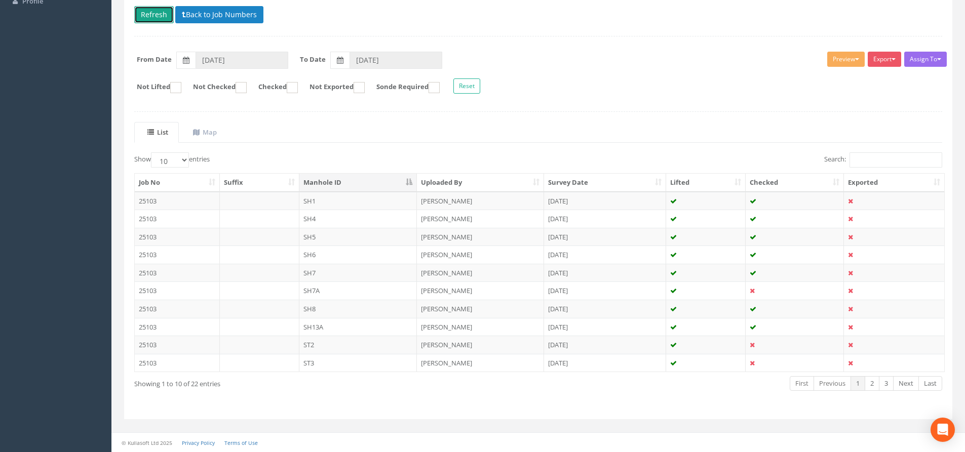
click at [161, 19] on button "Refresh" at bounding box center [153, 14] width 39 height 17
click at [415, 347] on td "ST2" at bounding box center [358, 345] width 118 height 18
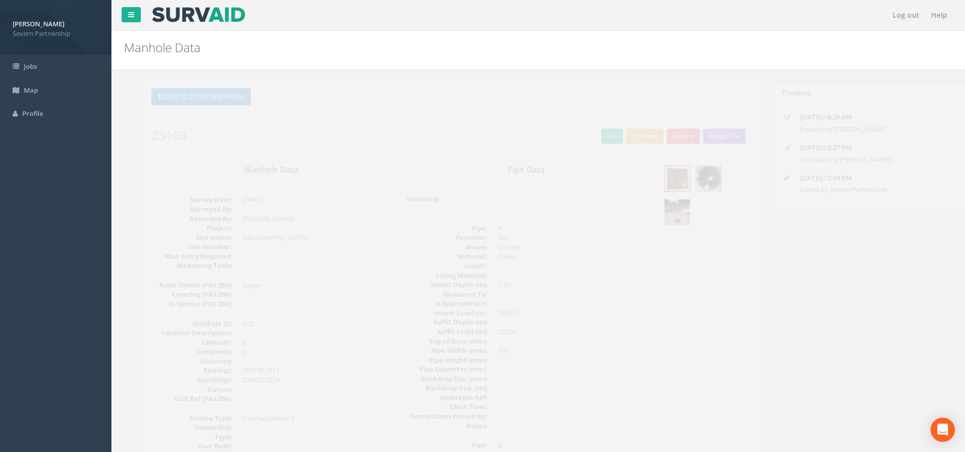
click at [649, 218] on img at bounding box center [659, 211] width 25 height 25
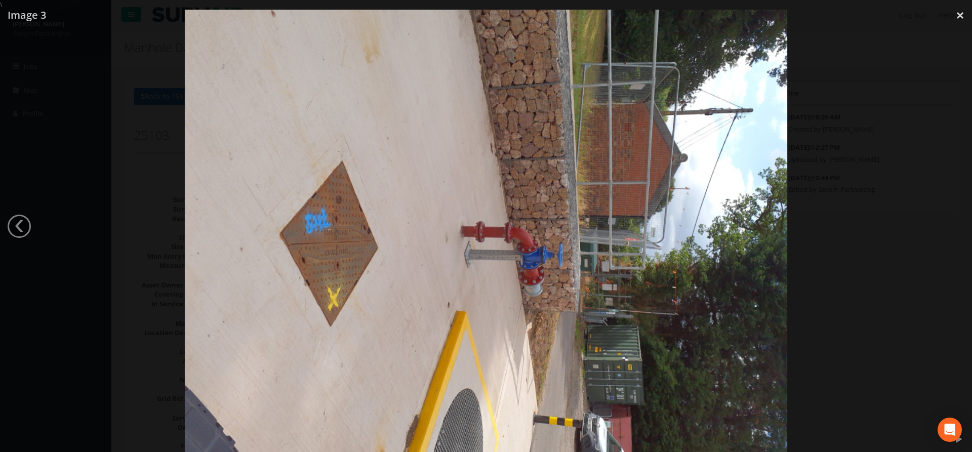
click at [125, 223] on div at bounding box center [486, 236] width 972 height 452
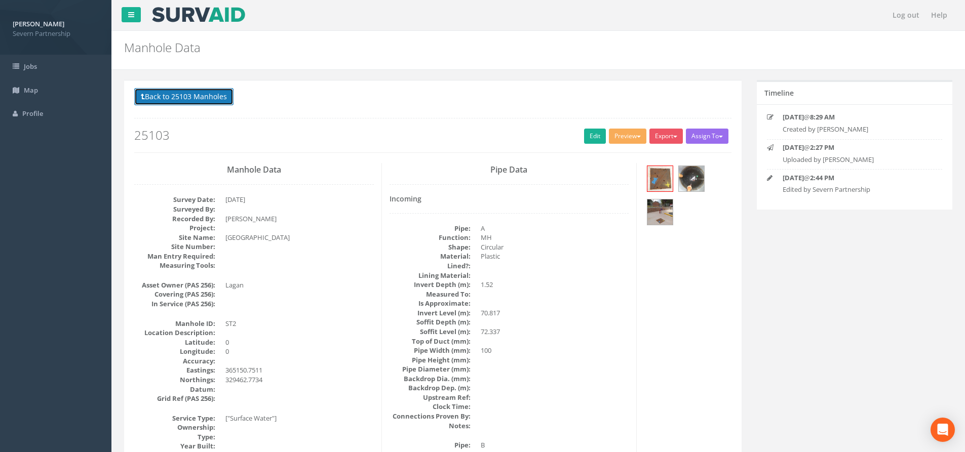
click at [229, 101] on button "Back to 25103 Manholes" at bounding box center [183, 96] width 99 height 17
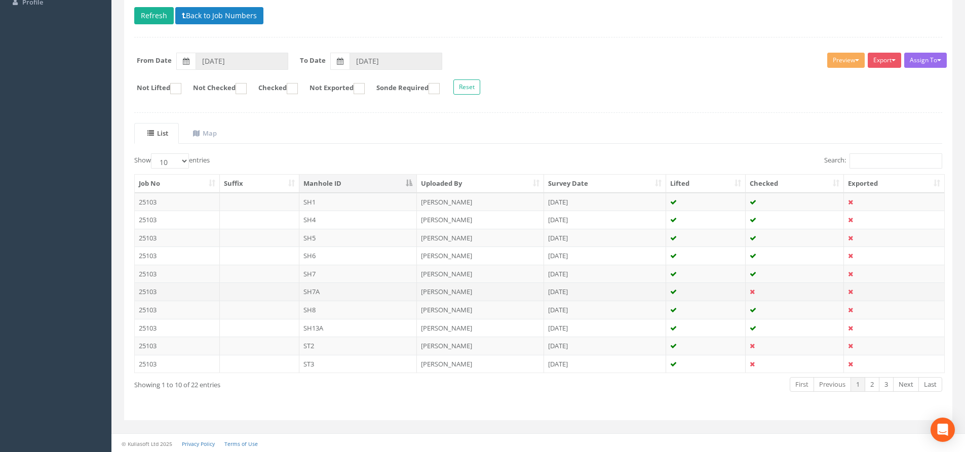
scroll to position [112, 0]
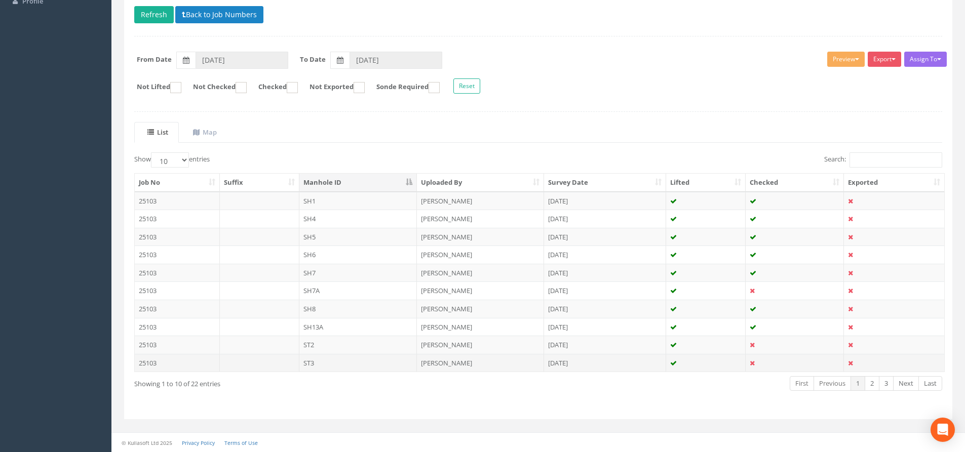
click at [457, 369] on td "[PERSON_NAME]" at bounding box center [480, 363] width 127 height 18
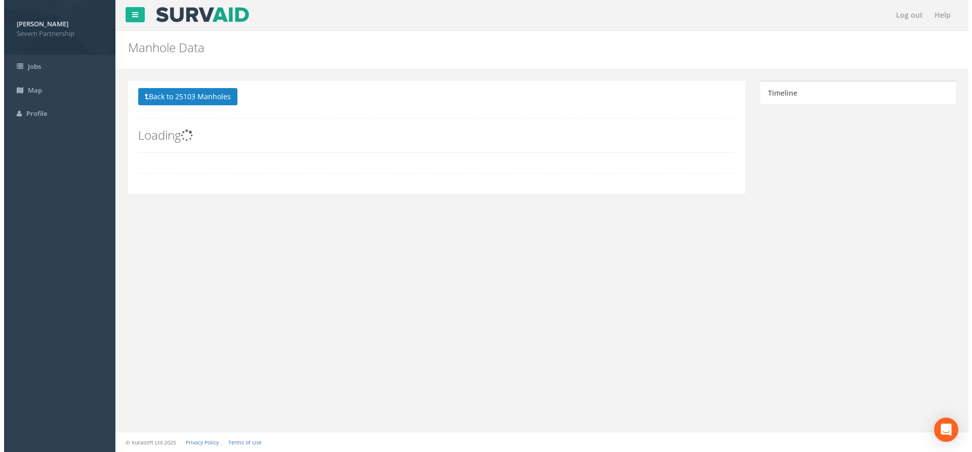
scroll to position [0, 0]
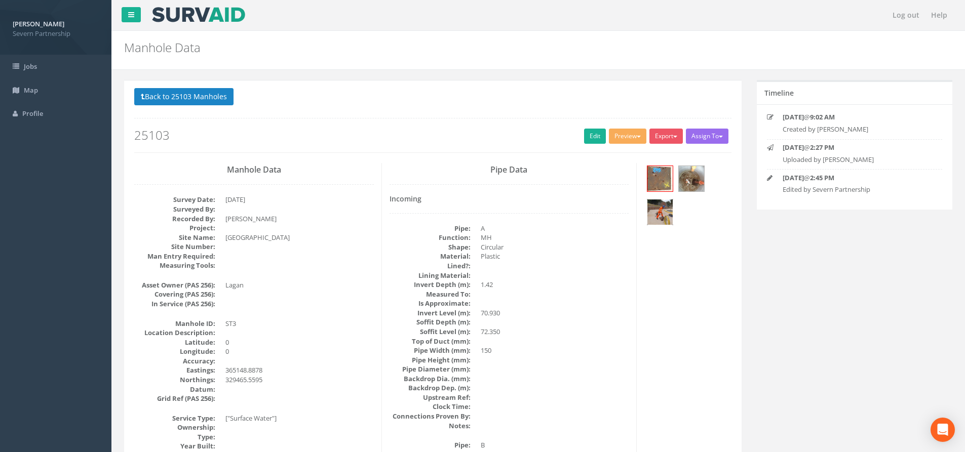
click at [664, 215] on img at bounding box center [659, 211] width 25 height 25
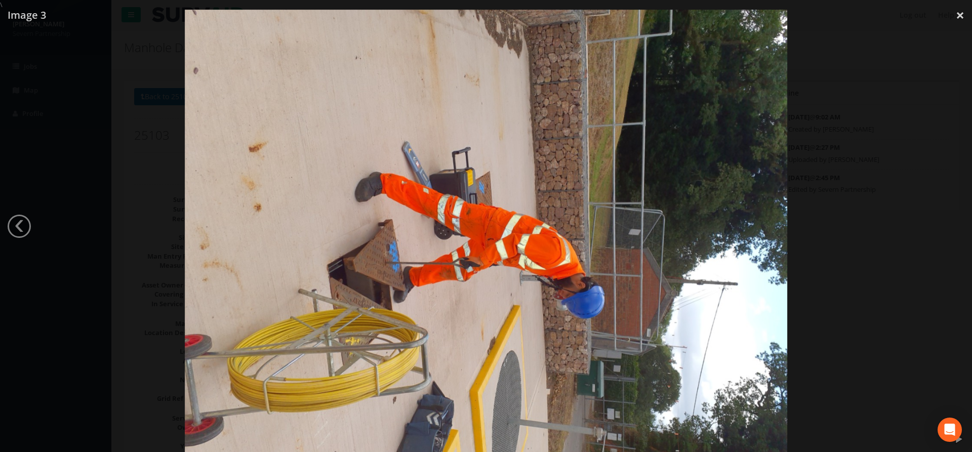
drag, startPoint x: 946, startPoint y: 190, endPoint x: 929, endPoint y: 182, distance: 19.7
click at [947, 190] on div at bounding box center [486, 236] width 972 height 452
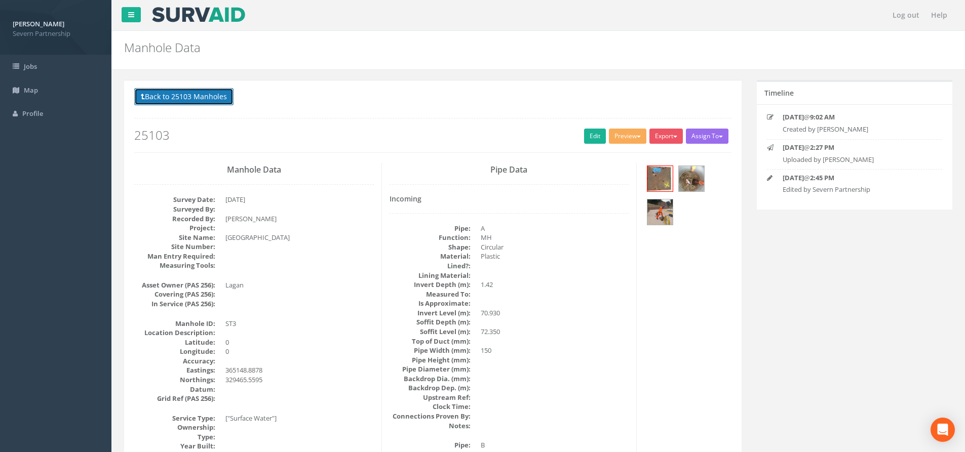
click at [194, 88] on button "Back to 25103 Manholes" at bounding box center [183, 96] width 99 height 17
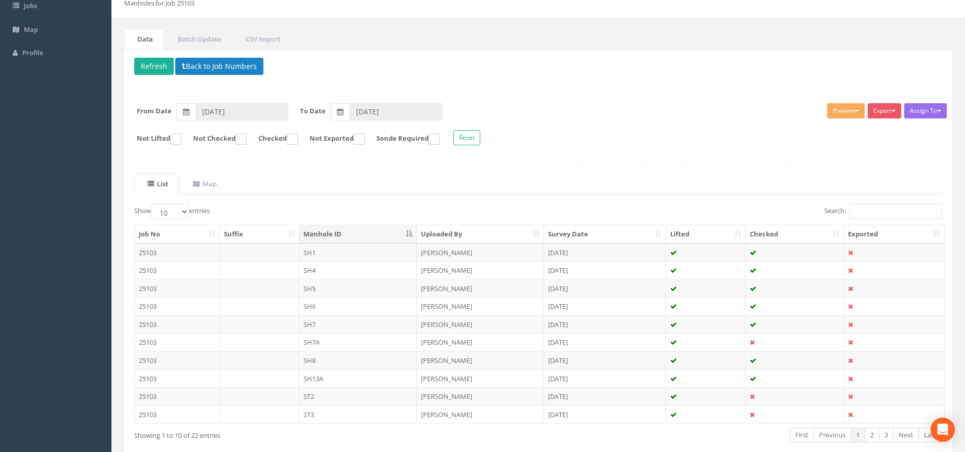
scroll to position [112, 0]
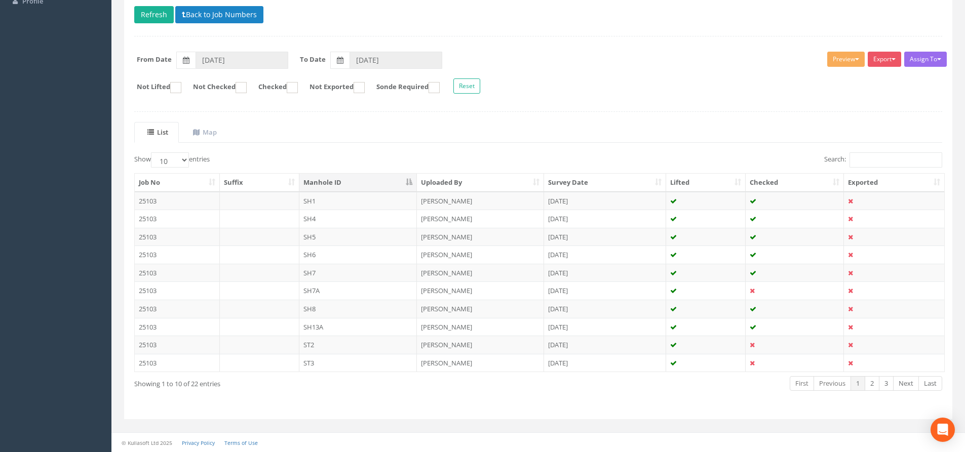
click at [402, 363] on td "ST3" at bounding box center [358, 363] width 118 height 18
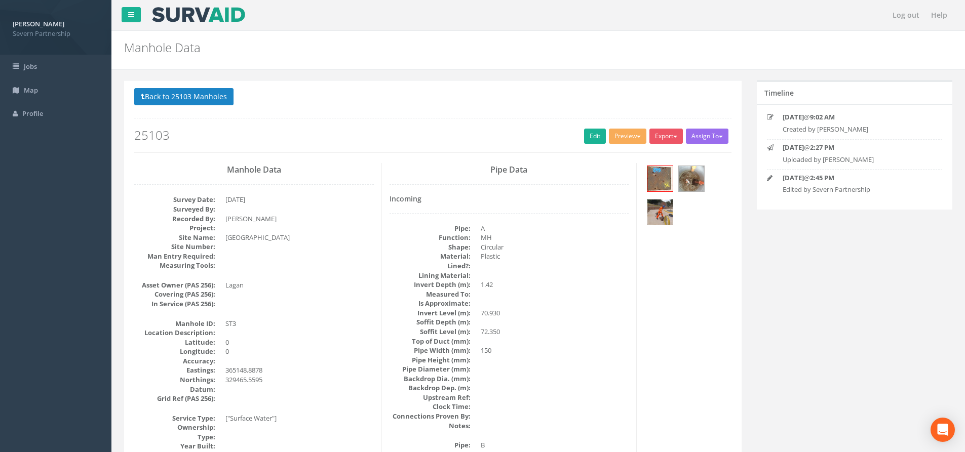
click at [655, 222] on img at bounding box center [659, 211] width 25 height 25
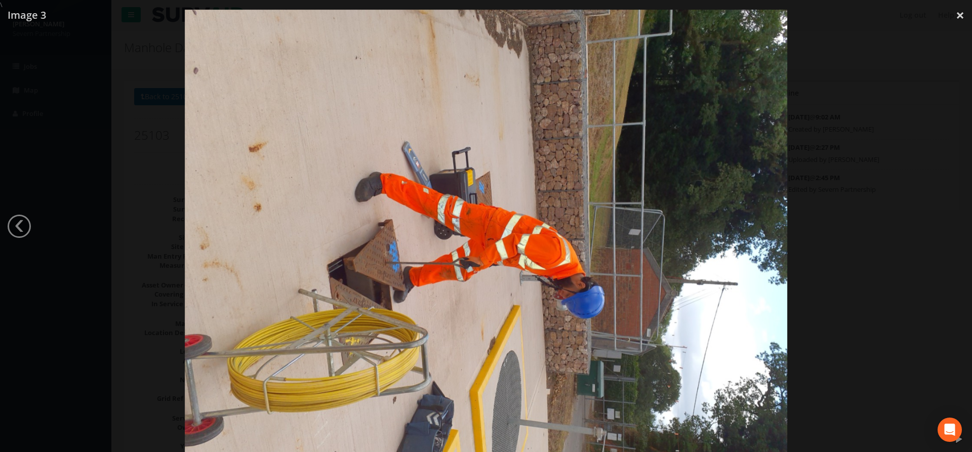
click at [972, 236] on div at bounding box center [486, 236] width 972 height 452
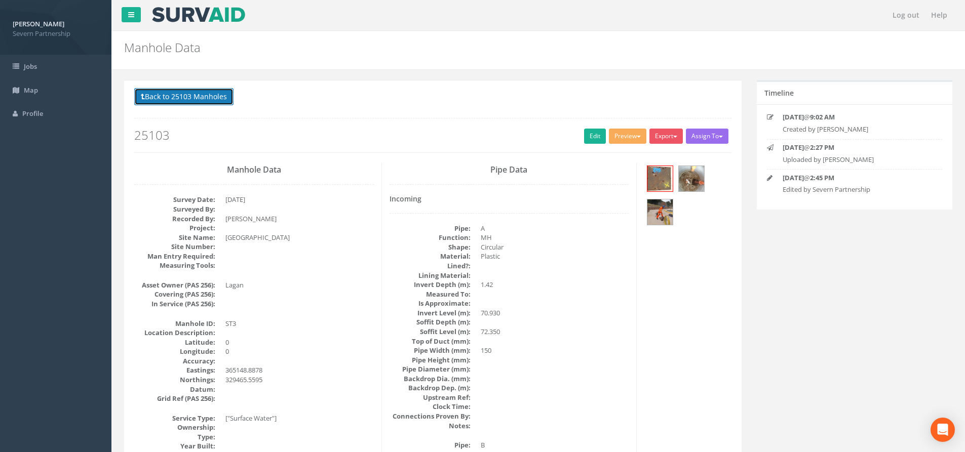
click at [170, 89] on button "Back to 25103 Manholes" at bounding box center [183, 96] width 99 height 17
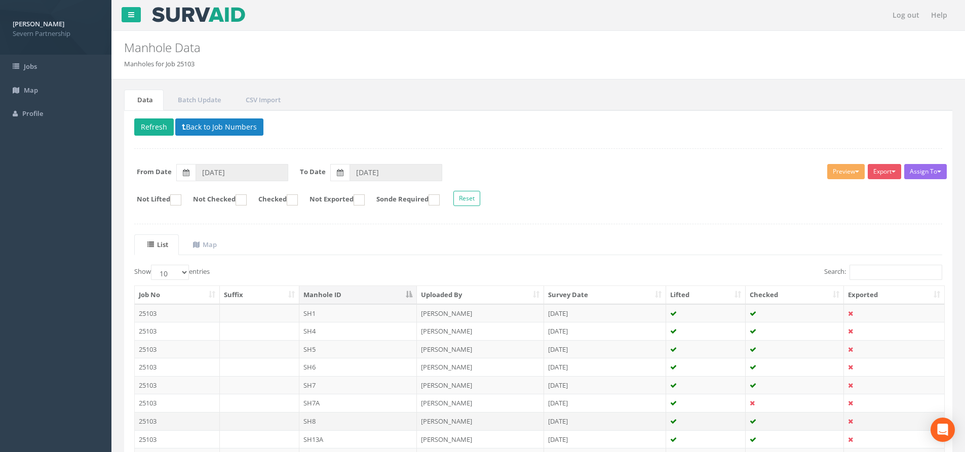
scroll to position [112, 0]
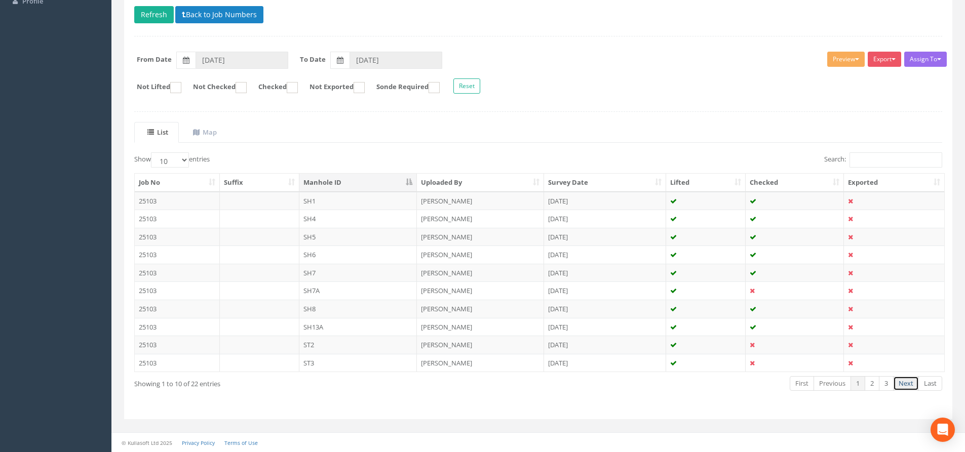
click at [905, 389] on link "Next" at bounding box center [906, 383] width 26 height 15
click at [808, 387] on link "First" at bounding box center [801, 383] width 24 height 15
click at [823, 389] on link "Previous" at bounding box center [831, 383] width 37 height 15
click at [404, 343] on td "ST2" at bounding box center [358, 345] width 118 height 18
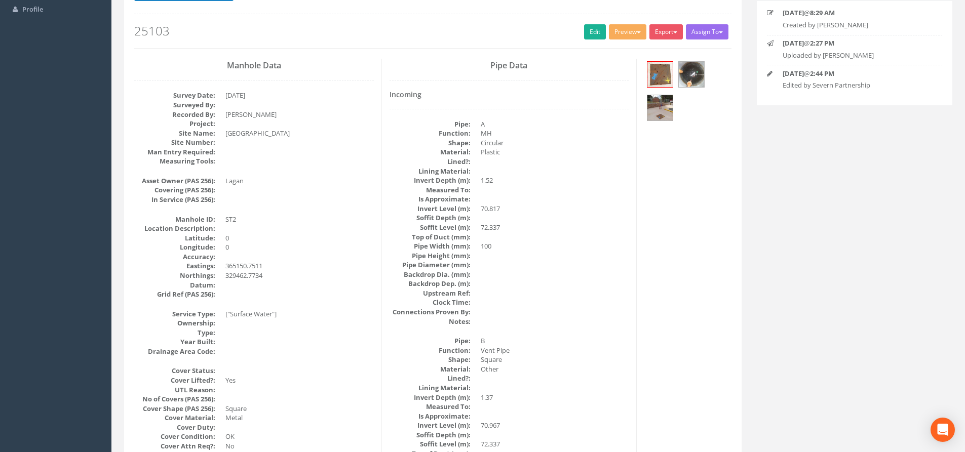
scroll to position [51, 0]
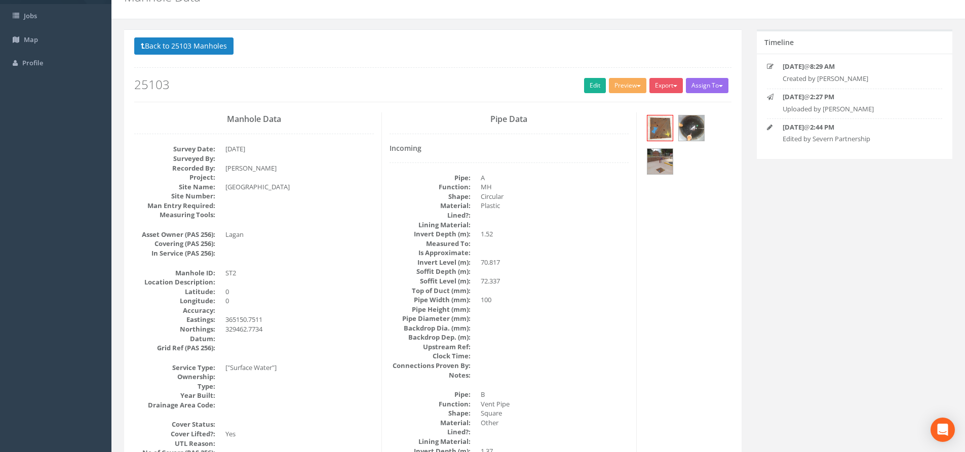
click at [209, 38] on button "Back to 25103 Manholes" at bounding box center [183, 45] width 99 height 17
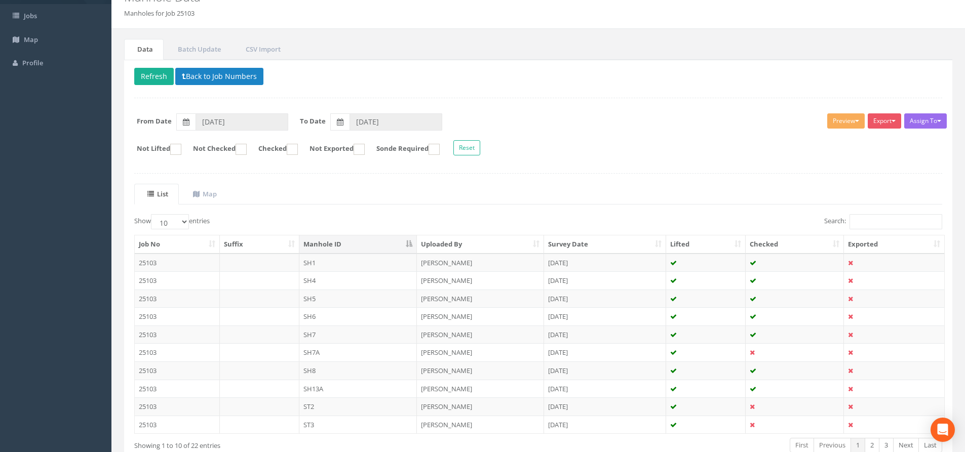
click at [600, 407] on td "[DATE]" at bounding box center [605, 406] width 122 height 18
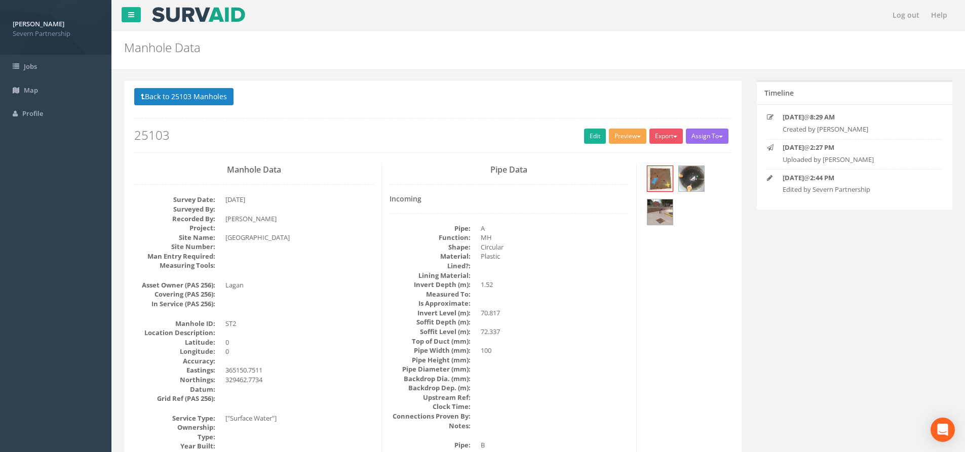
click at [619, 136] on button "Preview" at bounding box center [627, 136] width 37 height 15
click at [576, 138] on h2 "25103" at bounding box center [432, 135] width 597 height 13
click at [578, 134] on h2 "25103" at bounding box center [432, 135] width 597 height 13
click at [584, 132] on link "Edit" at bounding box center [595, 136] width 22 height 15
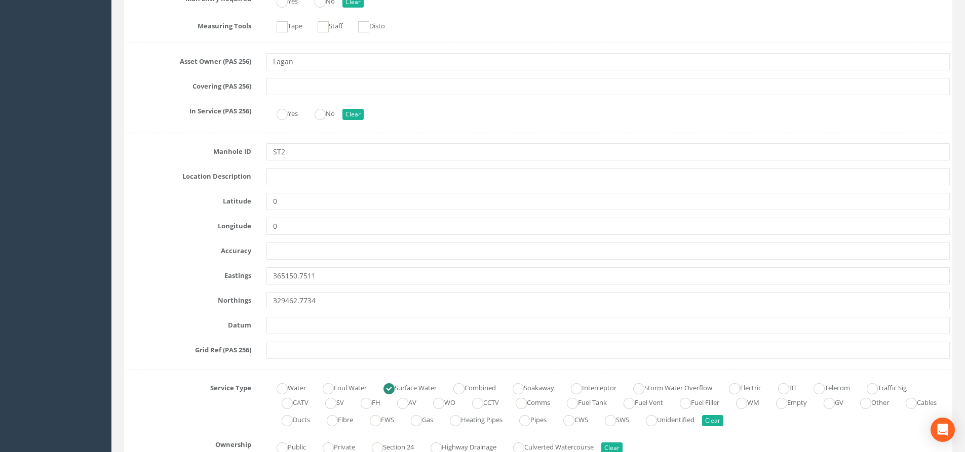
scroll to position [405, 0]
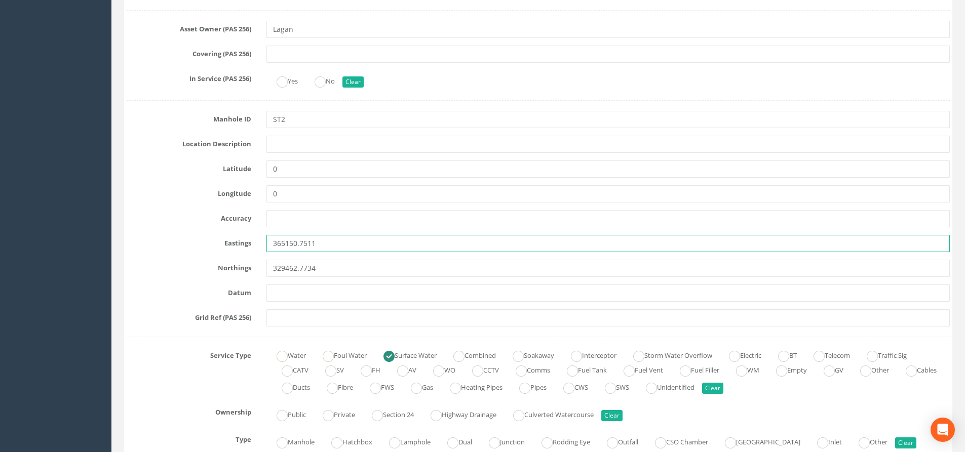
click at [335, 242] on input "365150.7511" at bounding box center [607, 243] width 683 height 17
drag, startPoint x: 335, startPoint y: 242, endPoint x: 90, endPoint y: 242, distance: 244.6
paste input "1.00"
type input "365151.001"
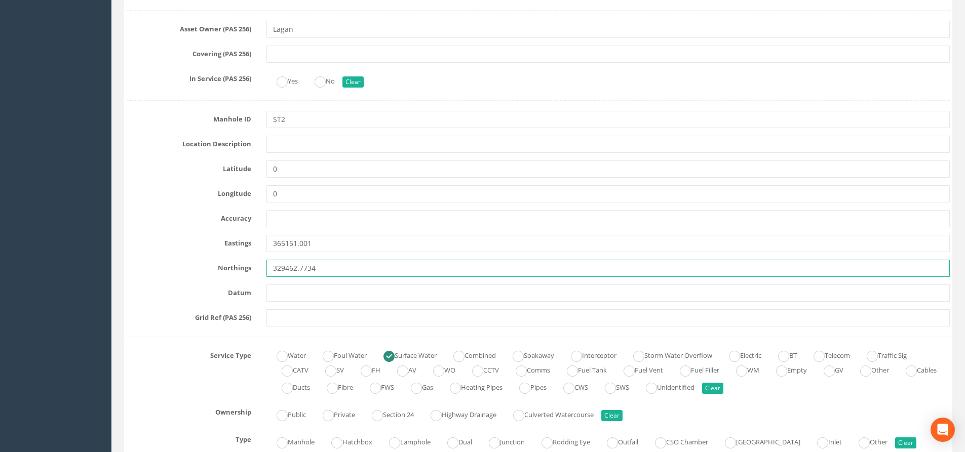
drag, startPoint x: 325, startPoint y: 265, endPoint x: 138, endPoint y: 258, distance: 186.5
paste input "542"
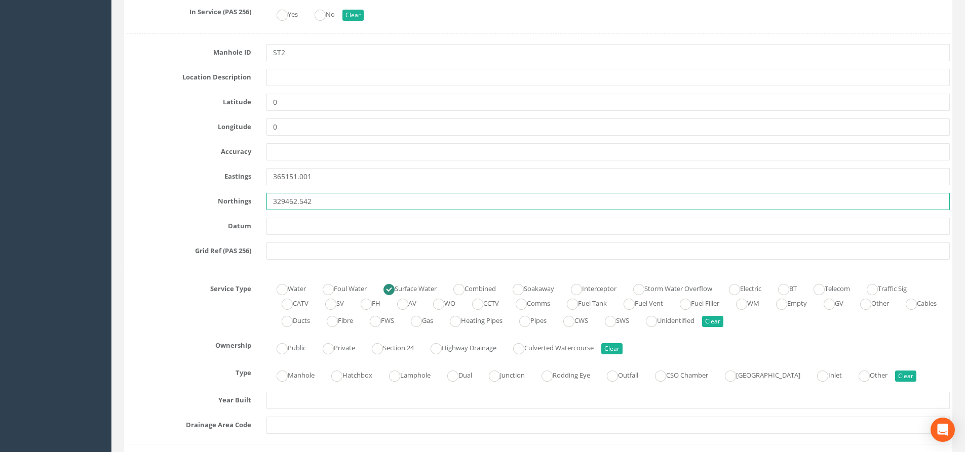
scroll to position [608, 0]
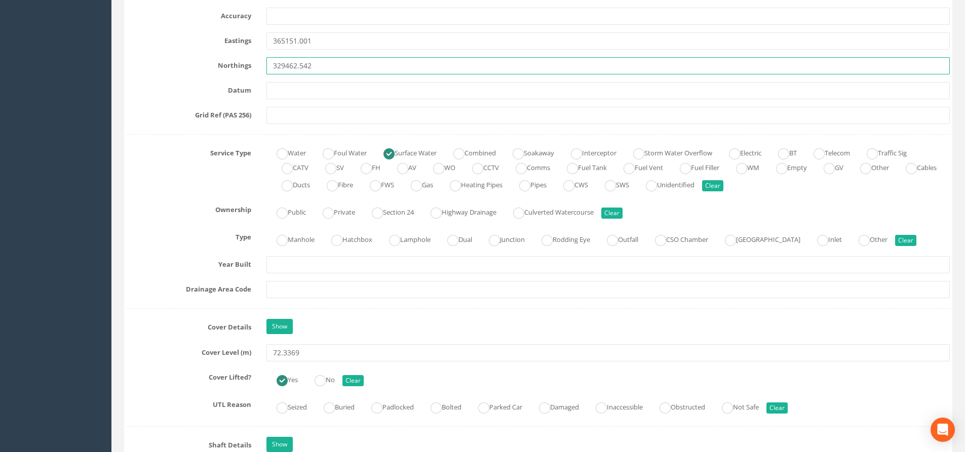
type input "329462.542"
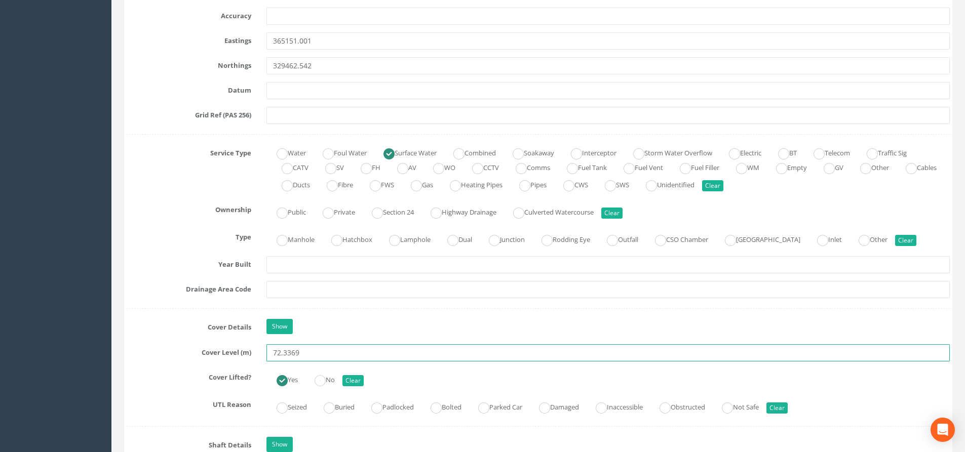
drag, startPoint x: 267, startPoint y: 346, endPoint x: 87, endPoint y: 323, distance: 181.8
paste input "10"
type input "72.310"
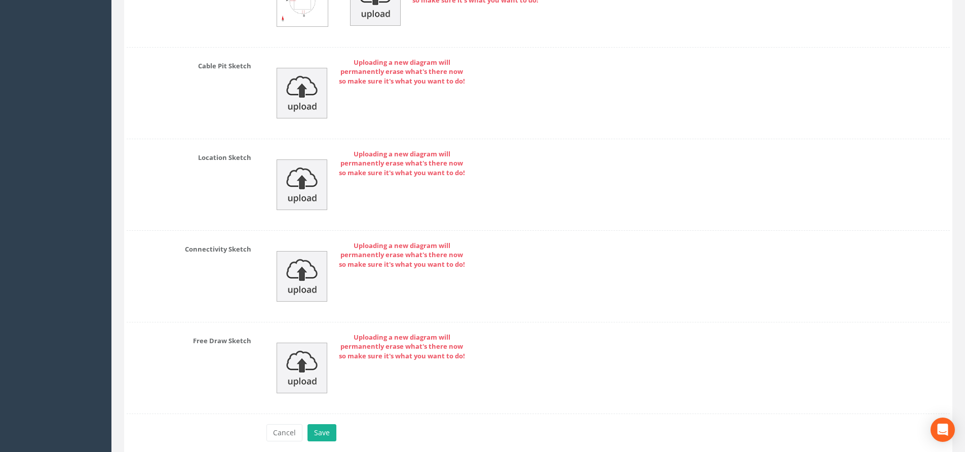
scroll to position [2972, 0]
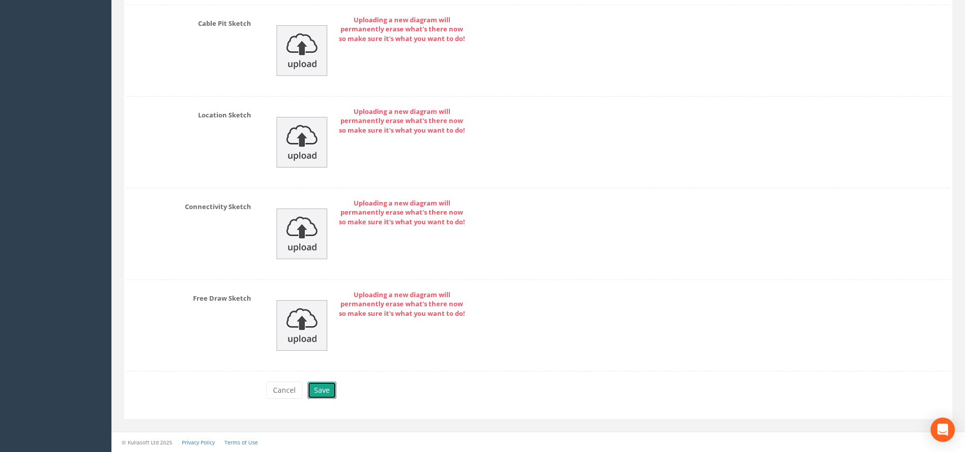
click at [316, 393] on button "Save" at bounding box center [321, 390] width 29 height 17
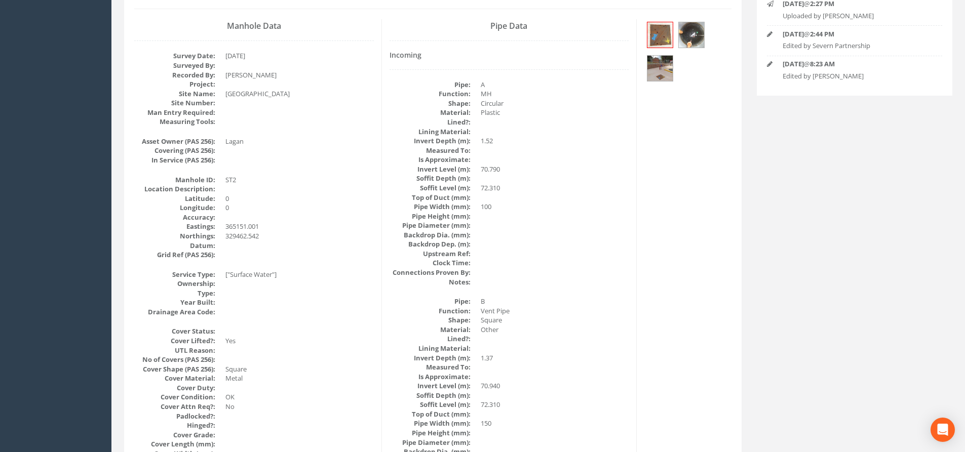
scroll to position [0, 0]
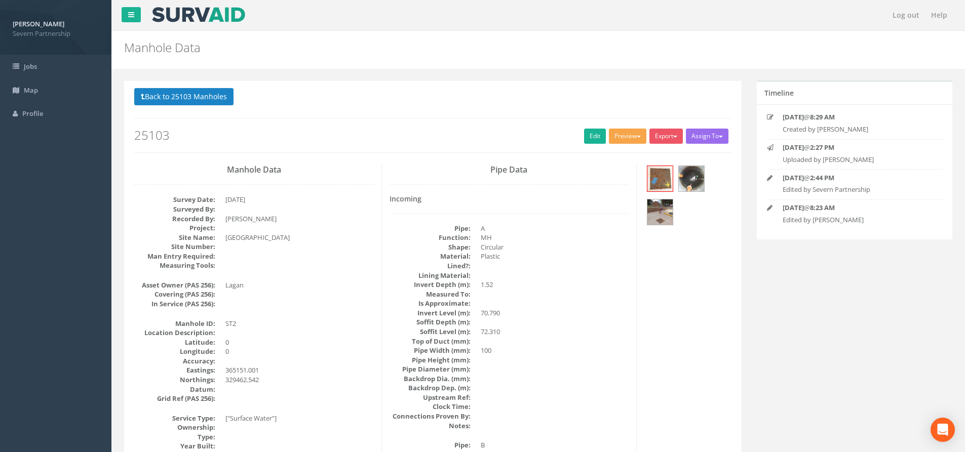
click at [624, 139] on button "Preview" at bounding box center [627, 136] width 37 height 15
click at [619, 154] on link "SP Manhole" at bounding box center [608, 157] width 77 height 16
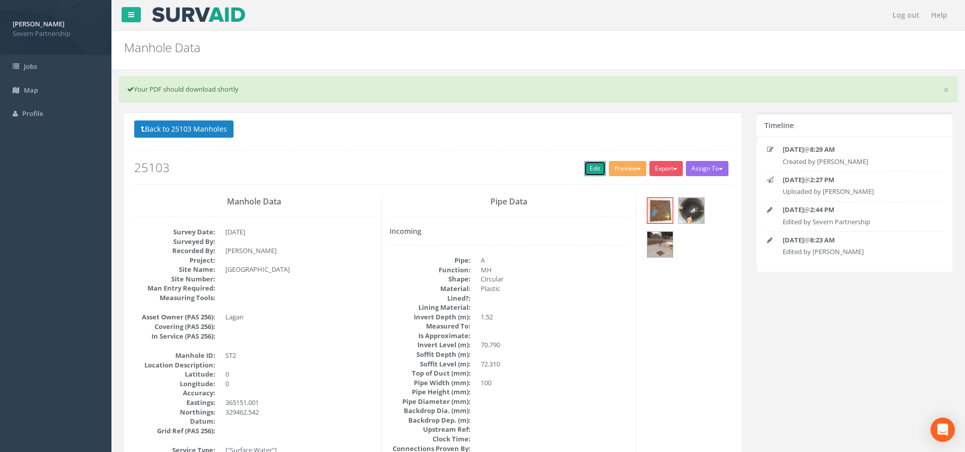
click at [588, 173] on link "Edit" at bounding box center [595, 168] width 22 height 15
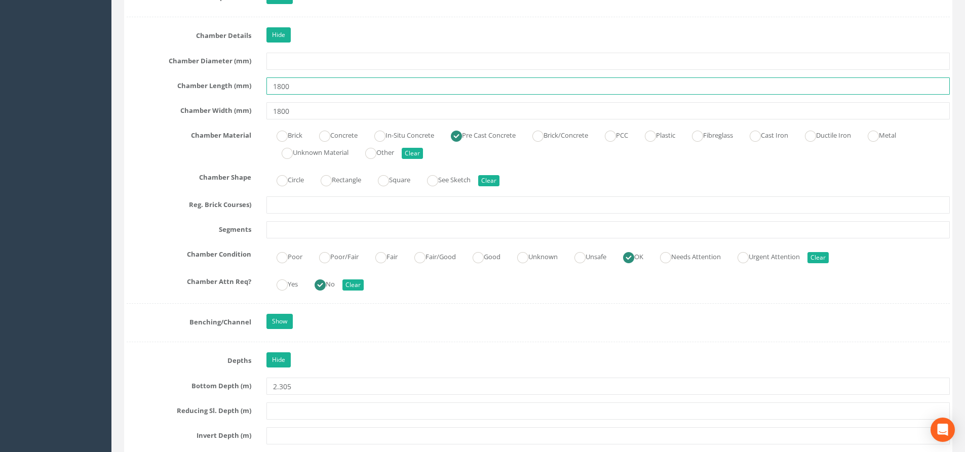
click at [276, 86] on input "1800" at bounding box center [607, 85] width 683 height 17
click at [305, 87] on input "1.800" at bounding box center [607, 85] width 683 height 17
type input "1.80"
click at [276, 108] on input "1800" at bounding box center [607, 110] width 683 height 17
click at [318, 117] on input "1.800" at bounding box center [607, 110] width 683 height 17
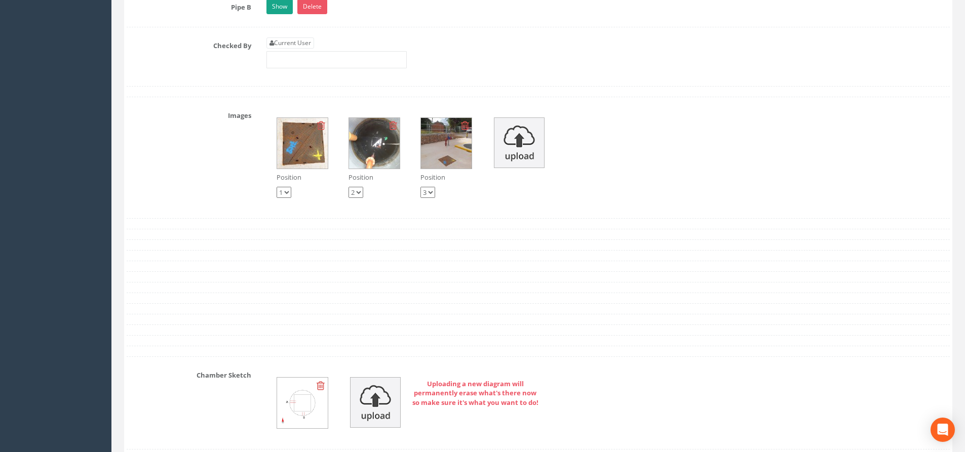
scroll to position [2582, 0]
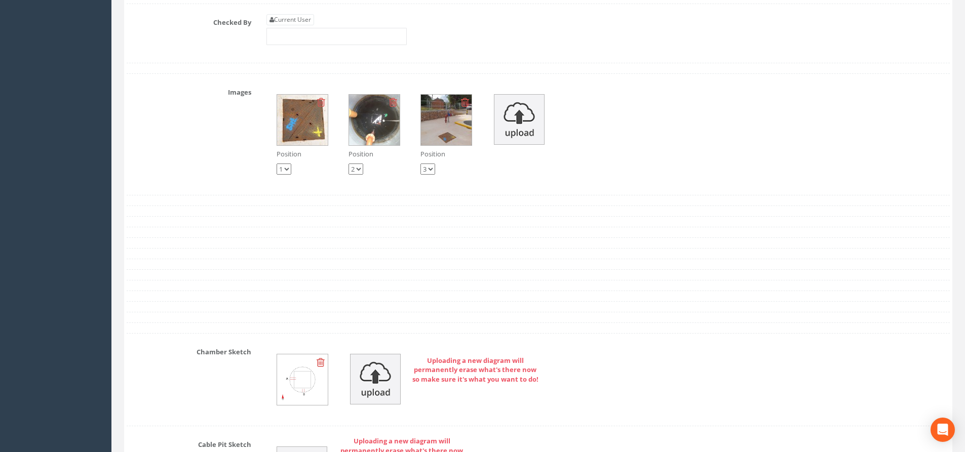
type input "1.80"
click at [289, 22] on link "Current User" at bounding box center [290, 19] width 48 height 11
type input "[PERSON_NAME]"
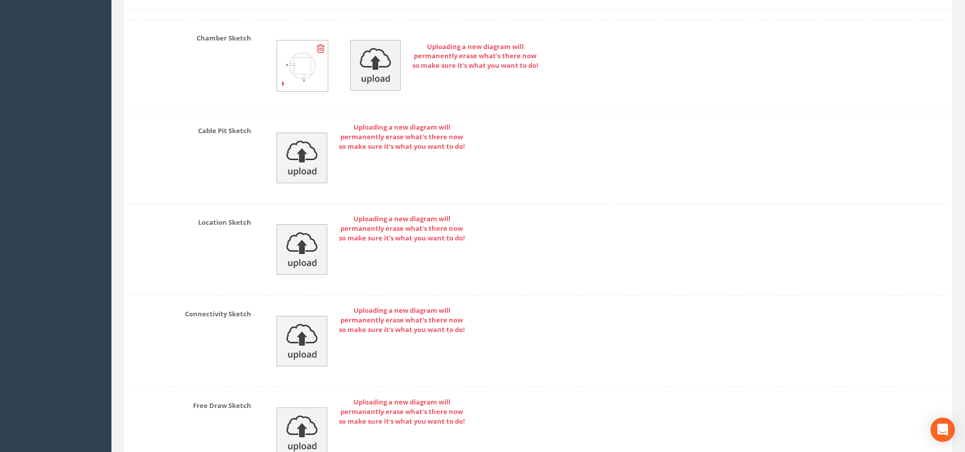
scroll to position [3004, 0]
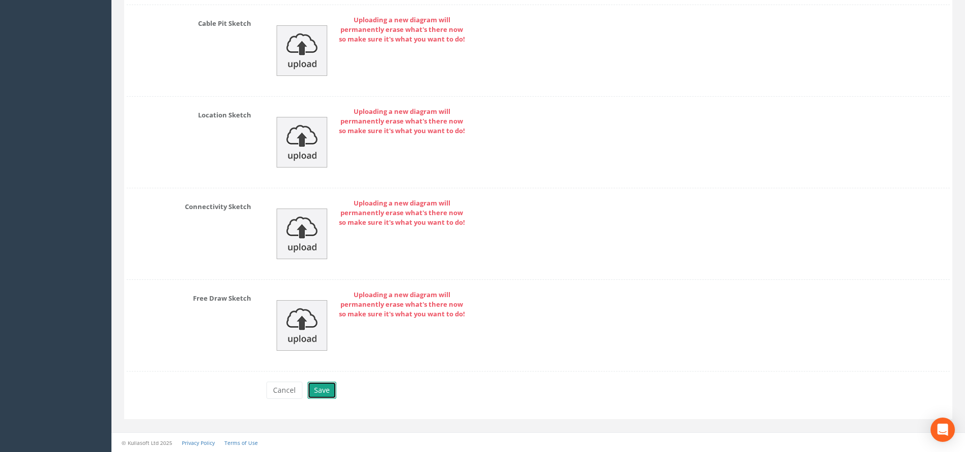
drag, startPoint x: 329, startPoint y: 387, endPoint x: 329, endPoint y: 377, distance: 10.1
click at [329, 387] on button "Save" at bounding box center [321, 390] width 29 height 17
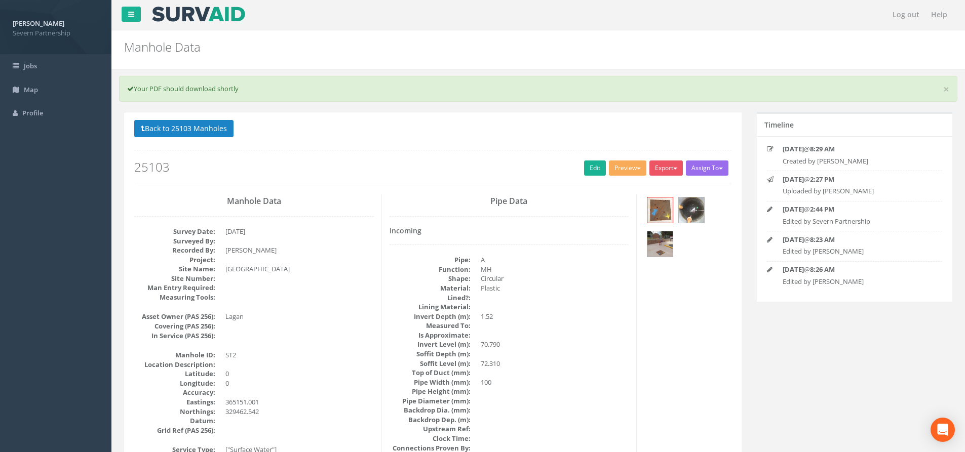
scroll to position [0, 0]
click at [204, 129] on button "Back to 25103 Manholes" at bounding box center [183, 129] width 99 height 17
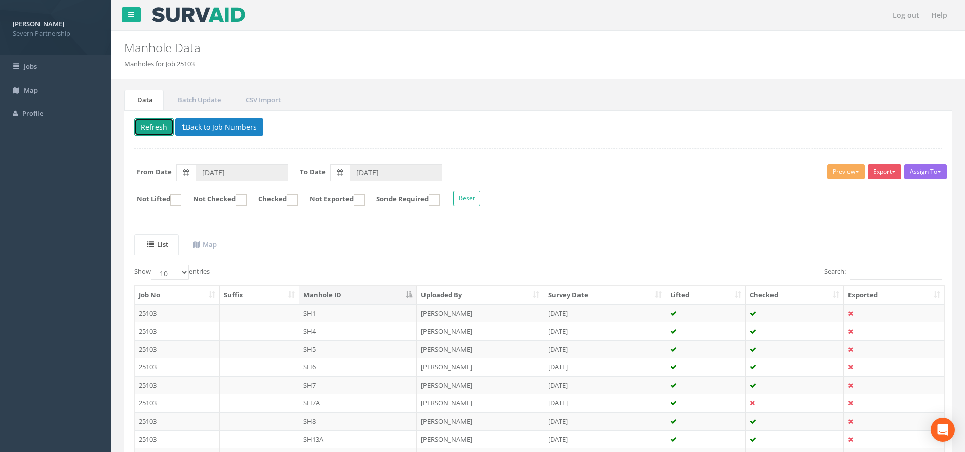
click at [158, 127] on button "Refresh" at bounding box center [153, 126] width 39 height 17
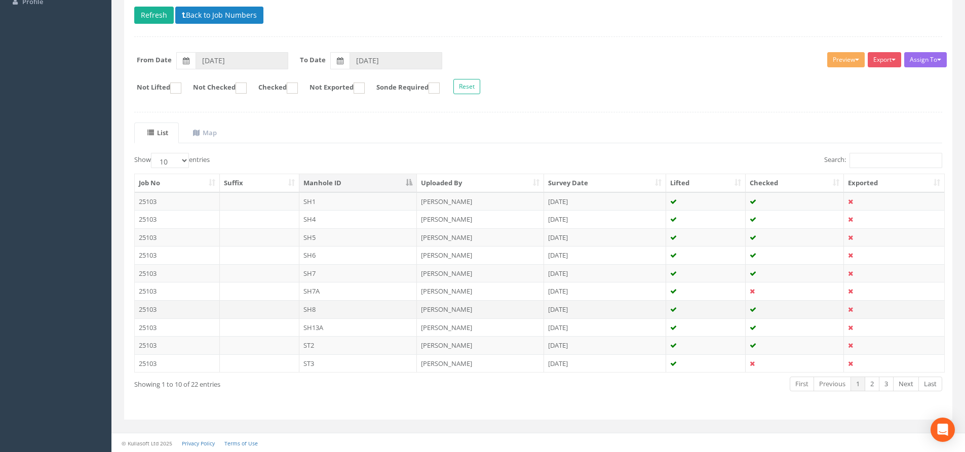
scroll to position [112, 0]
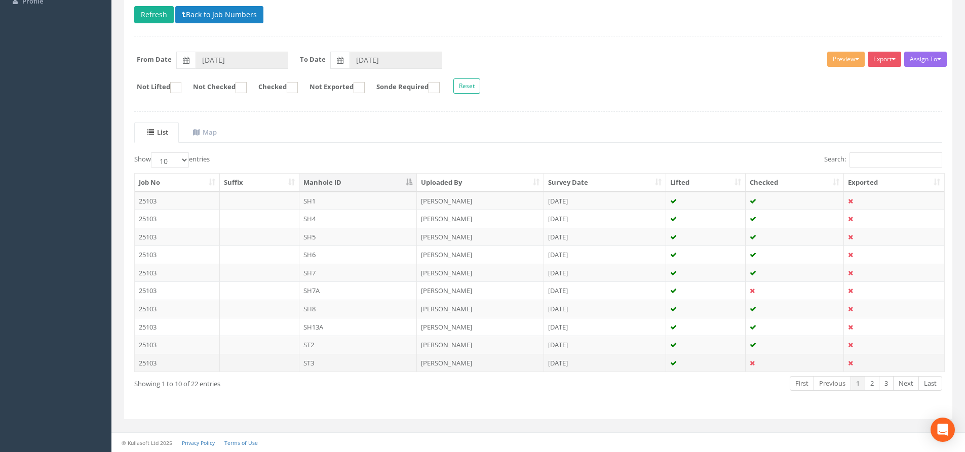
click at [726, 370] on td at bounding box center [706, 363] width 80 height 18
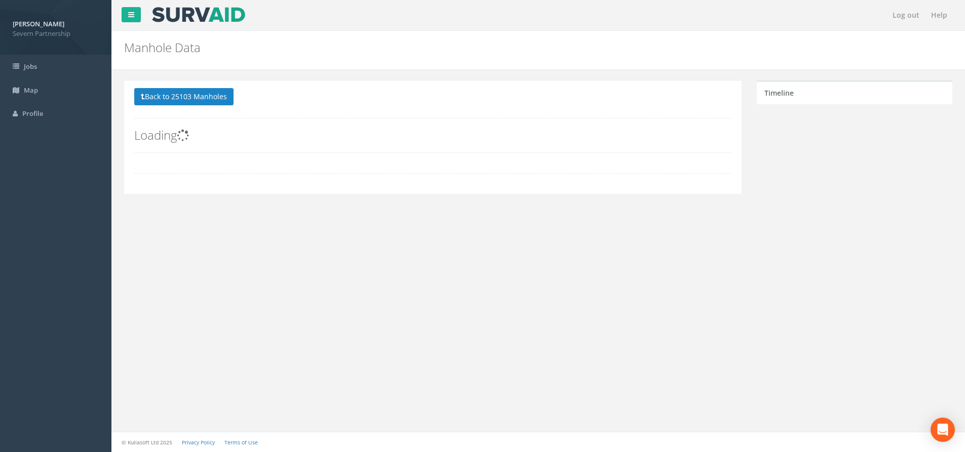
scroll to position [0, 0]
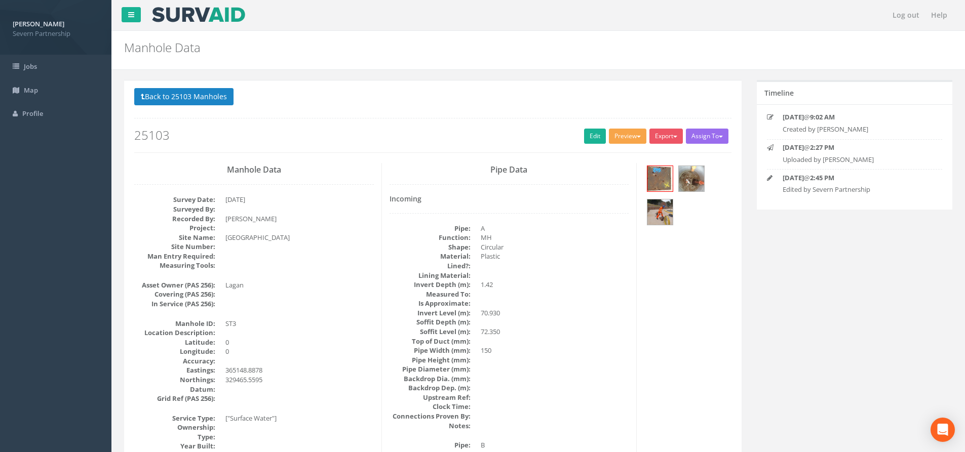
click at [640, 142] on button "Preview" at bounding box center [627, 136] width 37 height 15
click at [619, 156] on link "SP Manhole" at bounding box center [608, 157] width 77 height 16
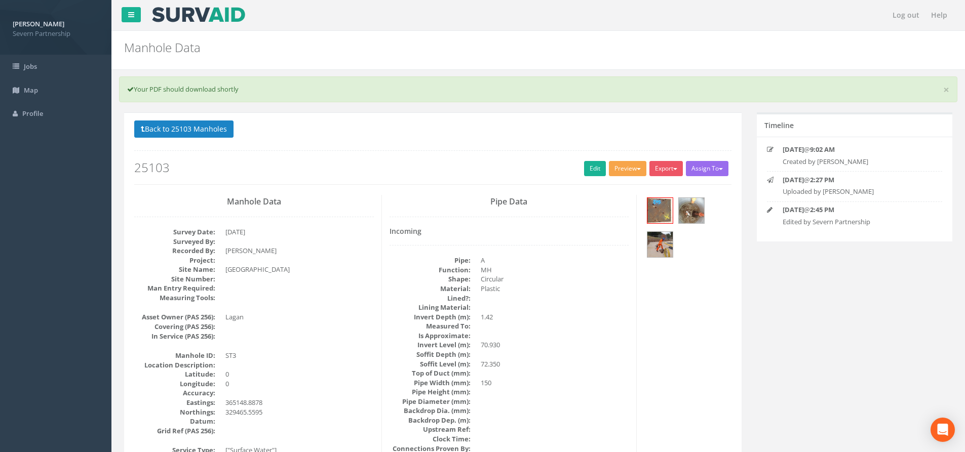
click at [616, 169] on button "Preview" at bounding box center [627, 168] width 37 height 15
click at [614, 184] on link "SP Manhole" at bounding box center [608, 190] width 77 height 16
click at [587, 163] on link "Edit" at bounding box center [595, 168] width 22 height 15
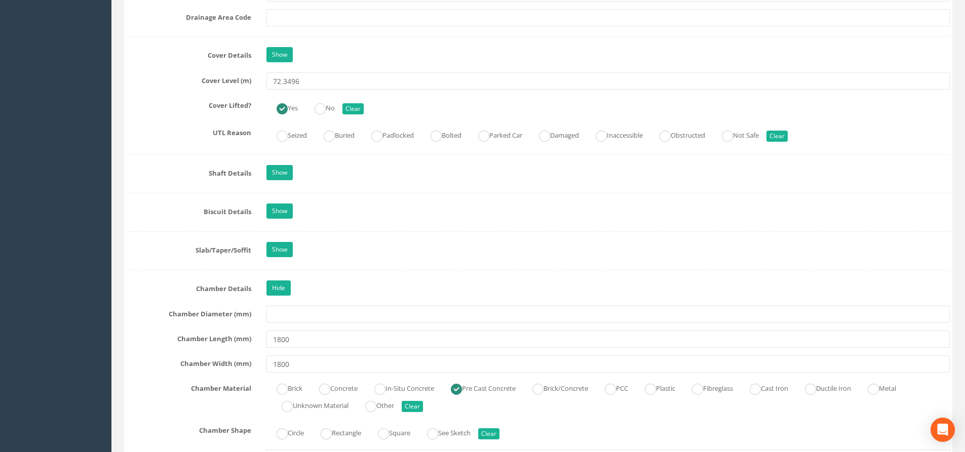
scroll to position [962, 0]
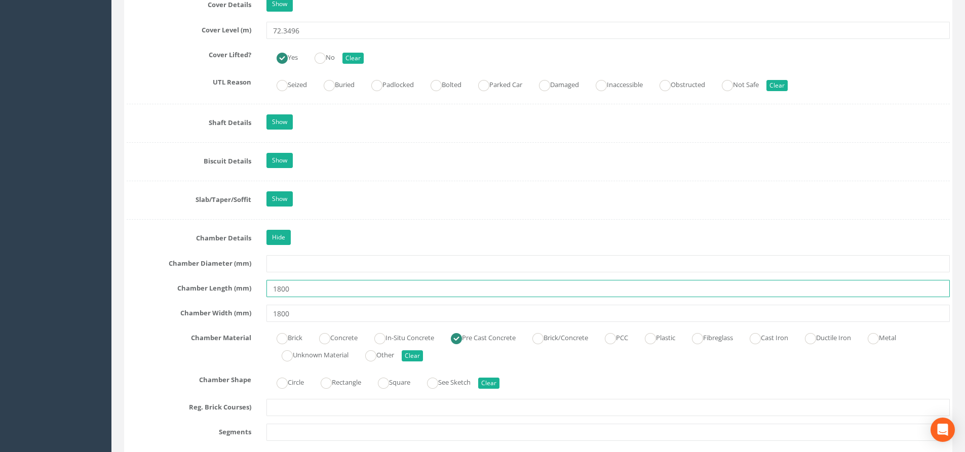
click at [277, 289] on input "1800" at bounding box center [607, 288] width 683 height 17
click at [283, 289] on input "1800" at bounding box center [607, 288] width 683 height 17
click at [281, 293] on input "18" at bounding box center [607, 288] width 683 height 17
click at [277, 292] on input "18" at bounding box center [607, 288] width 683 height 17
click at [292, 288] on input "1.8" at bounding box center [607, 288] width 683 height 17
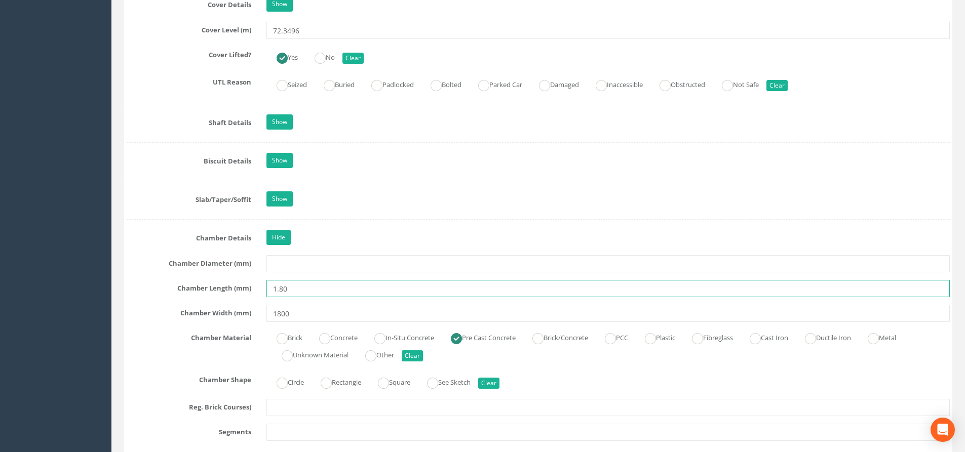
type input "1.80"
click at [288, 314] on input "1800" at bounding box center [607, 313] width 683 height 17
click at [276, 315] on input "1800" at bounding box center [607, 313] width 683 height 17
click at [293, 313] on input "1.800" at bounding box center [607, 313] width 683 height 17
type input "1.80"
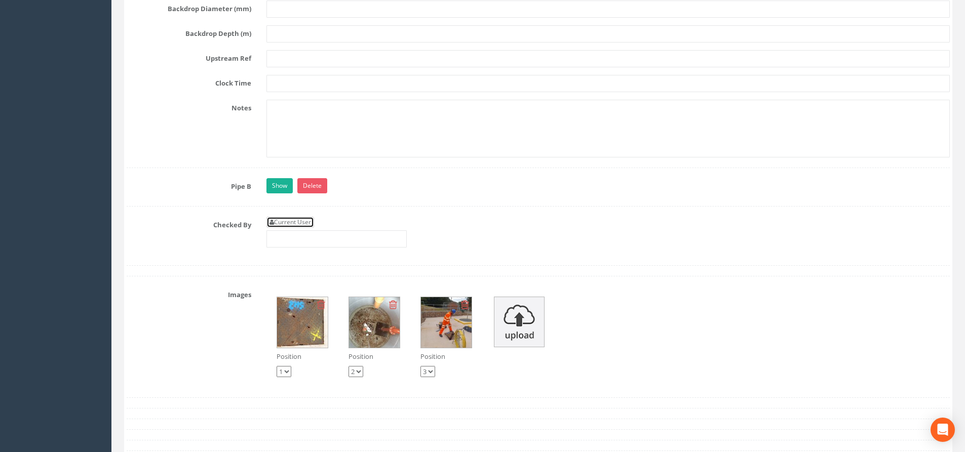
click at [282, 218] on link "Current User" at bounding box center [290, 222] width 48 height 11
type input "[PERSON_NAME]"
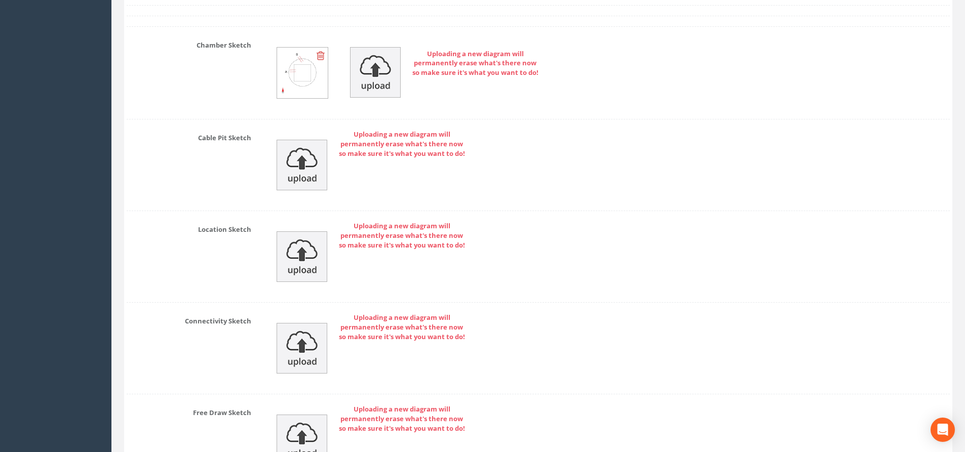
scroll to position [3004, 0]
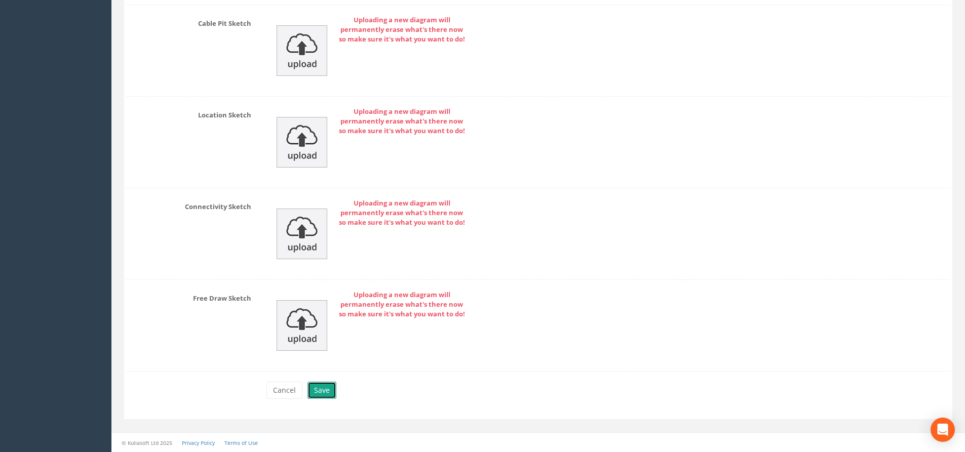
click at [319, 387] on button "Save" at bounding box center [321, 390] width 29 height 17
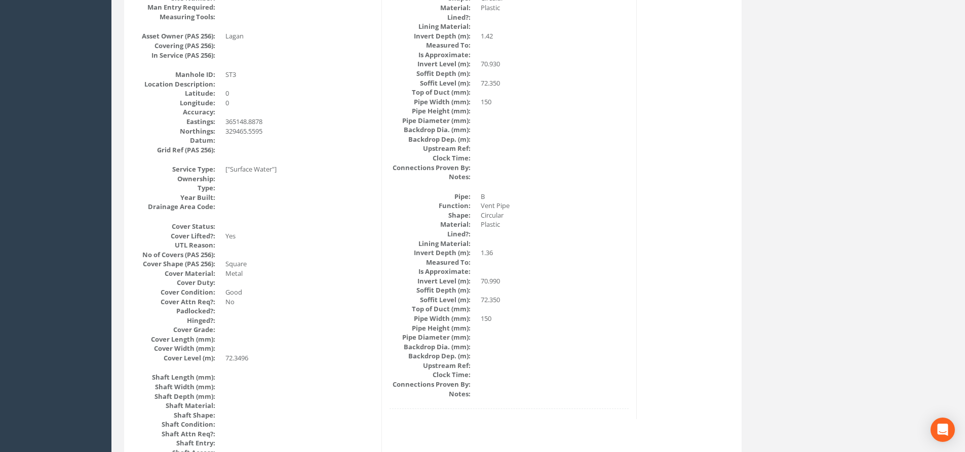
scroll to position [0, 0]
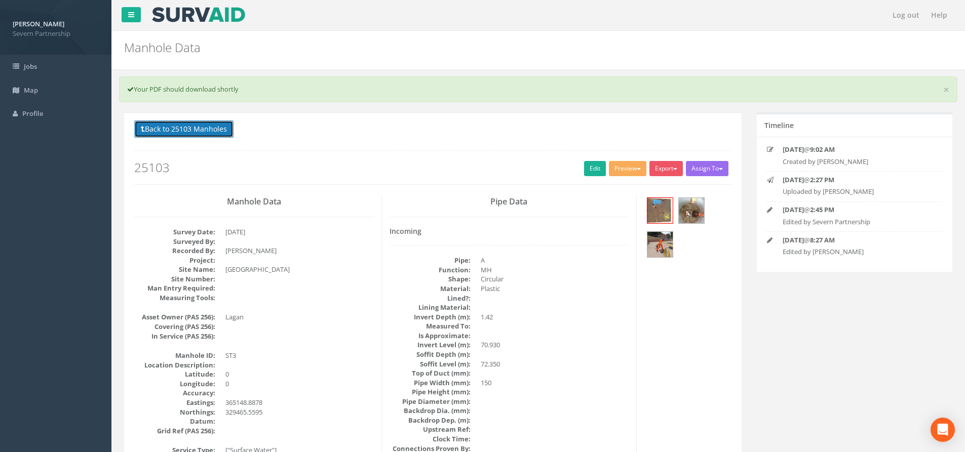
click at [220, 128] on button "Back to 25103 Manholes" at bounding box center [183, 129] width 99 height 17
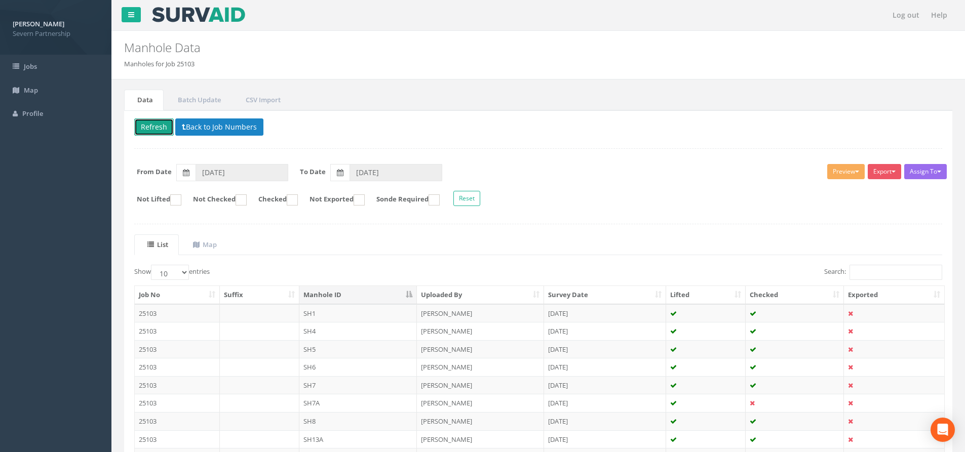
click at [154, 123] on button "Refresh" at bounding box center [153, 126] width 39 height 17
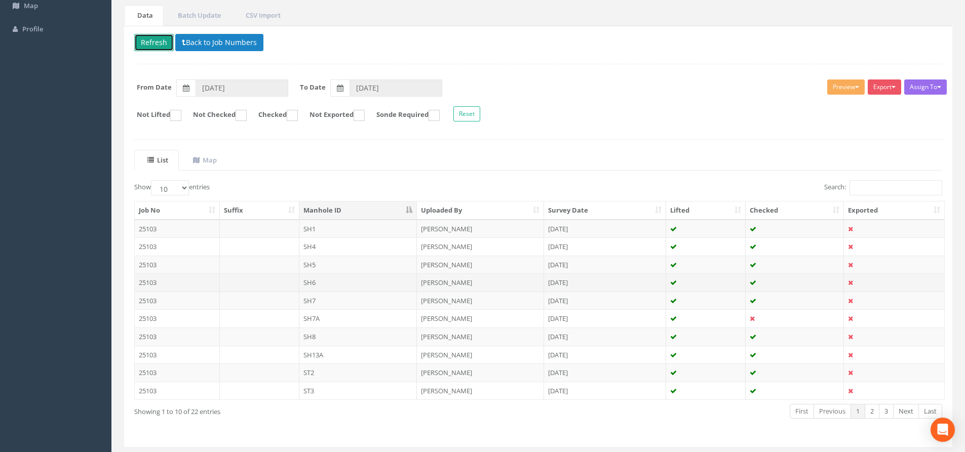
scroll to position [112, 0]
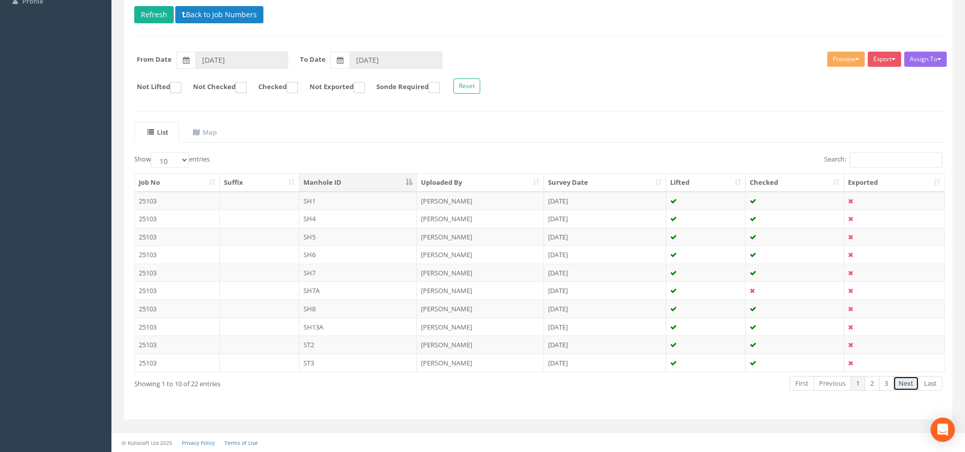
click at [915, 384] on link "Next" at bounding box center [906, 383] width 26 height 15
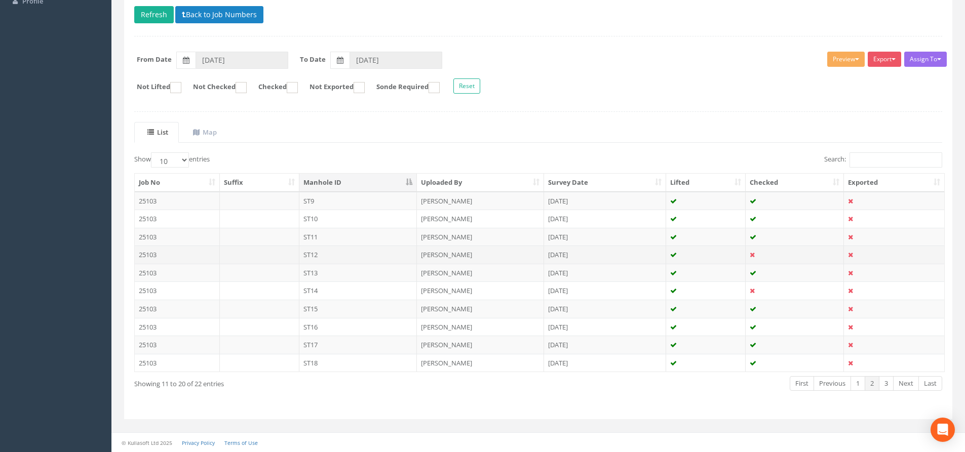
click at [346, 253] on td "ST12" at bounding box center [358, 255] width 118 height 18
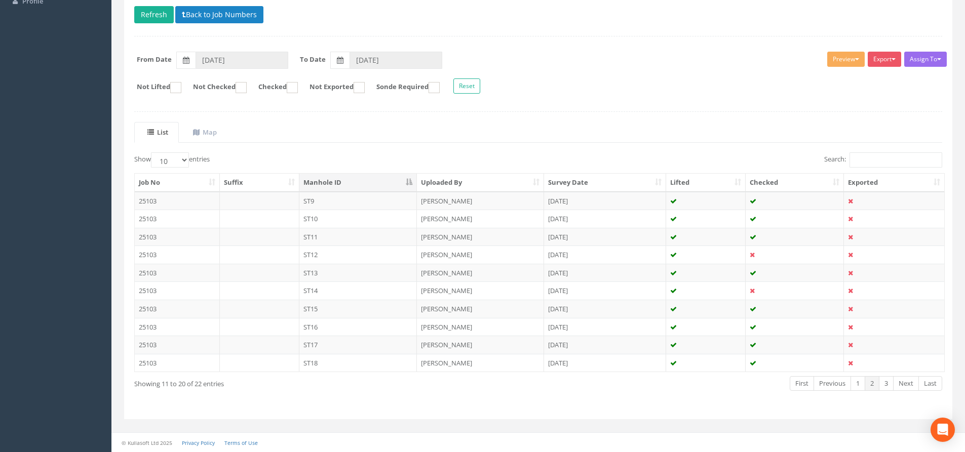
scroll to position [0, 0]
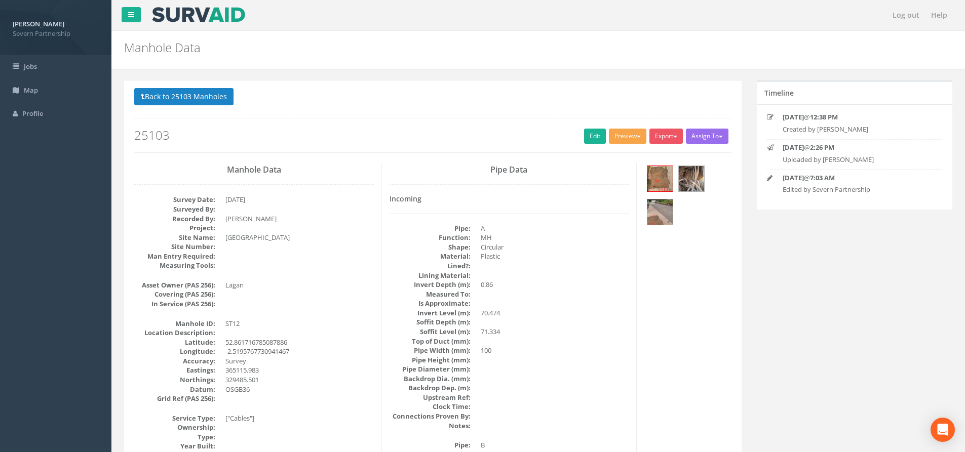
click at [626, 138] on button "Preview" at bounding box center [627, 136] width 37 height 15
click at [623, 154] on link "SP Manhole" at bounding box center [608, 157] width 77 height 16
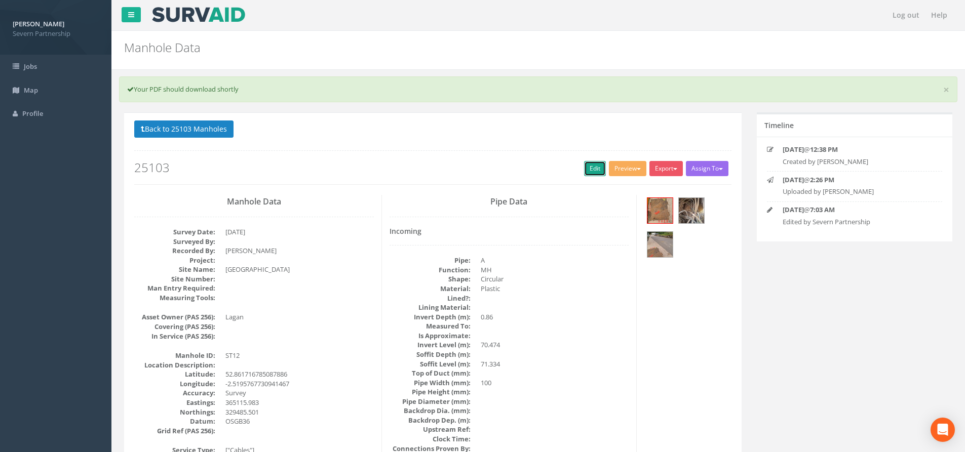
click at [584, 170] on link "Edit" at bounding box center [595, 168] width 22 height 15
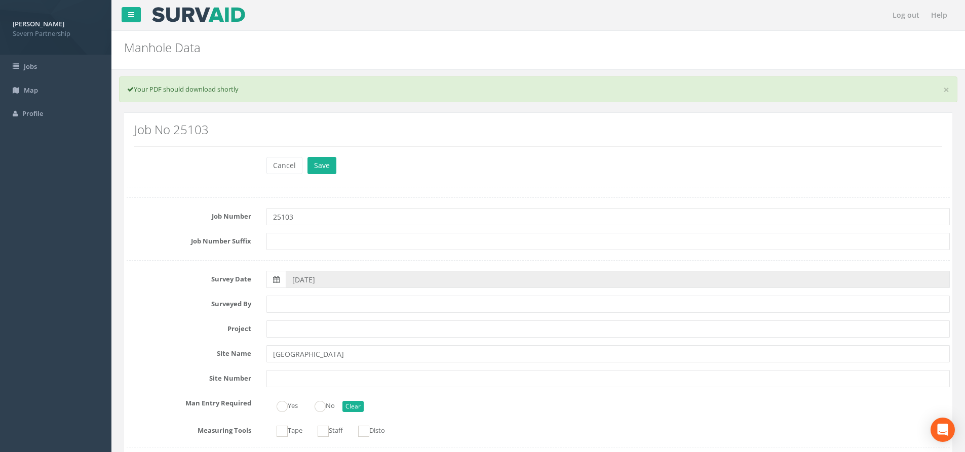
scroll to position [1065, 0]
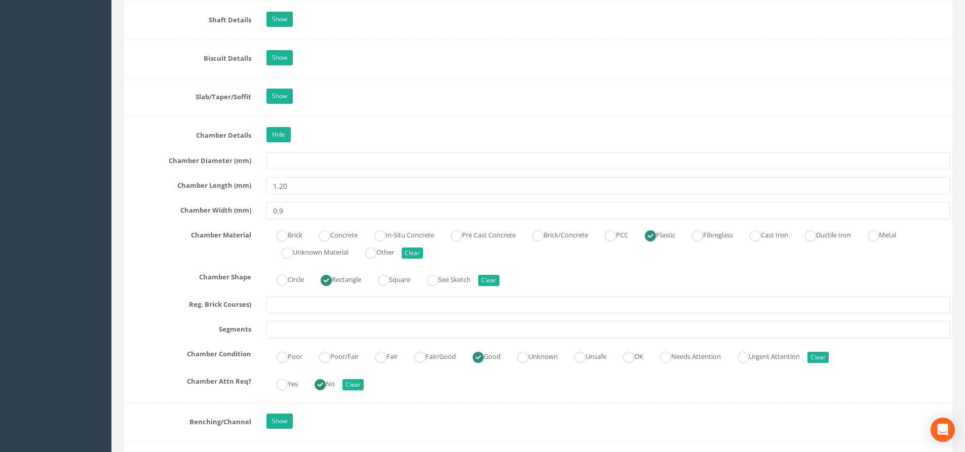
type input "1.20"
click at [301, 216] on input "0.9" at bounding box center [607, 210] width 683 height 17
type input "0.90"
click at [144, 191] on div "Chamber Length (mm) 1.20" at bounding box center [538, 185] width 838 height 17
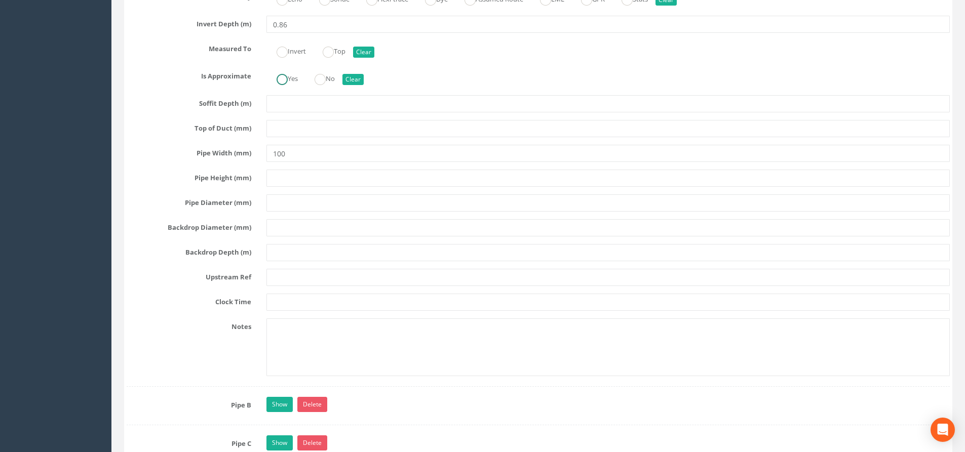
scroll to position [2179, 0]
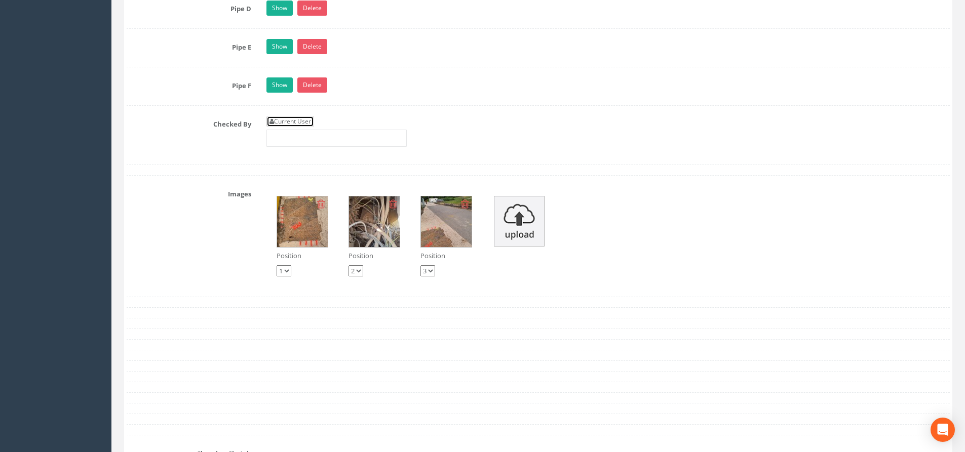
click at [300, 119] on link "Current User" at bounding box center [290, 121] width 48 height 11
type input "[PERSON_NAME]"
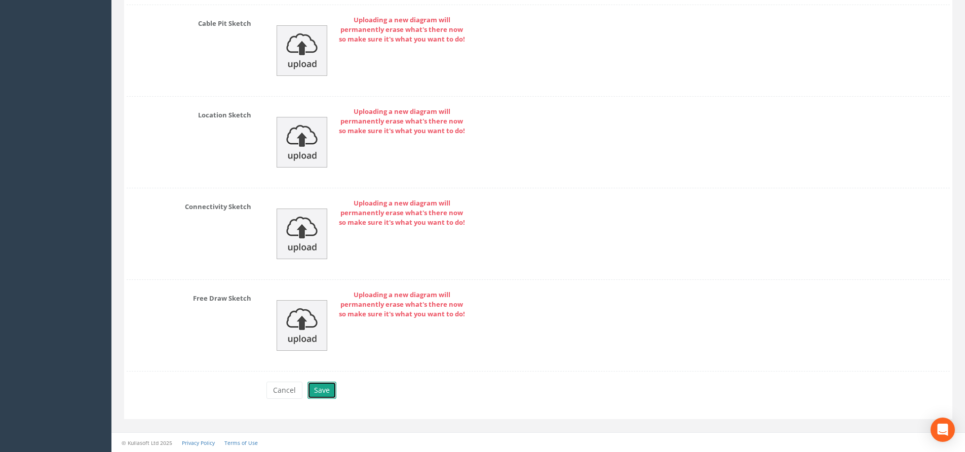
click at [328, 386] on button "Save" at bounding box center [321, 390] width 29 height 17
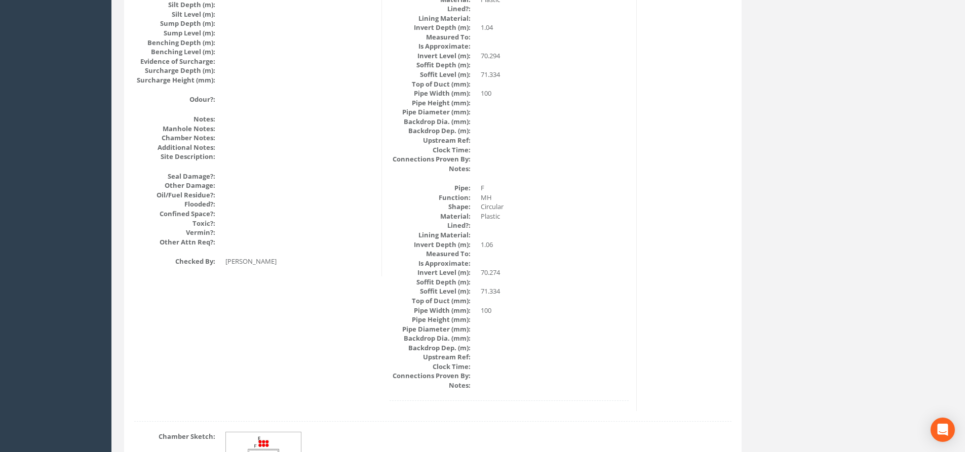
scroll to position [1074, 0]
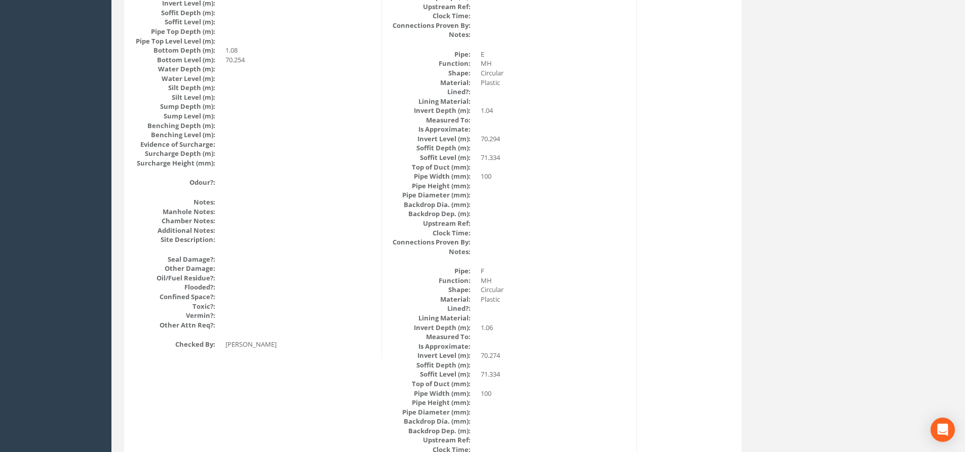
drag, startPoint x: 370, startPoint y: 328, endPoint x: 226, endPoint y: 32, distance: 328.4
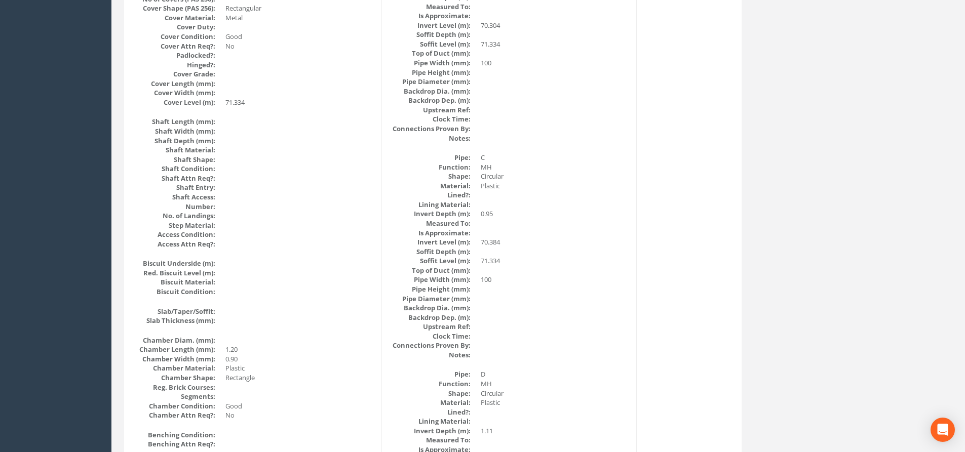
scroll to position [0, 0]
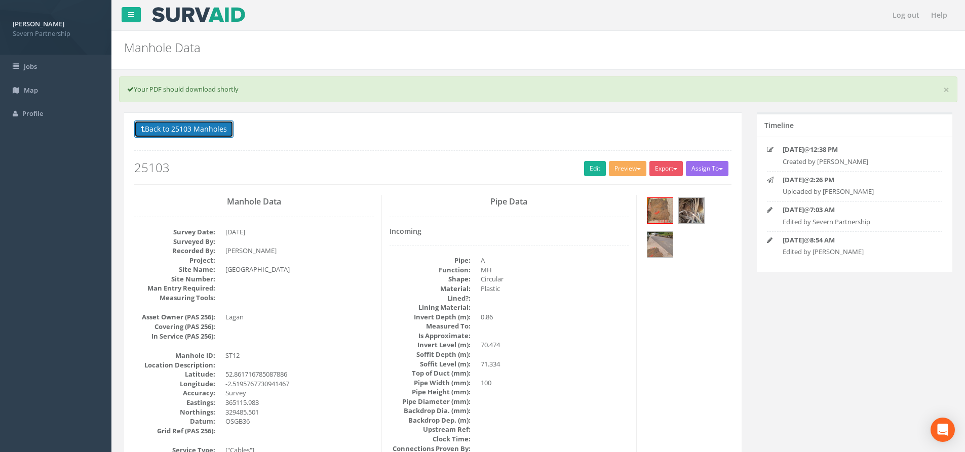
click at [205, 129] on button "Back to 25103 Manholes" at bounding box center [183, 129] width 99 height 17
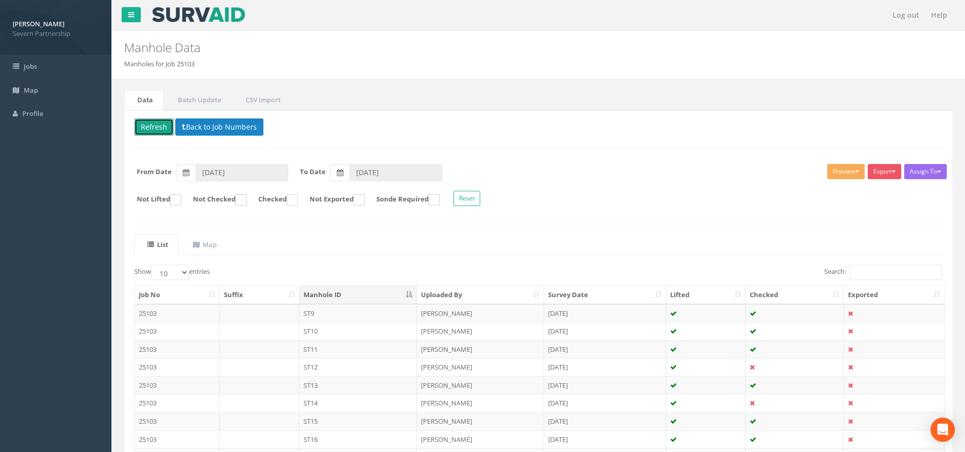
click at [155, 129] on button "Refresh" at bounding box center [153, 126] width 39 height 17
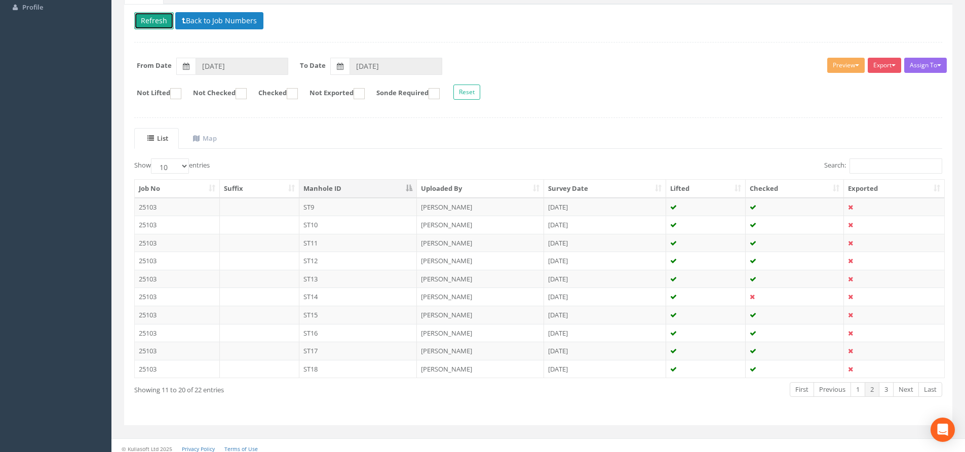
scroll to position [112, 0]
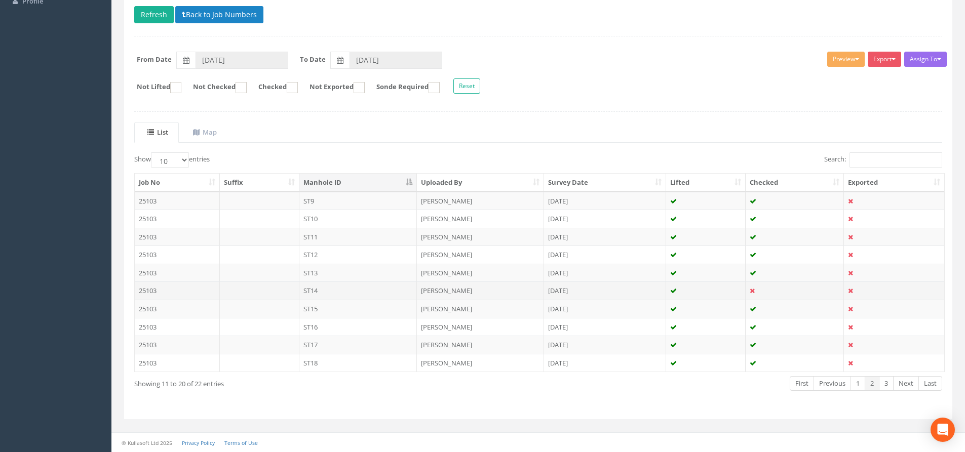
click at [414, 297] on td "ST14" at bounding box center [358, 291] width 118 height 18
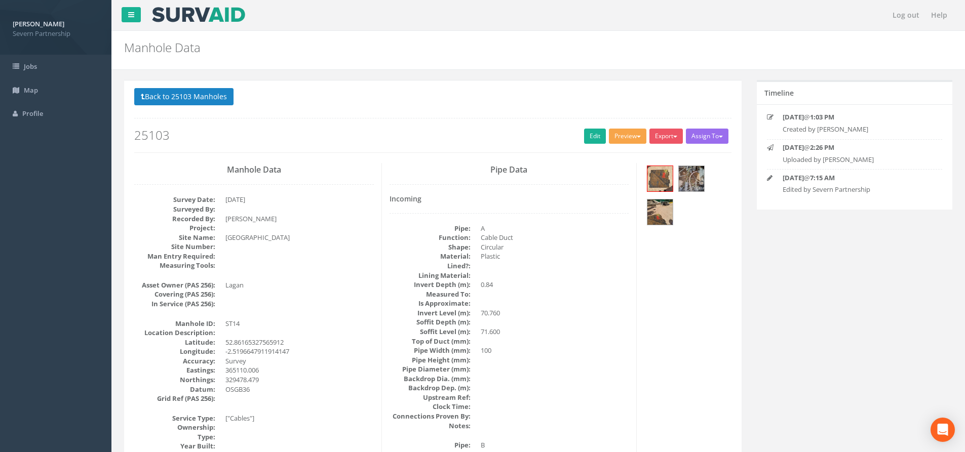
click at [636, 141] on button "Preview" at bounding box center [627, 136] width 37 height 15
click at [630, 161] on link "SP Manhole" at bounding box center [608, 157] width 77 height 16
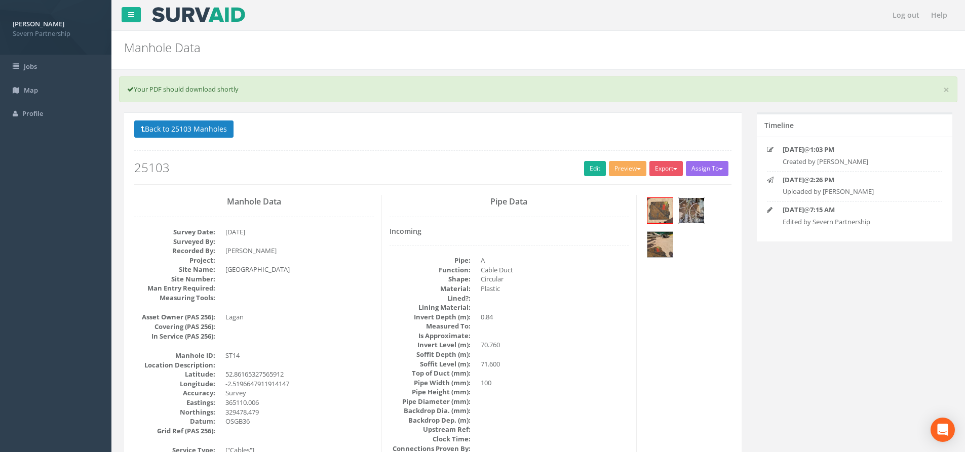
click at [692, 215] on img at bounding box center [690, 210] width 25 height 25
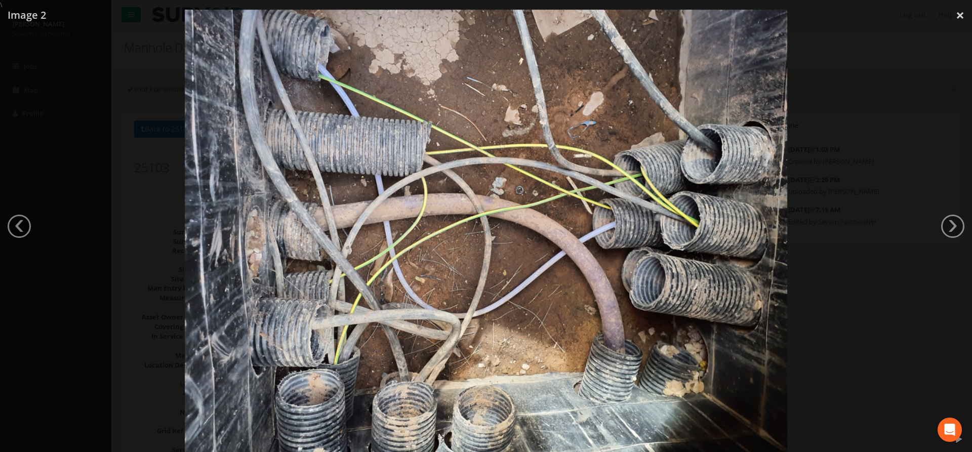
click at [35, 129] on div at bounding box center [486, 236] width 972 height 452
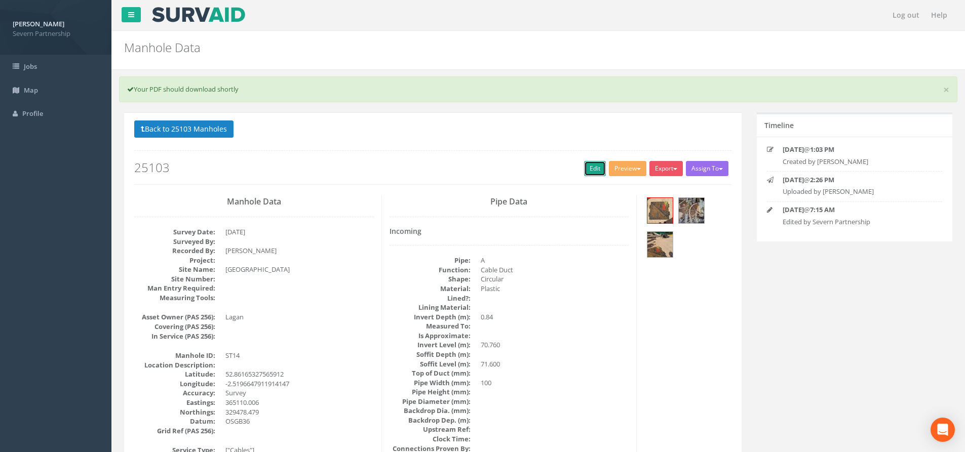
click at [585, 170] on link "Edit" at bounding box center [595, 168] width 22 height 15
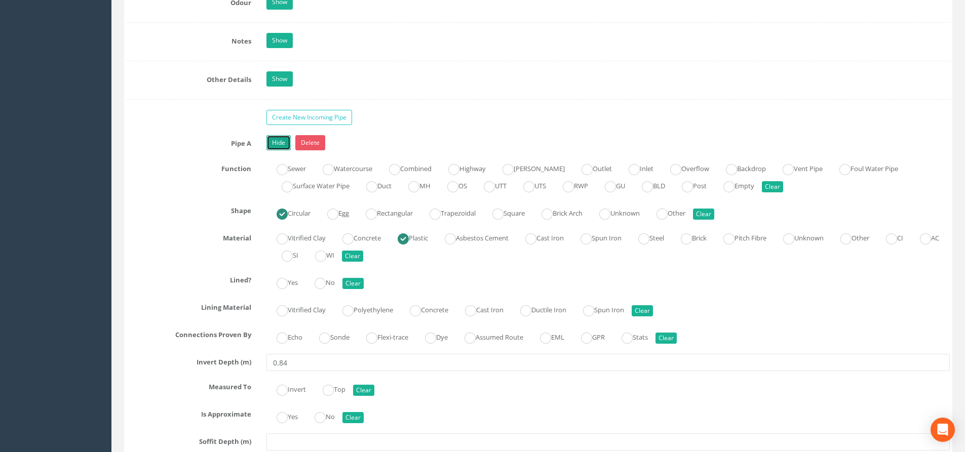
click at [267, 136] on link "Hide" at bounding box center [278, 142] width 24 height 15
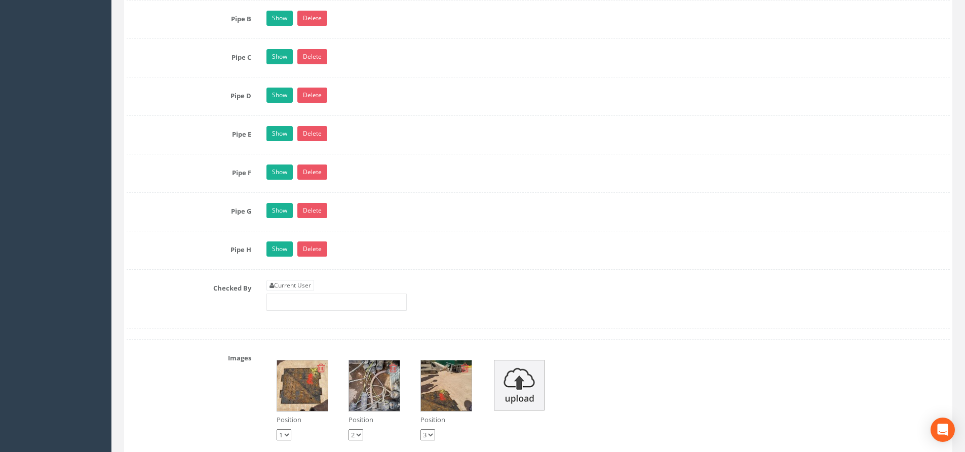
scroll to position [2025, 0]
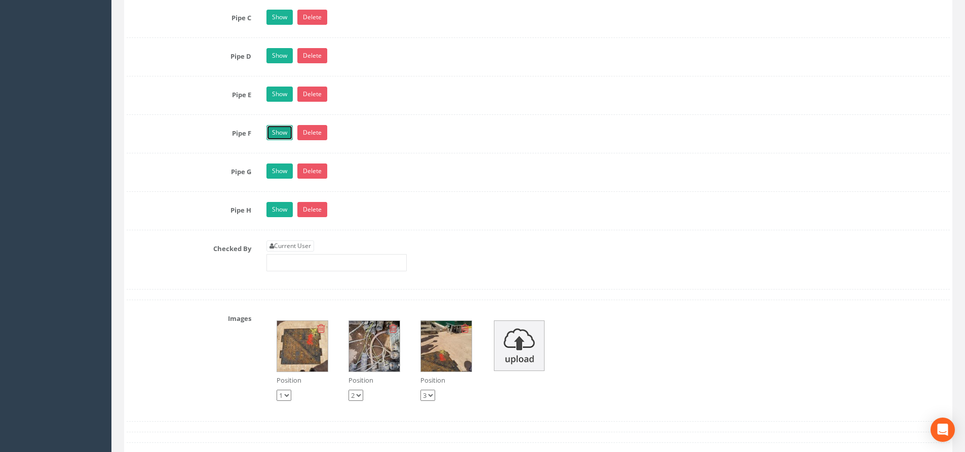
click at [275, 136] on link "Show" at bounding box center [279, 132] width 26 height 15
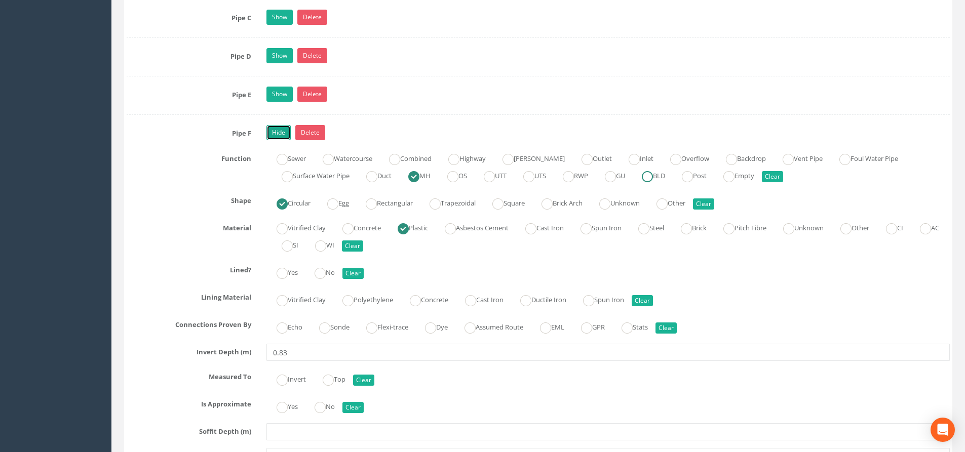
click at [653, 177] on ins at bounding box center [647, 176] width 11 height 11
radio input "false"
radio input "true"
click at [272, 138] on link "Hide" at bounding box center [278, 132] width 24 height 15
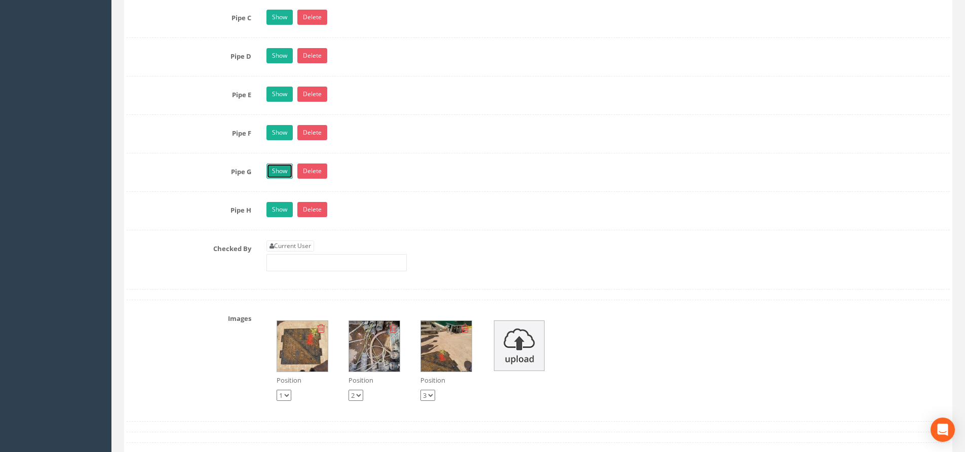
click at [270, 168] on link "Show" at bounding box center [279, 171] width 26 height 15
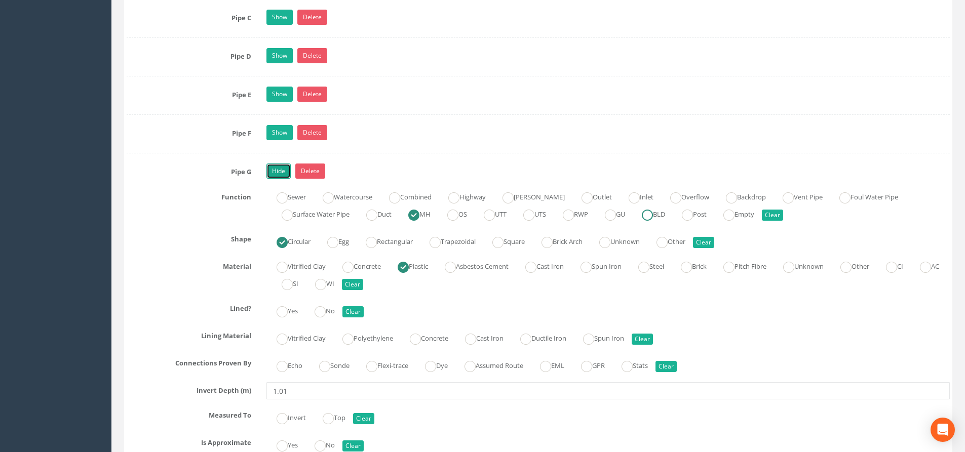
click at [653, 215] on ins at bounding box center [647, 215] width 11 height 11
radio input "false"
radio input "true"
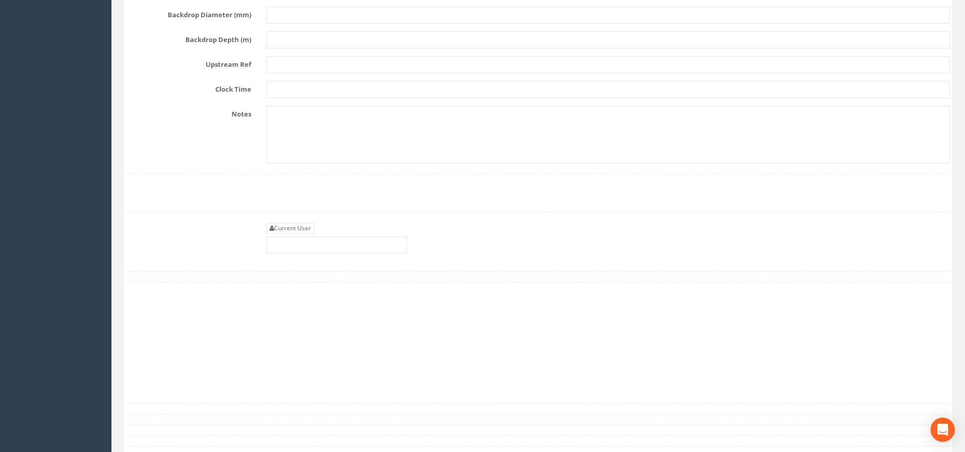
scroll to position [2684, 0]
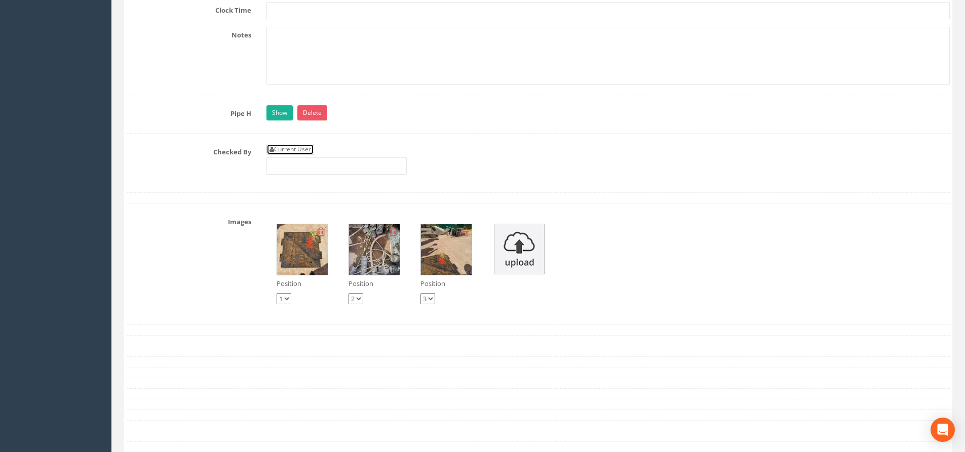
drag, startPoint x: 290, startPoint y: 152, endPoint x: 288, endPoint y: 145, distance: 7.9
click at [290, 153] on link "Current User" at bounding box center [290, 149] width 48 height 11
type input "[PERSON_NAME]"
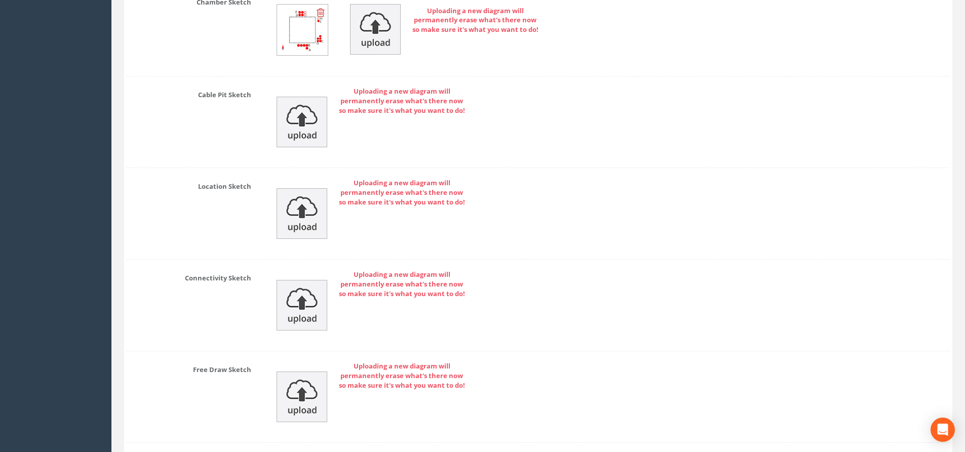
scroll to position [3234, 0]
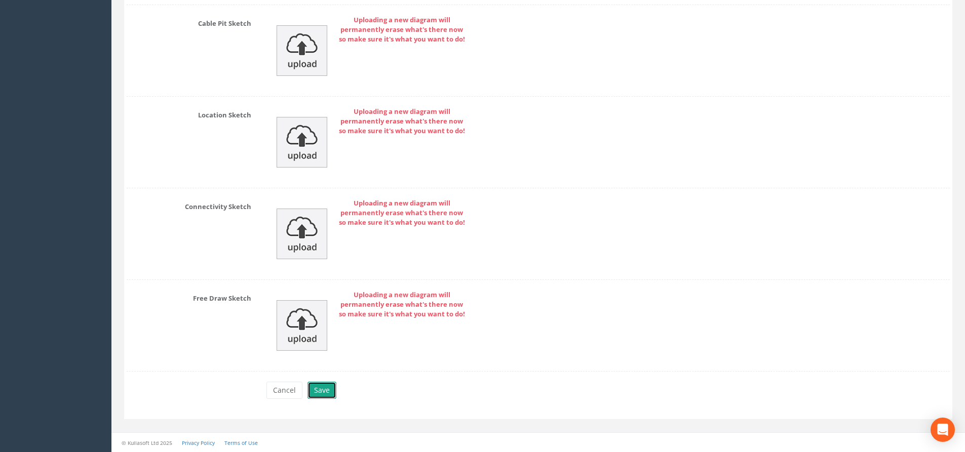
click at [315, 390] on button "Save" at bounding box center [321, 390] width 29 height 17
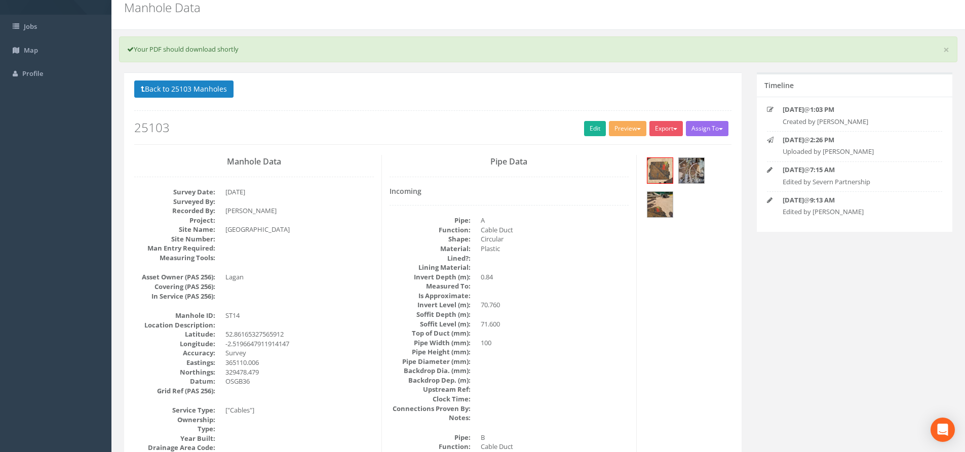
scroll to position [0, 0]
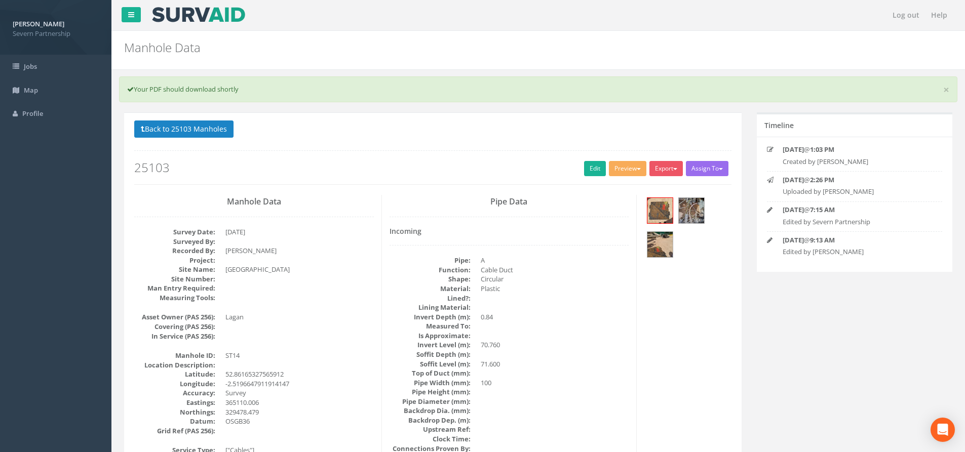
click at [168, 127] on button "Back to 25103 Manholes" at bounding box center [183, 129] width 99 height 17
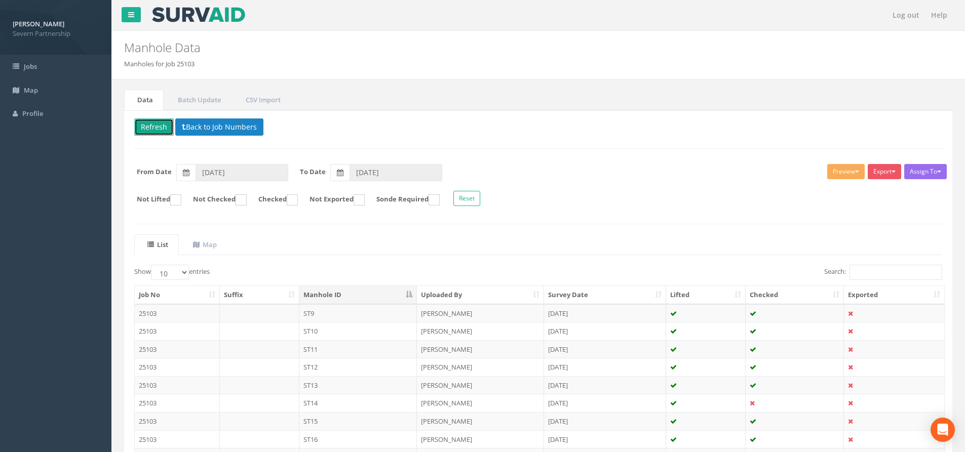
click at [156, 130] on button "Refresh" at bounding box center [153, 126] width 39 height 17
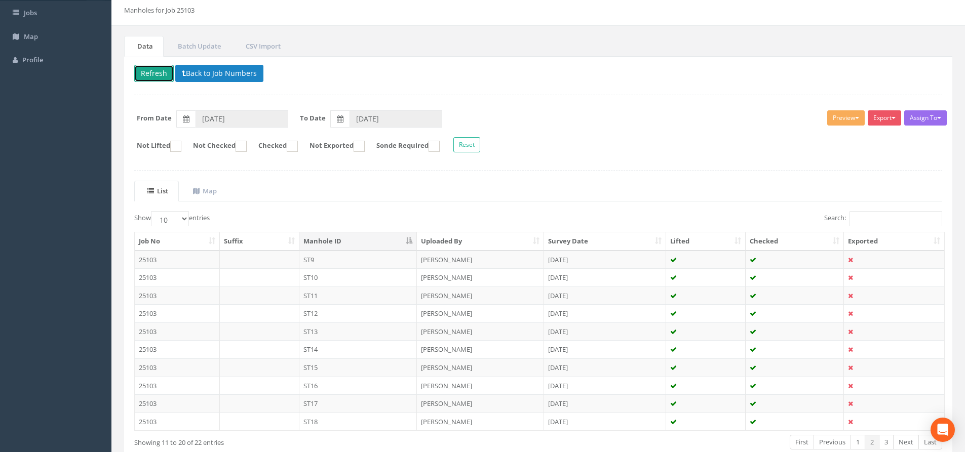
scroll to position [112, 0]
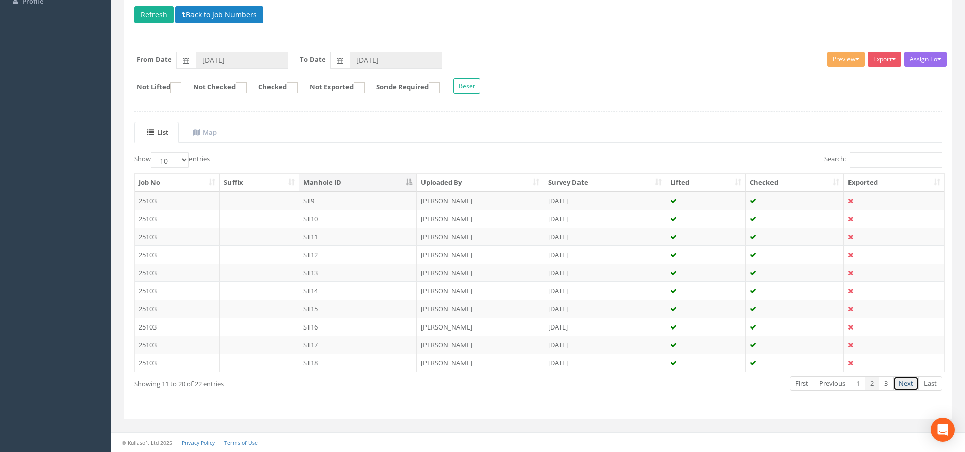
click at [904, 381] on link "Next" at bounding box center [906, 383] width 26 height 15
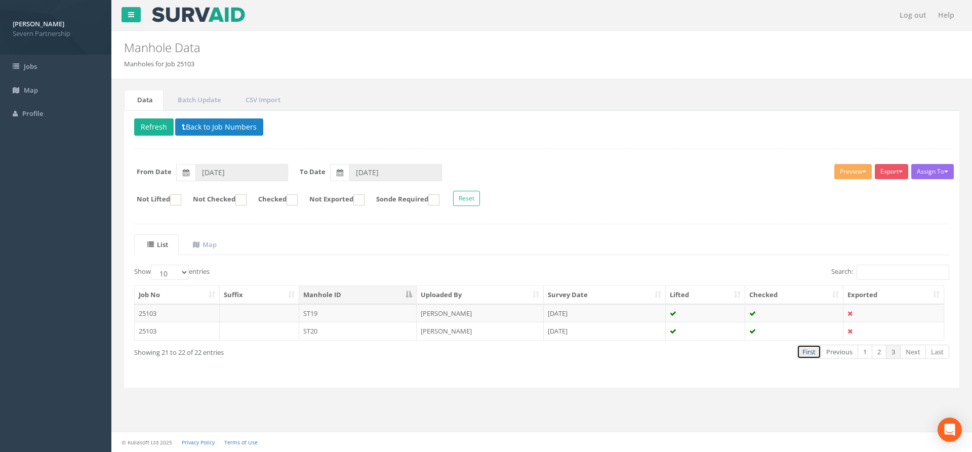
click at [821, 358] on link "First" at bounding box center [809, 352] width 24 height 15
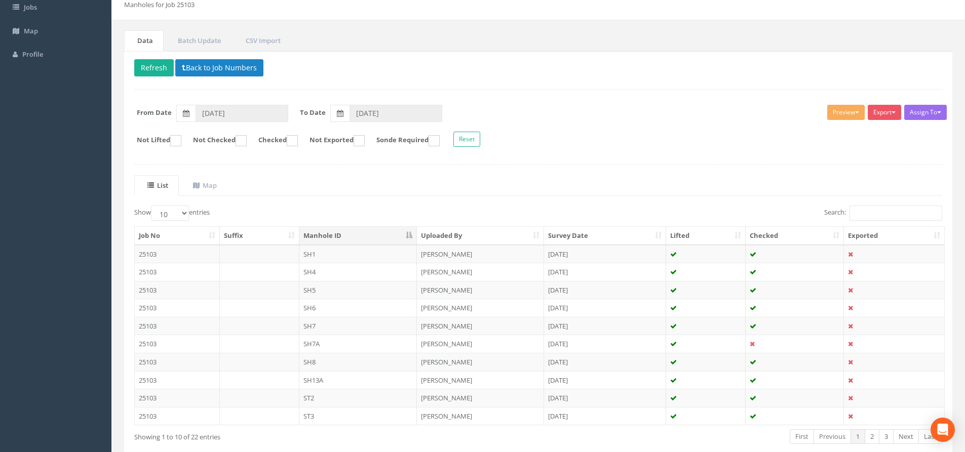
scroll to position [112, 0]
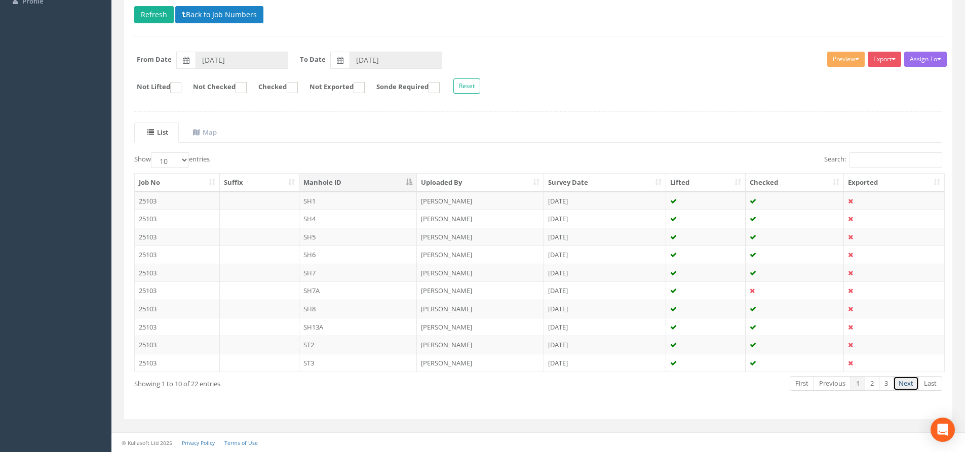
click at [906, 388] on link "Next" at bounding box center [906, 383] width 26 height 15
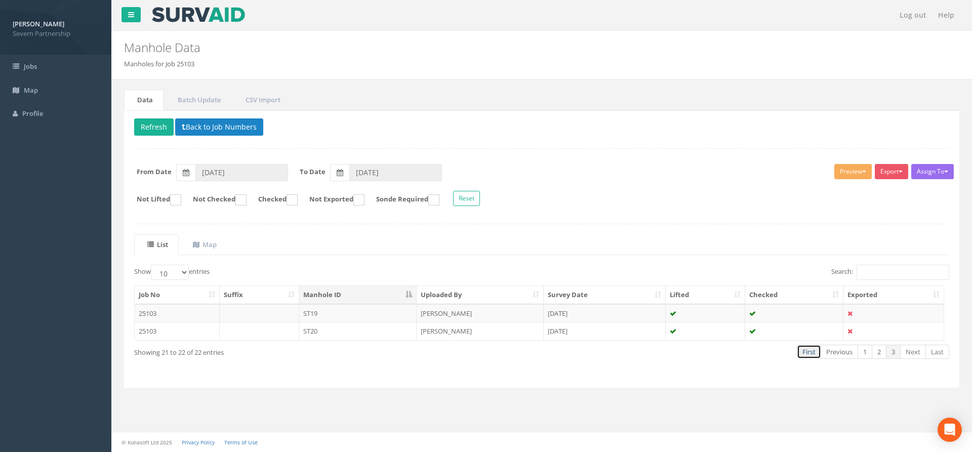
click at [810, 358] on link "First" at bounding box center [809, 352] width 24 height 15
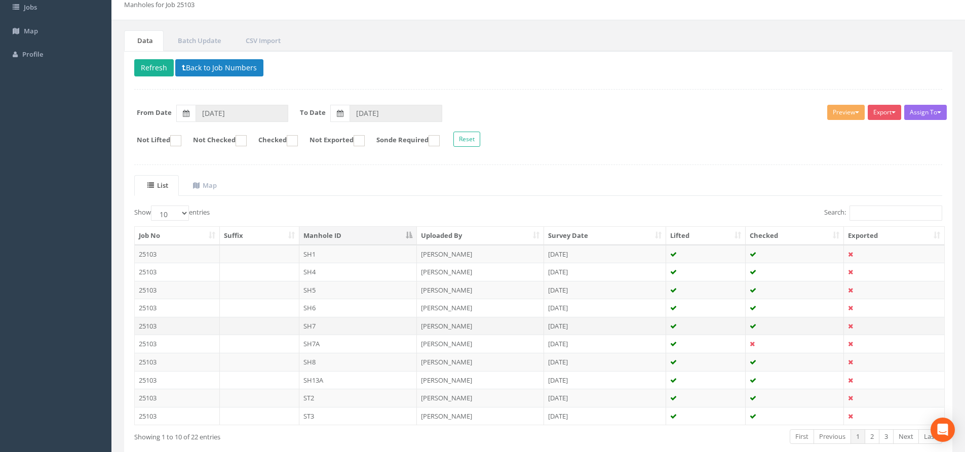
scroll to position [112, 0]
